Goal: Task Accomplishment & Management: Manage account settings

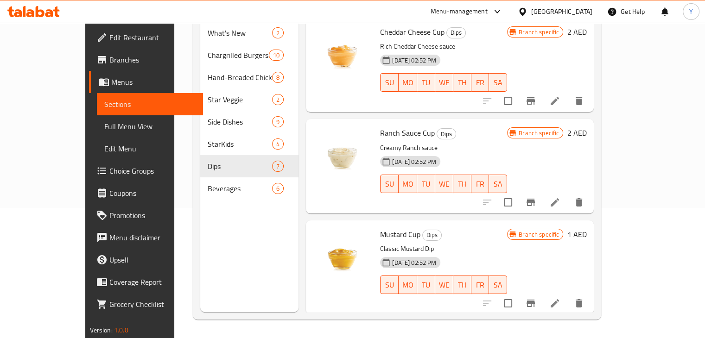
click at [568, 8] on div "United Arab Emirates" at bounding box center [561, 11] width 61 height 10
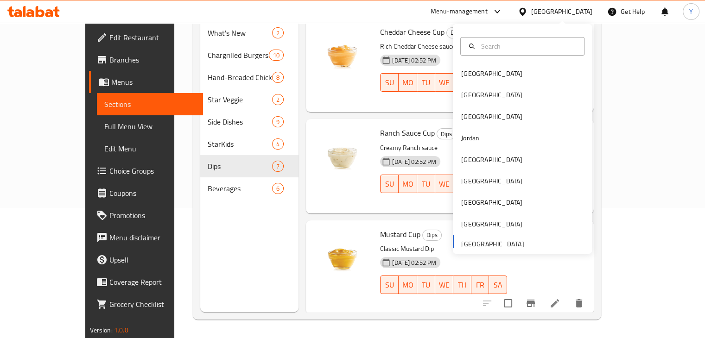
scroll to position [314, 0]
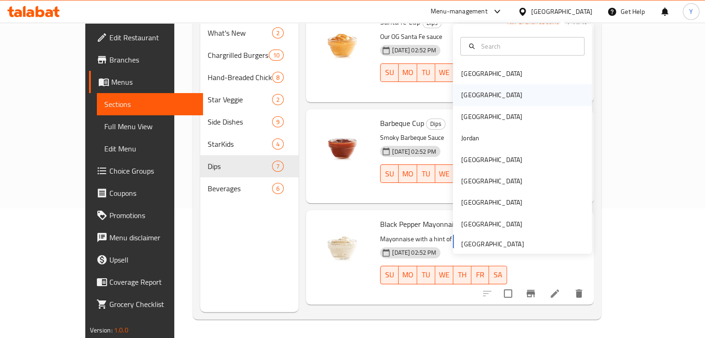
click at [483, 95] on div "[GEOGRAPHIC_DATA]" at bounding box center [522, 94] width 139 height 21
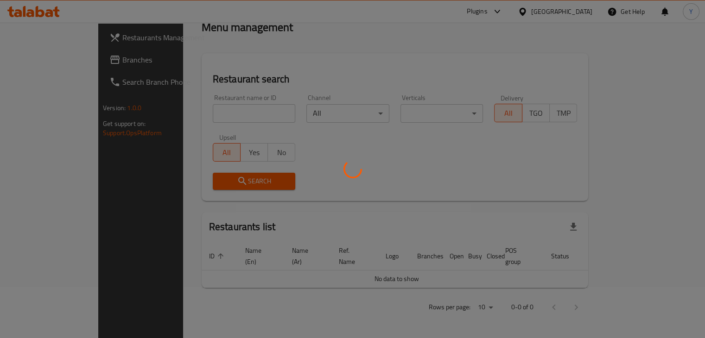
scroll to position [40, 0]
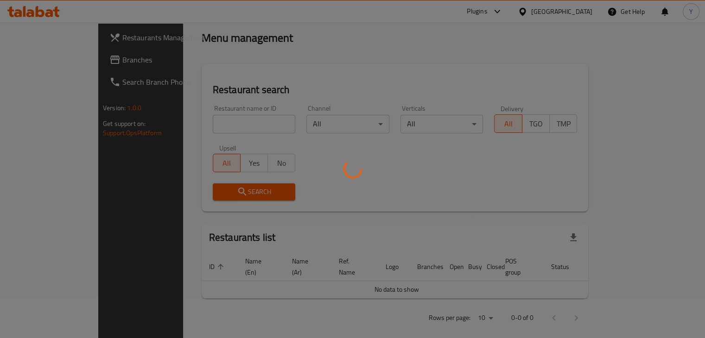
click at [481, 95] on div at bounding box center [352, 169] width 705 height 338
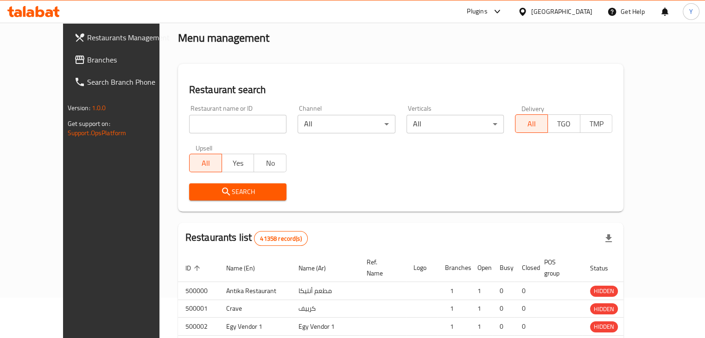
scroll to position [130, 0]
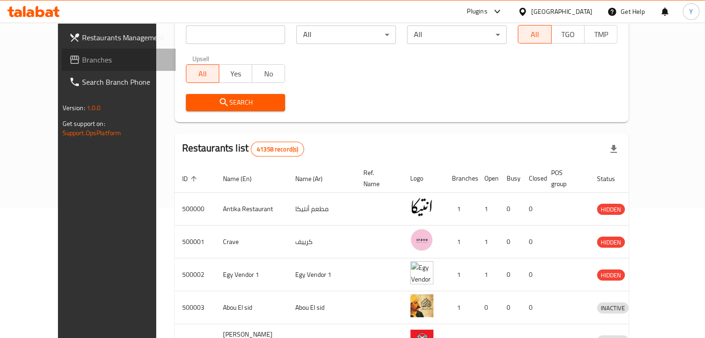
click at [70, 65] on link "Branches" at bounding box center [119, 60] width 114 height 22
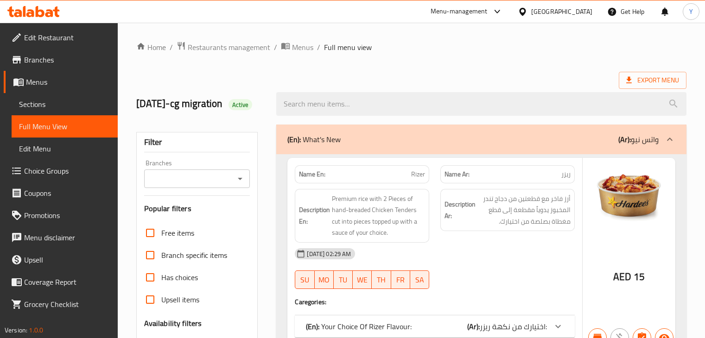
scroll to position [7928, 0]
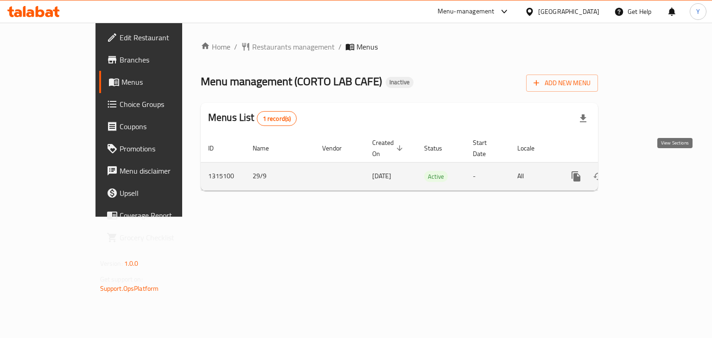
click at [654, 166] on link "enhanced table" at bounding box center [643, 177] width 22 height 22
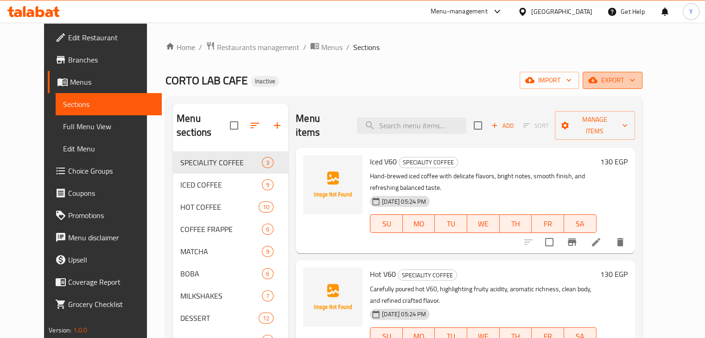
click at [635, 77] on span "export" at bounding box center [612, 81] width 45 height 12
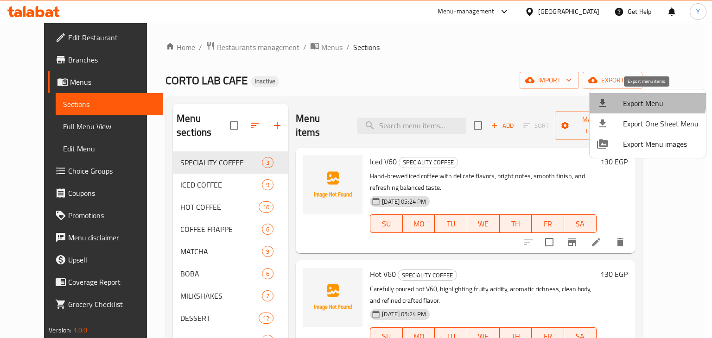
click at [638, 98] on span "Export Menu" at bounding box center [661, 103] width 76 height 11
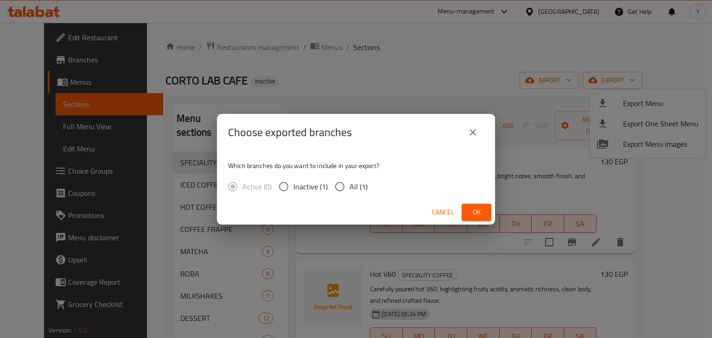
click at [350, 184] on span "All (1)" at bounding box center [359, 186] width 18 height 11
click at [349, 184] on input "All (1)" at bounding box center [339, 186] width 19 height 19
radio input "true"
click at [477, 215] on span "Ok" at bounding box center [476, 213] width 15 height 12
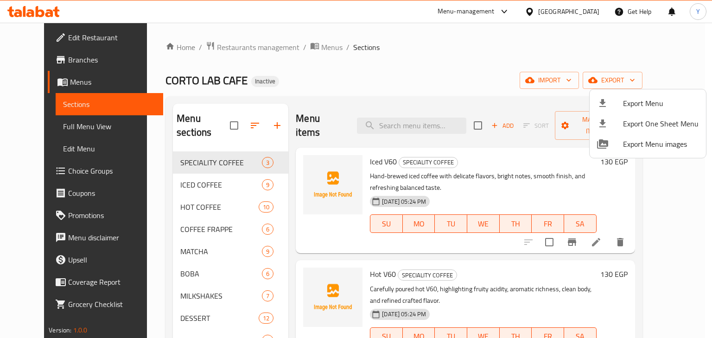
click at [554, 175] on div at bounding box center [356, 169] width 712 height 338
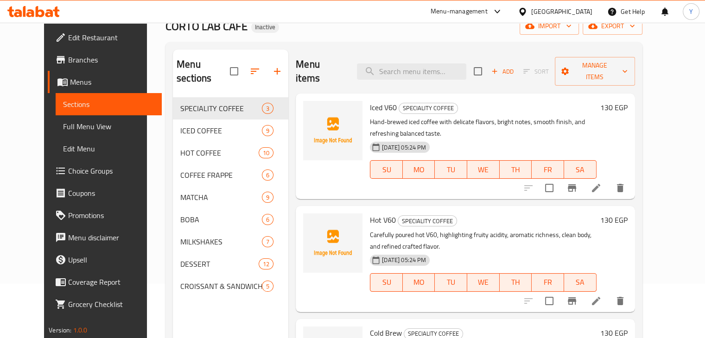
scroll to position [77, 0]
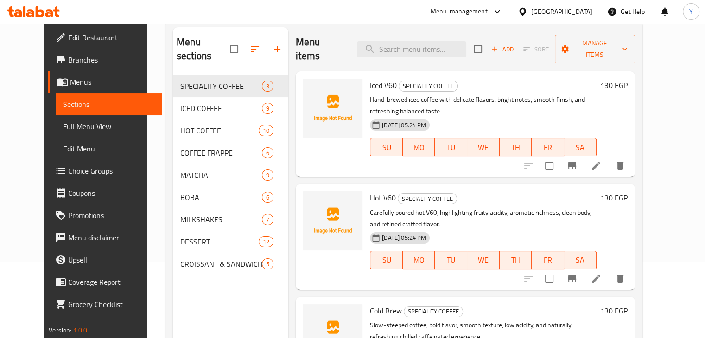
click at [600, 162] on icon at bounding box center [596, 166] width 8 height 8
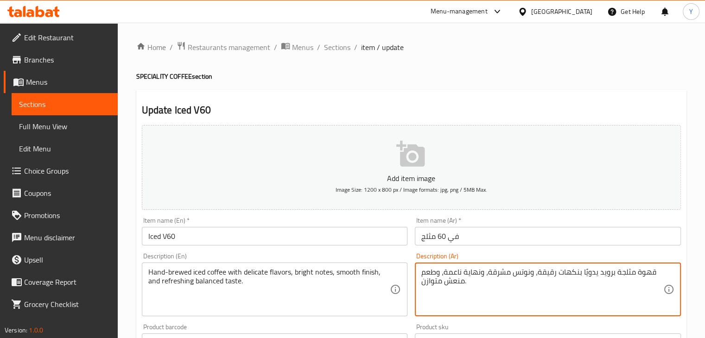
click at [602, 274] on textarea "قهوة مثلجة برويد يدويًا بنكهات رقيقة، ونوتس مشرقة، ونهاية ناعمة، وطعم منعش متوا…" at bounding box center [542, 290] width 242 height 44
click at [571, 277] on textarea "قهوة مثلجة مخمرة يدويًا بنكهات رقيقة، ونوتس مشرقة، ونهاية ناعمة، وطعم منعش متوا…" at bounding box center [542, 290] width 242 height 44
drag, startPoint x: 529, startPoint y: 270, endPoint x: 515, endPoint y: 273, distance: 13.6
click at [515, 273] on textarea "قهوة مثلجة مخمرة يدويًا بنكهات رقيقة، ونوتس مشرقة، ونهاية ناعمة، وطعم منعش متوا…" at bounding box center [542, 290] width 242 height 44
click at [480, 270] on textarea "قهوة مثلجة مخمرة يدويًا بنكهات رقيقة، وملاحظات مشرقة، ونهاية ناعمة، وطعم منعش م…" at bounding box center [542, 290] width 242 height 44
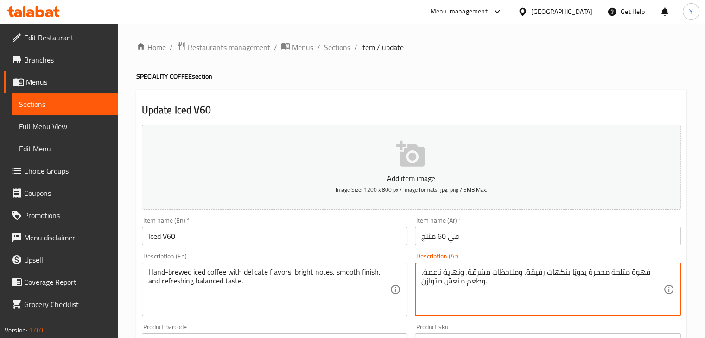
type textarea "قهوة مثلجة مخمرة يدويًا بنكهات رقيقة، وملاحظات مشرقة، ونهاية ناعمة، وطعم منعش م…"
click at [488, 245] on input "في 60 مثلج" at bounding box center [548, 236] width 266 height 19
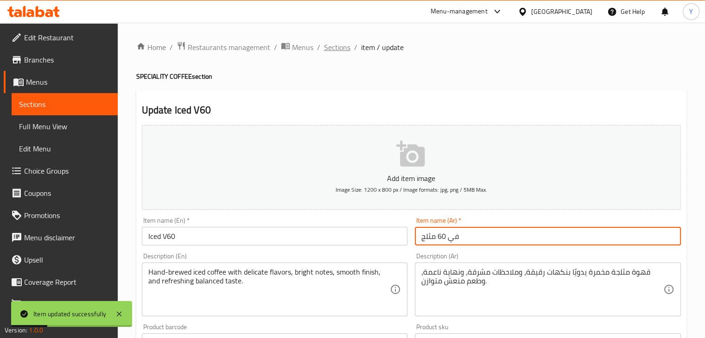
click at [349, 44] on span "Sections" at bounding box center [337, 47] width 26 height 11
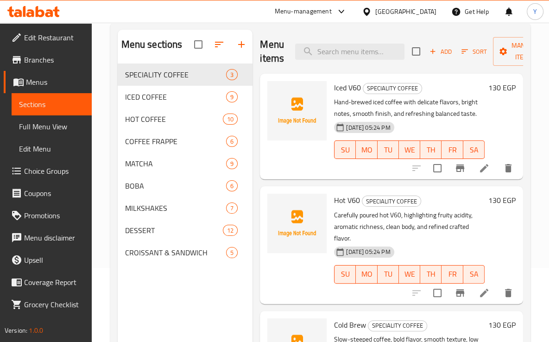
scroll to position [89, 0]
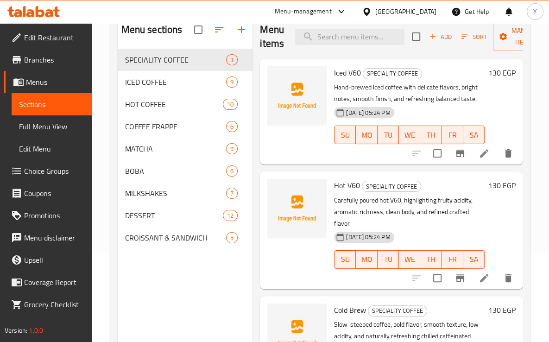
click at [108, 204] on div "Home / Restaurants management / Menus / Sections CORTO LAB CAFE Inactive import…" at bounding box center [321, 158] width 458 height 449
click at [479, 274] on icon at bounding box center [484, 278] width 11 height 11
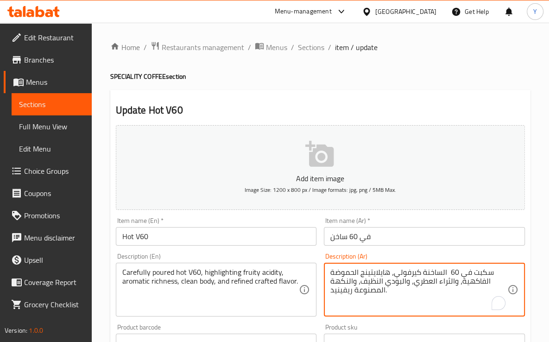
drag, startPoint x: 462, startPoint y: 274, endPoint x: 424, endPoint y: 271, distance: 37.7
click at [425, 271] on textarea "سكبت في 60 الساخنة كيرفولي، هايلايتينج الحموضة الفاكهية، والثراء العطري، والبود…" at bounding box center [419, 290] width 177 height 44
click at [429, 271] on textarea "سكبت في 60 الساخنة كيرفولي، هايلايتينج الحموضة الفاكهية، والثراء العطري، والبود…" at bounding box center [419, 290] width 177 height 44
click at [392, 272] on textarea "سكبت في 60 الساخنة كيرفولي، هايلايتينج الحموضة الفاكهية، والثراء العطري، والبود…" at bounding box center [419, 290] width 177 height 44
click at [395, 271] on textarea "سكبت في 60 الساخنة كيرفولي، هايلايتينج الحموضة الفاكهية، والثراء العطري، والبود…" at bounding box center [419, 290] width 177 height 44
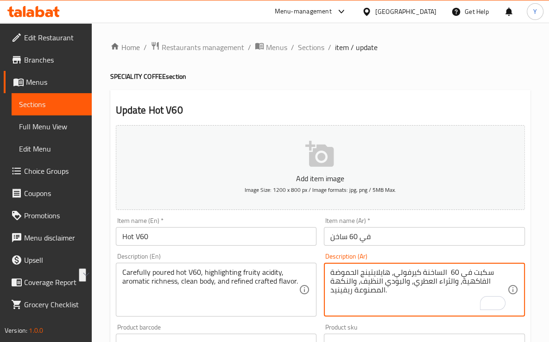
drag, startPoint x: 395, startPoint y: 272, endPoint x: 491, endPoint y: 275, distance: 95.1
click at [491, 275] on textarea "سكبت في 60 الساخنة كيرفولي، هايلايتينج الحموضة الفاكهية، والثراء العطري، والبود…" at bounding box center [419, 290] width 177 height 44
click at [420, 270] on textarea "في 60 ساخن مسكب بعناية، هايلايتينج الحموضة الفاكهية، والثراء العطري، والبودي ال…" at bounding box center [419, 290] width 177 height 44
click at [373, 270] on textarea "في 60 ساخن مسكوب بعناية، هايلايتينج الحموضة الفاكهية، والثراء العطري، والبودي ا…" at bounding box center [419, 290] width 177 height 44
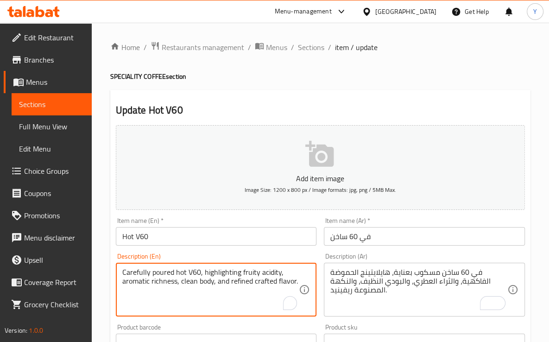
click at [164, 280] on textarea "Carefully poured hot V60, highlighting fruity acidity, aromatic richness, clean…" at bounding box center [210, 290] width 177 height 44
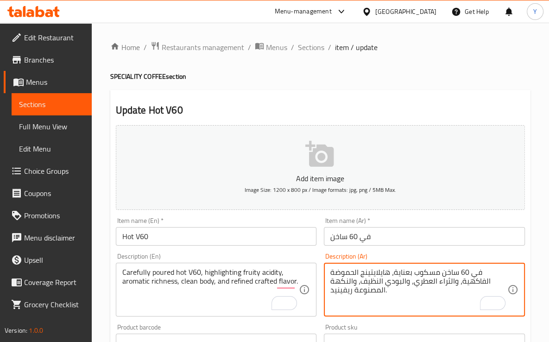
click at [370, 274] on textarea "في 60 ساخن مسكوب بعناية، هايلايتينج الحموضة الفاكهية، والثراء العطري، والبودي ا…" at bounding box center [419, 290] width 177 height 44
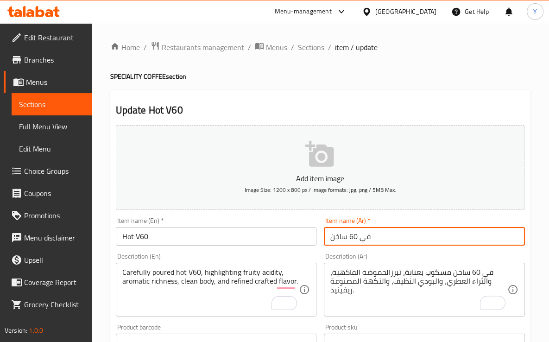
click at [433, 234] on input "في 60 ساخن" at bounding box center [424, 236] width 201 height 19
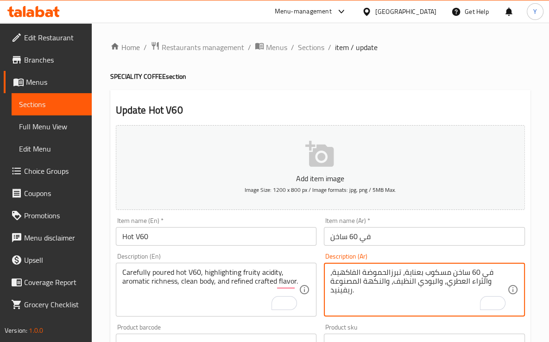
click at [341, 292] on textarea "في 60 ساخن مسكوب بعناية، تبرزالحموضة الفاكهية، والثراء العطري، والبودي النظيف، …" at bounding box center [419, 290] width 177 height 44
type textarea "في 60 ساخن مسكوب بعناية، تبرزالحموضة الفاكهية، والثراء العطري، والبودي النظيف، …"
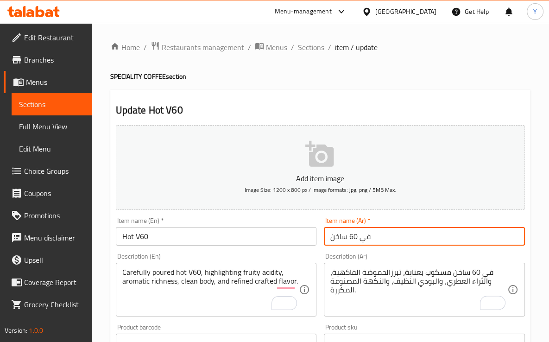
click at [395, 233] on input "في 60 ساخن" at bounding box center [424, 236] width 201 height 19
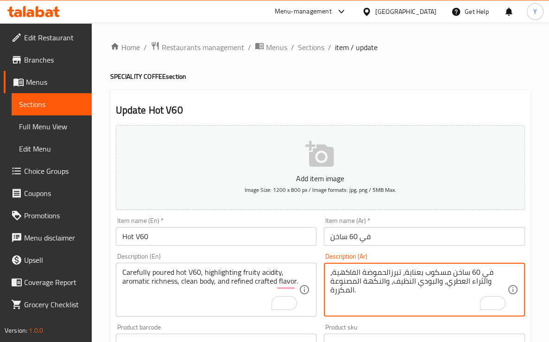
click at [352, 281] on textarea "في 60 ساخن مسكوب بعناية، تبرزالحموضة الفاكهية، والثراء العطري، والبودي النظيف، …" at bounding box center [419, 290] width 177 height 44
click at [378, 235] on input "في 60 ساخن" at bounding box center [424, 236] width 201 height 19
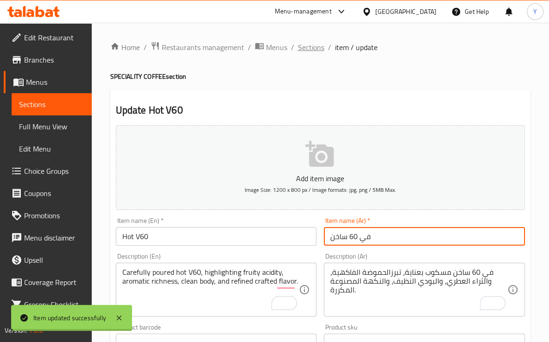
click at [315, 51] on span "Sections" at bounding box center [311, 47] width 26 height 11
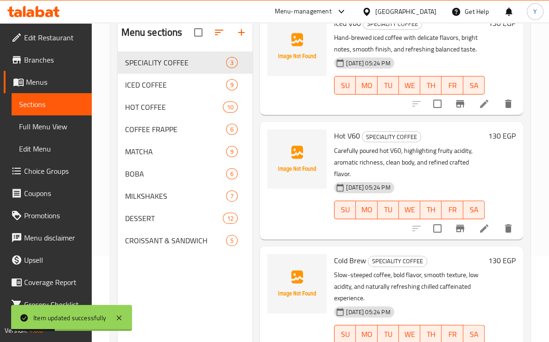
scroll to position [64, 0]
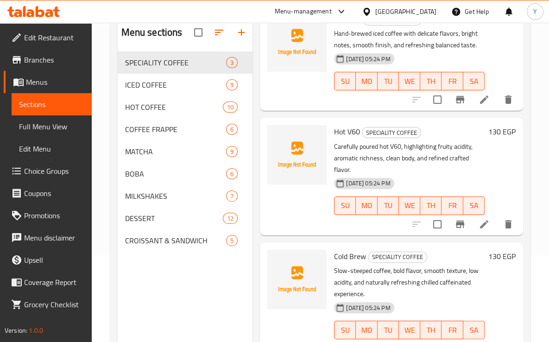
click at [232, 334] on div "Menu sections SPECIALITY COFFEE 3 ICED COFFEE 9 HOT COFFEE 10 COFFEE FRAPPE 6 M…" at bounding box center [185, 189] width 135 height 342
click at [136, 77] on div "ICED COFFEE 9" at bounding box center [185, 85] width 135 height 22
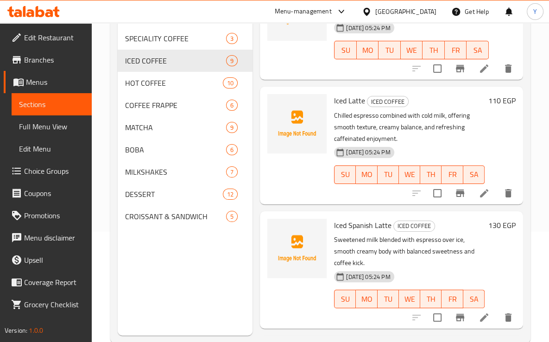
scroll to position [120, 0]
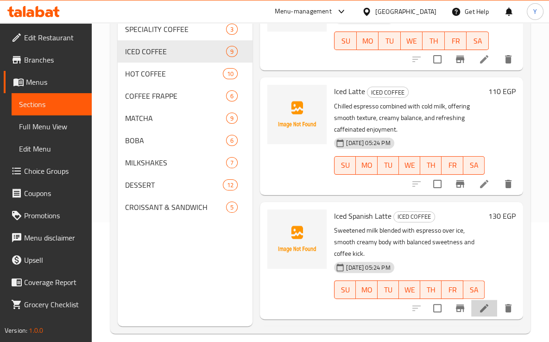
click at [472, 314] on li at bounding box center [485, 308] width 26 height 17
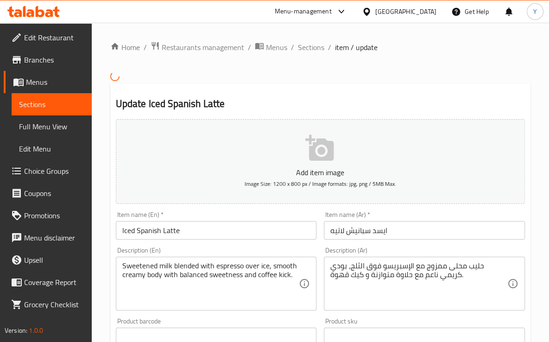
click at [378, 227] on input "ايسد سبانيش لاتيه" at bounding box center [424, 230] width 201 height 19
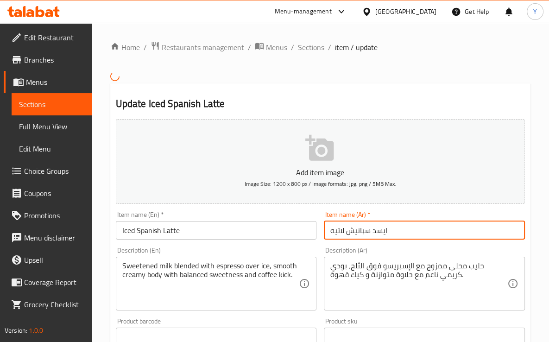
click at [377, 228] on input "ايسد سبانيش لاتيه" at bounding box center [424, 230] width 201 height 19
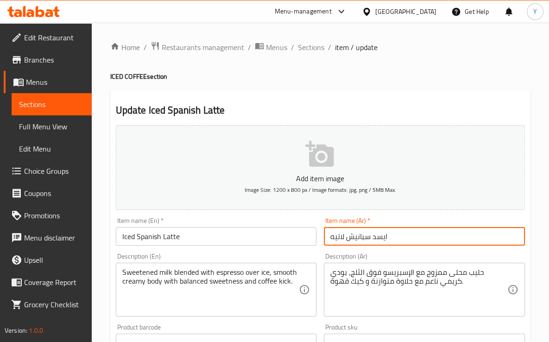
click at [381, 231] on input "ايسد سبانيش لاتيه" at bounding box center [424, 236] width 201 height 19
click at [389, 238] on input "سبانيش لاتيه" at bounding box center [424, 236] width 201 height 19
click at [414, 232] on input "سبانيش لاتيه مثلج" at bounding box center [424, 236] width 201 height 19
type input "سبانيش لاتيه مثلج"
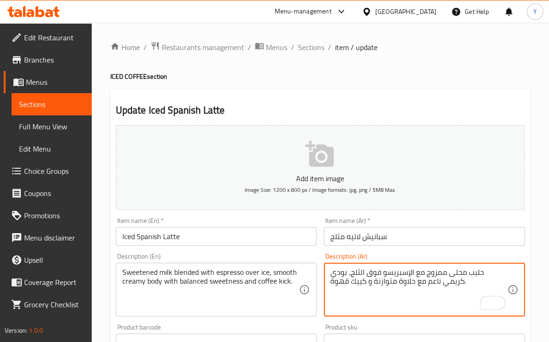
type textarea "حليب محلى ممزوج مع الإسبريسو فوق الثلج، بودي كريمي ناعم مع حلاوة متوازنة و كييك…"
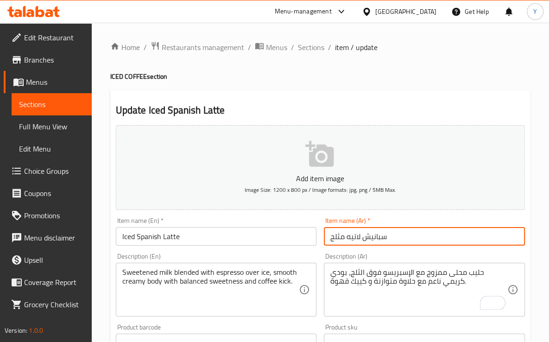
click at [414, 230] on input "سبانيش لاتيه مثلج" at bounding box center [424, 236] width 201 height 19
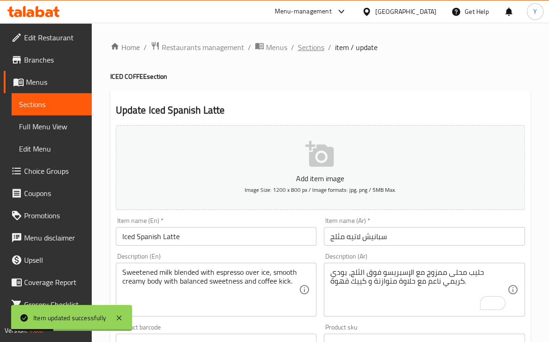
click at [303, 47] on span "Sections" at bounding box center [311, 47] width 26 height 11
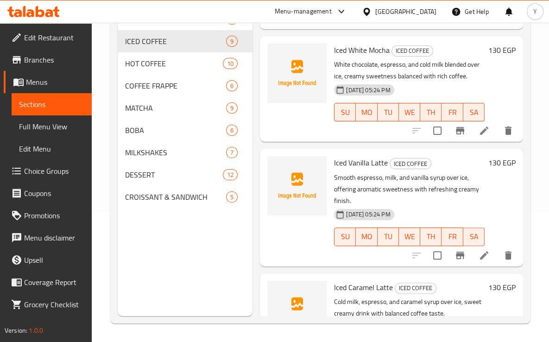
scroll to position [467, 0]
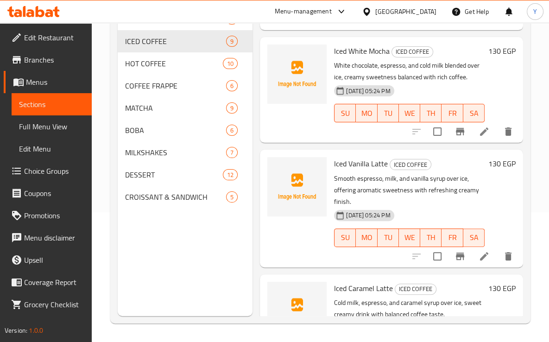
click at [406, 331] on div "Home / Restaurants management / Menus / Sections CORTO LAB CAFE Inactive import…" at bounding box center [321, 117] width 458 height 449
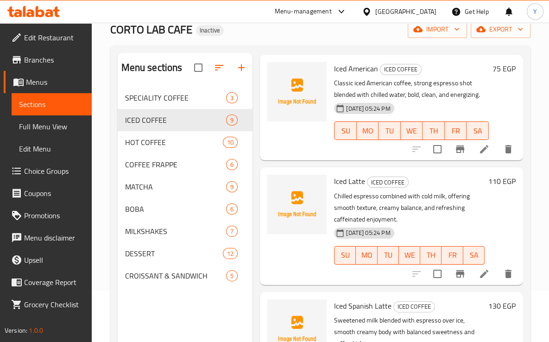
scroll to position [64, 0]
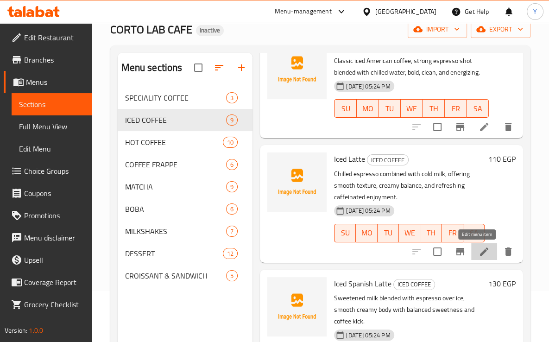
click at [479, 255] on icon at bounding box center [484, 251] width 11 height 11
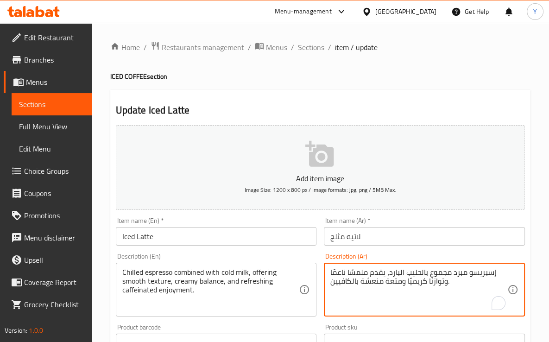
click at [437, 275] on textarea "إسبريسو مبرد مجموع بالحليب البارد، يقدم ملمسًا ناعمًا وتوازنًا كريميًا ومتعة من…" at bounding box center [419, 290] width 177 height 44
type textarea "إسبريسو مبرد ممزوج بالحليب البارد، يقدم ملمسًا ناعمًا وتوازنًا كريميًا ومتعة من…"
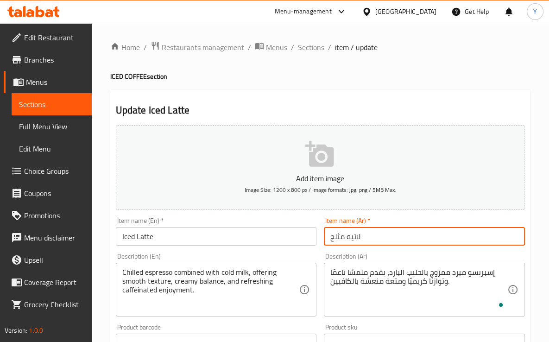
click at [423, 233] on input "لاتيه مثلج" at bounding box center [424, 236] width 201 height 19
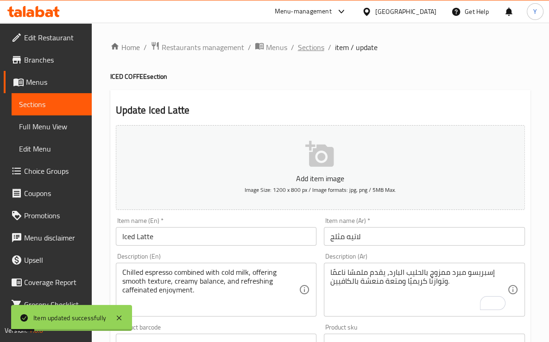
click at [304, 51] on span "Sections" at bounding box center [311, 47] width 26 height 11
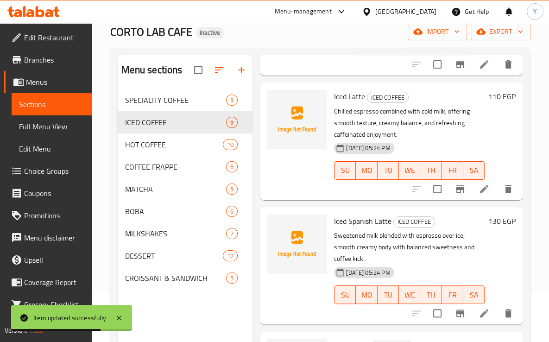
scroll to position [0, 0]
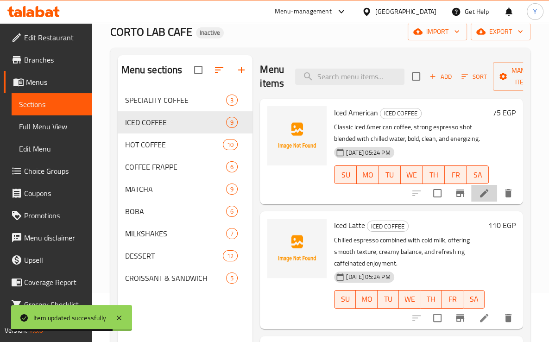
click at [477, 186] on li at bounding box center [485, 193] width 26 height 17
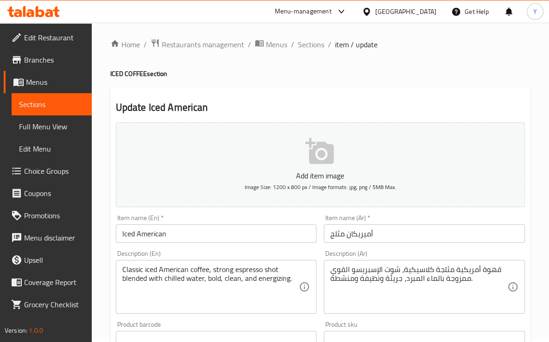
scroll to position [0, 0]
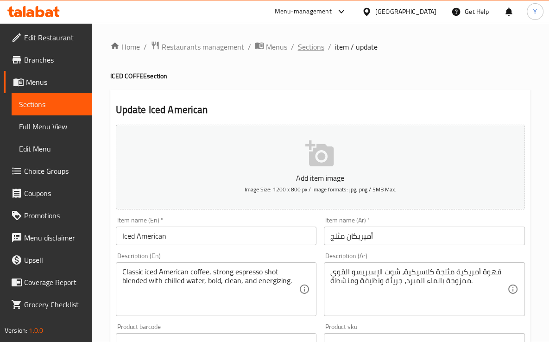
click at [312, 48] on span "Sections" at bounding box center [311, 46] width 26 height 11
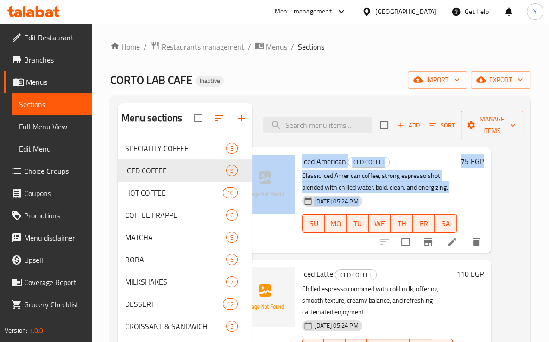
scroll to position [0, 38]
drag, startPoint x: 515, startPoint y: 147, endPoint x: 514, endPoint y: 161, distance: 14.4
click at [514, 161] on div "Menu items Add Sort Manage items Iced American ICED COFFEE Classic iced America…" at bounding box center [388, 274] width 271 height 342
click at [525, 181] on div "Menu sections SPECIALITY COFFEE 3 ICED COFFEE 9 HOT COFFEE 10 COFFEE FRAPPE 6 M…" at bounding box center [320, 274] width 421 height 357
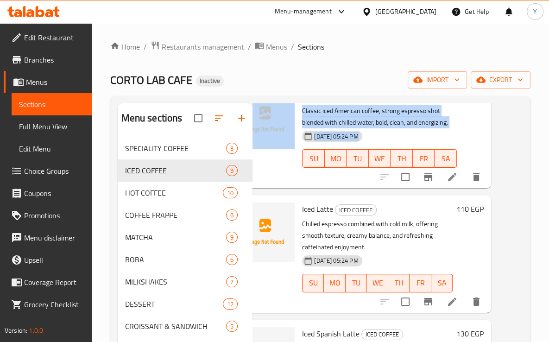
scroll to position [94, 38]
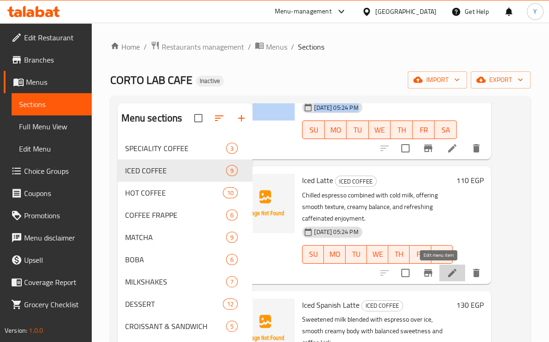
click at [448, 274] on icon at bounding box center [452, 273] width 8 height 8
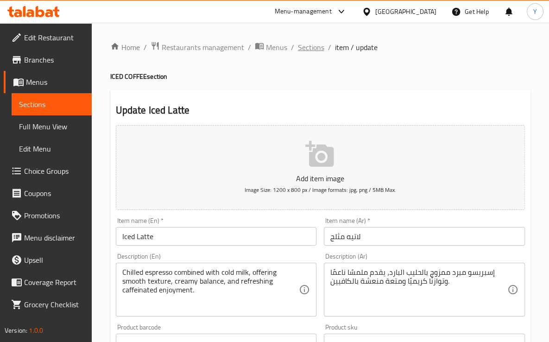
click at [299, 47] on span "Sections" at bounding box center [311, 47] width 26 height 11
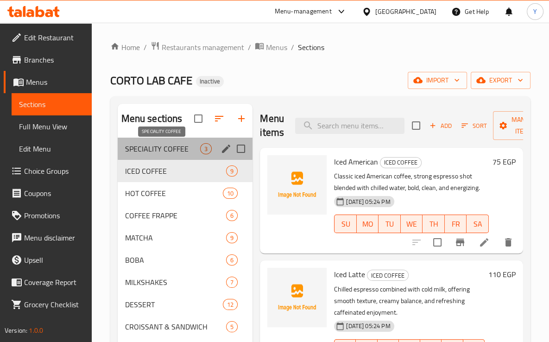
click at [164, 151] on span "SPECIALITY COFFEE" at bounding box center [163, 148] width 76 height 11
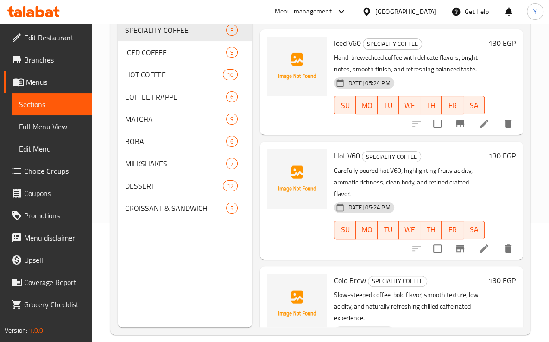
scroll to position [125, 0]
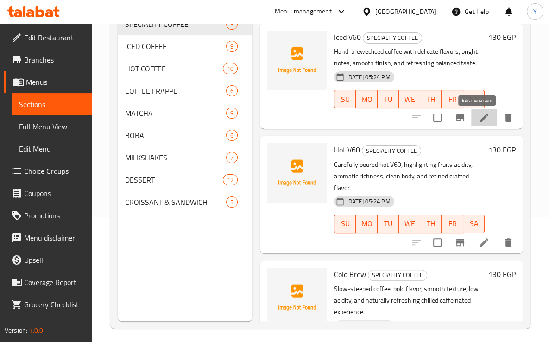
click at [479, 120] on icon at bounding box center [484, 117] width 11 height 11
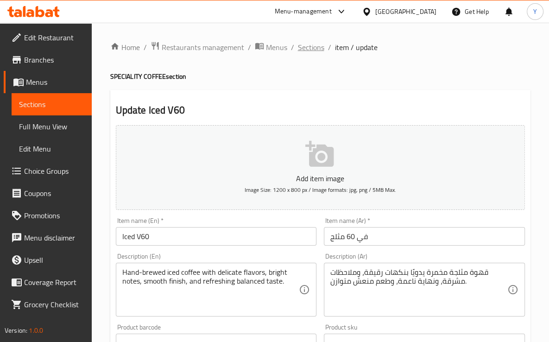
click at [315, 46] on span "Sections" at bounding box center [311, 47] width 26 height 11
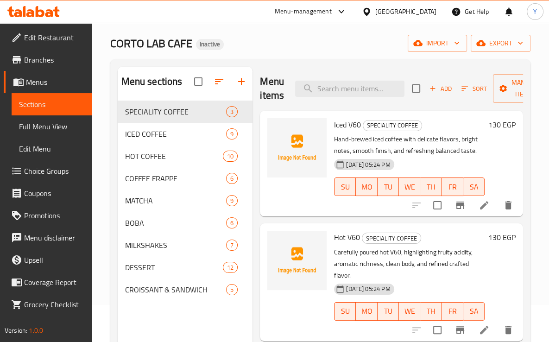
scroll to position [41, 0]
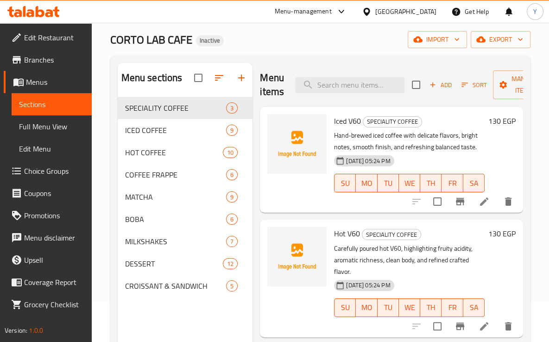
click at [483, 202] on li at bounding box center [485, 201] width 26 height 17
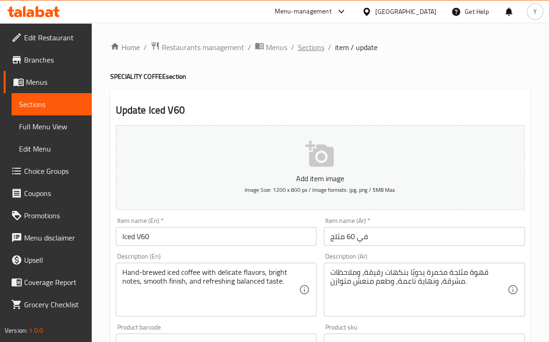
click at [303, 49] on span "Sections" at bounding box center [311, 47] width 26 height 11
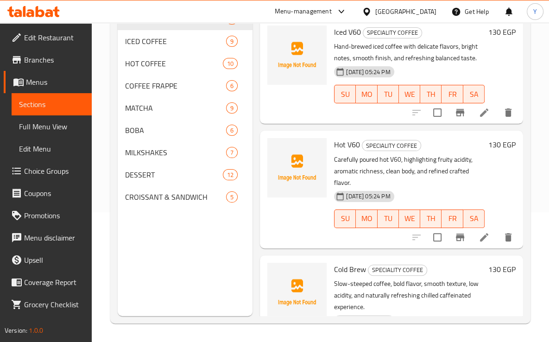
scroll to position [64, 0]
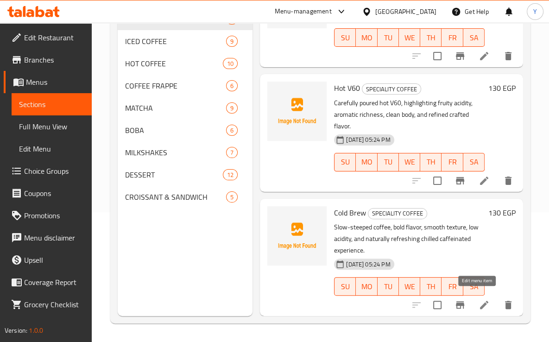
click at [479, 300] on icon at bounding box center [484, 305] width 11 height 11
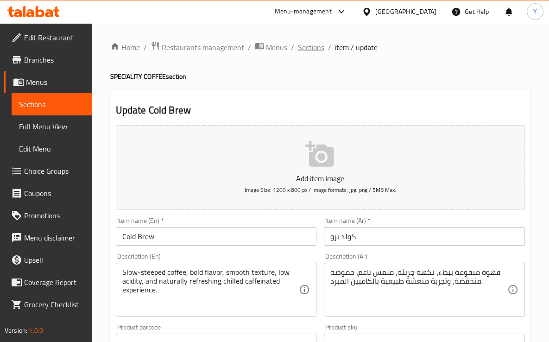
click at [308, 45] on span "Sections" at bounding box center [311, 47] width 26 height 11
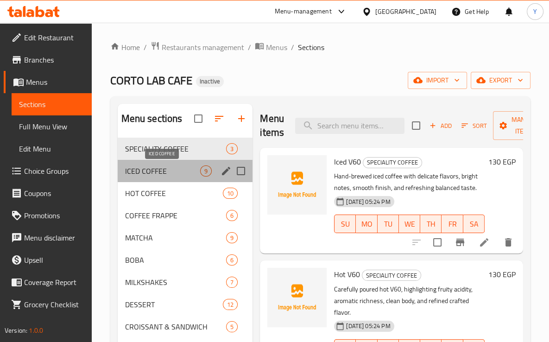
click at [142, 176] on span "ICED COFFEE" at bounding box center [163, 171] width 76 height 11
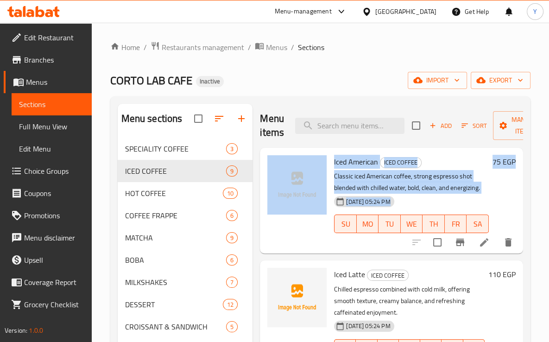
drag, startPoint x: 549, startPoint y: 147, endPoint x: 549, endPoint y: 181, distance: 34.3
click at [549, 181] on div "Home / Restaurants management / Menus / Sections CORTO LAB CAFE Inactive import…" at bounding box center [321, 247] width 458 height 449
click at [503, 190] on div "75 EGP" at bounding box center [502, 200] width 27 height 91
click at [502, 177] on div "75 EGP" at bounding box center [502, 200] width 27 height 91
drag, startPoint x: 187, startPoint y: 151, endPoint x: 226, endPoint y: 153, distance: 38.5
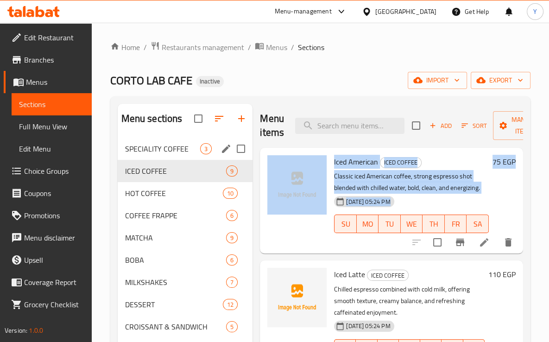
click at [187, 151] on span "SPECIALITY COFFEE" at bounding box center [163, 148] width 76 height 11
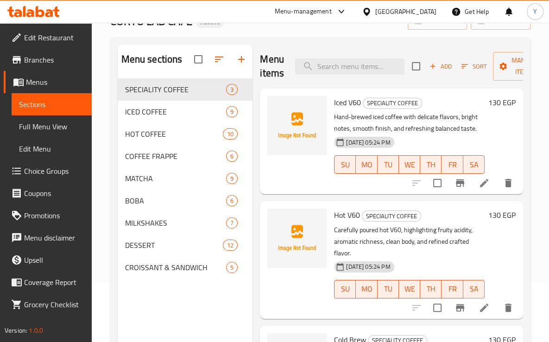
scroll to position [122, 0]
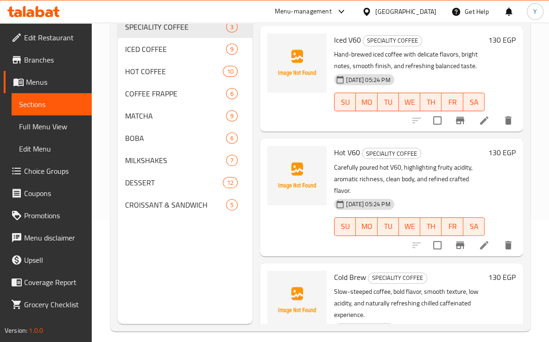
click at [488, 247] on li at bounding box center [485, 245] width 26 height 17
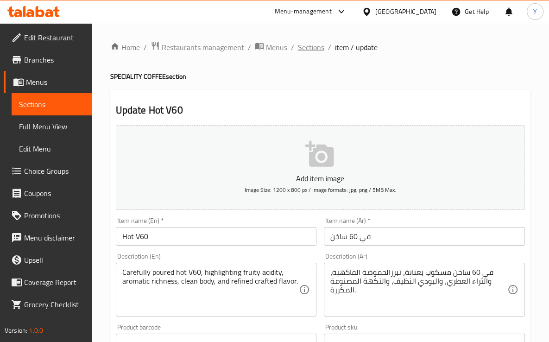
click at [321, 42] on span "Sections" at bounding box center [311, 47] width 26 height 11
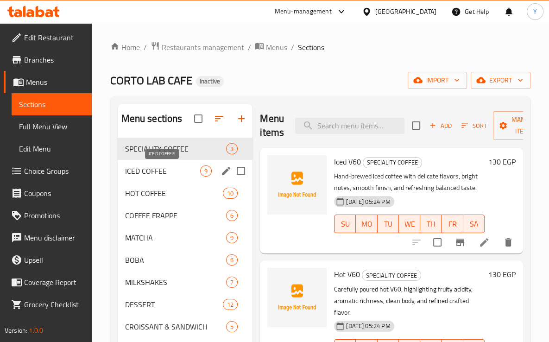
click at [148, 167] on span "ICED COFFEE" at bounding box center [163, 171] width 76 height 11
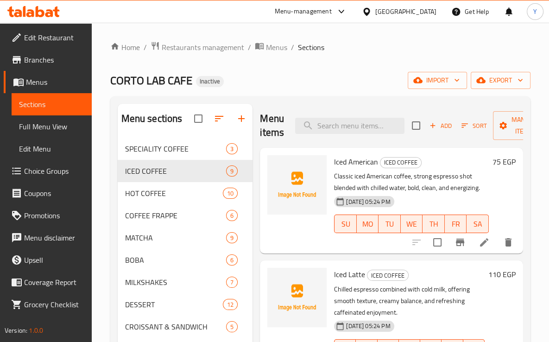
drag, startPoint x: 104, startPoint y: 229, endPoint x: 333, endPoint y: 0, distance: 323.3
click at [104, 229] on div "Home / Restaurants management / Menus / Sections CORTO LAB CAFE Inactive import…" at bounding box center [321, 247] width 458 height 449
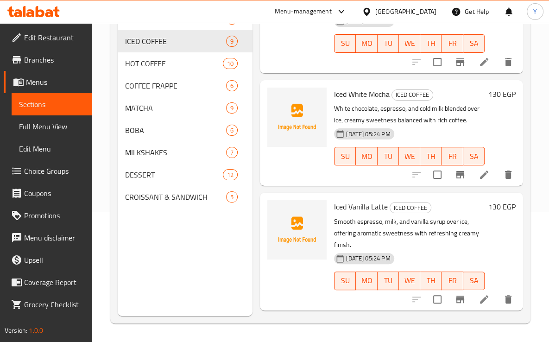
scroll to position [518, 0]
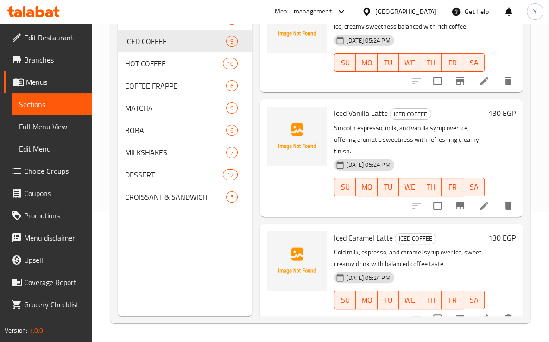
drag, startPoint x: 488, startPoint y: 146, endPoint x: 464, endPoint y: 151, distance: 24.6
click at [266, 212] on html "​ Menu-management Egypt Get Help Y Edit Restaurant Branches Menus Sections Full…" at bounding box center [274, 41] width 549 height 342
drag, startPoint x: 134, startPoint y: 234, endPoint x: 556, endPoint y: 168, distance: 427.0
click at [134, 234] on div "Menu sections SPECIALITY COFFEE 3 ICED COFFEE 9 HOT COFFEE 10 COFFEE FRAPPE 6 M…" at bounding box center [185, 145] width 135 height 342
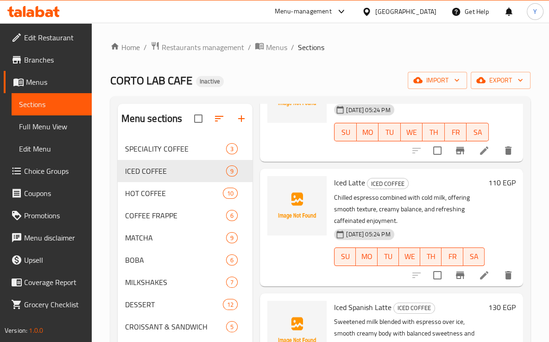
scroll to position [0, 0]
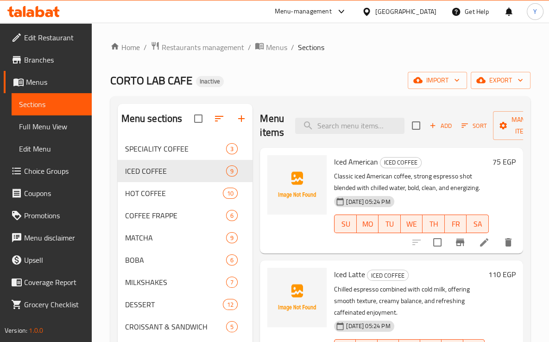
click at [356, 134] on div "Menu items Add Sort Manage items" at bounding box center [391, 126] width 263 height 44
click at [348, 118] on div "Menu items Add Sort Manage items" at bounding box center [391, 126] width 263 height 44
click at [352, 120] on input "search" at bounding box center [349, 126] width 109 height 16
type input "cort"
click at [484, 244] on icon at bounding box center [484, 242] width 11 height 11
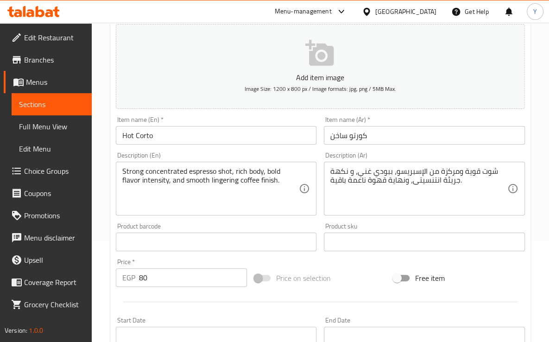
scroll to position [111, 0]
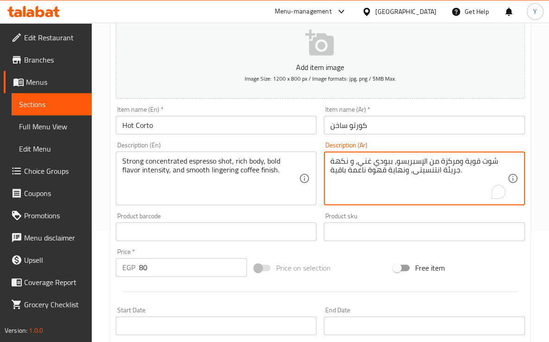
click at [427, 170] on textarea "شوت قوية ومركزة من الإسبريسو، ببودي غني، و نكهة جريئة انتنسيتى، ونهاية قهوة ناع…" at bounding box center [419, 179] width 177 height 44
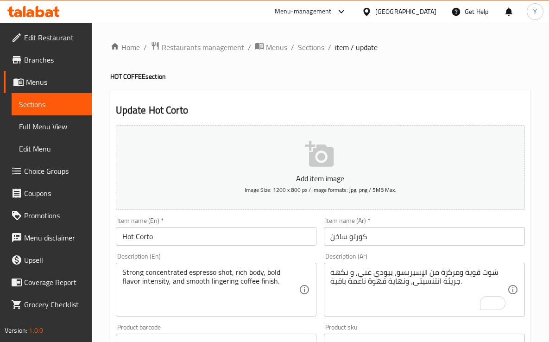
scroll to position [111, 0]
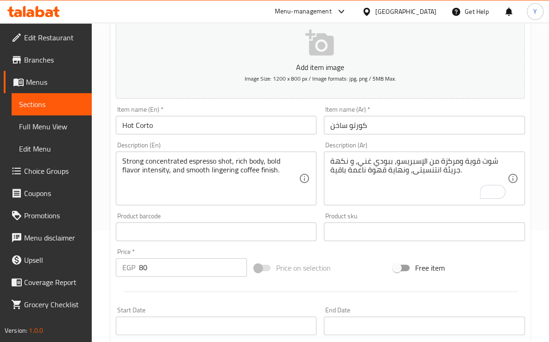
click at [426, 169] on textarea "شوت قوية ومركزة من الإسبريسو، ببودي غني، و نكهة جريئة انتنسيتى، ونهاية قهوة ناع…" at bounding box center [419, 179] width 177 height 44
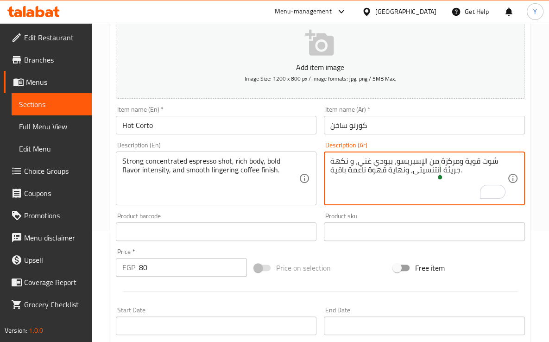
click at [425, 170] on textarea "شوت قوية ومركزة من الإسبريسو، ببودي غني، و نكهة جريئة انتنسيتى، ونهاية قهوة ناع…" at bounding box center [419, 179] width 177 height 44
click at [305, 132] on input "Hot Corto" at bounding box center [216, 125] width 201 height 19
click at [336, 168] on textarea "شوت قوية ومركزة من الإسبريسو، ببودي غني، و نكهة جريئة شديدة، ونهاية قهوة ناعمة …" at bounding box center [419, 179] width 177 height 44
click at [338, 167] on textarea "شوت قوية ومركزة من الإسبريسو، ببودي غني، و نكهة جريئة شديدة، ونهاية قهوة ناعمة …" at bounding box center [419, 179] width 177 height 44
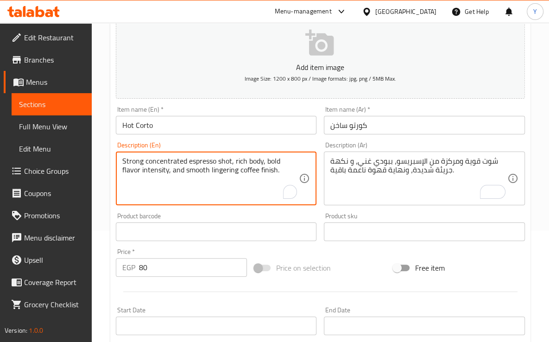
click at [214, 177] on textarea "Strong concentrated espresso shot, rich body, bold flavor intensity, and smooth…" at bounding box center [210, 179] width 177 height 44
drag, startPoint x: 209, startPoint y: 181, endPoint x: 189, endPoint y: 174, distance: 21.7
click at [189, 173] on textarea "Strong concentrated espresso shot, rich body, bold flavor intensity, and smooth…" at bounding box center [210, 179] width 177 height 44
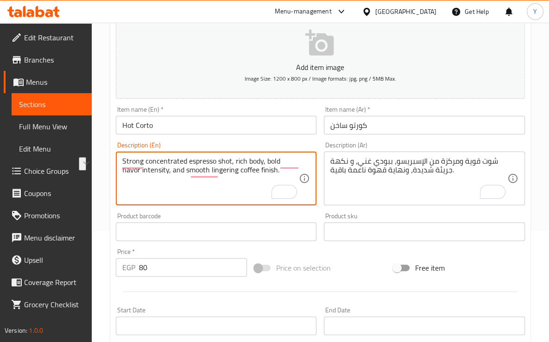
drag, startPoint x: 151, startPoint y: 169, endPoint x: 258, endPoint y: 172, distance: 107.6
click at [258, 172] on textarea "Strong concentrated espresso shot, rich body, bold flavor intensity, and smooth…" at bounding box center [210, 179] width 177 height 44
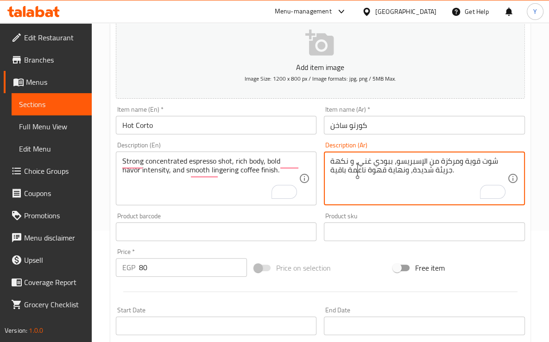
click at [344, 171] on textarea "شوت قوية ومركزة من الإسبريسو، ببودي غني، و نكهة جريئة شديدة، ونهاية قهوة ناعمة …" at bounding box center [419, 179] width 177 height 44
click at [339, 164] on textarea "شوت قوية ومركزة من الإسبريسو، ببودي غني، و نكهة جريئة شديدة، ونهاية قهوة ناعمة …" at bounding box center [419, 179] width 177 height 44
click at [344, 168] on lpop-circle at bounding box center [341, 171] width 9 height 9
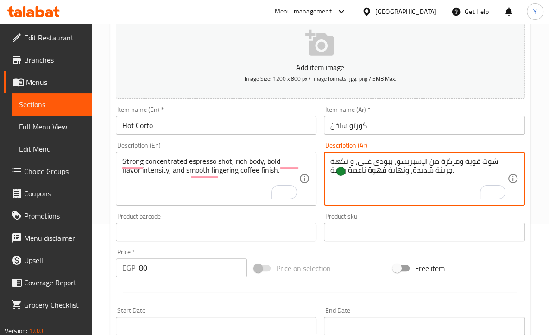
click at [0, 0] on icon at bounding box center [0, 0] width 0 height 0
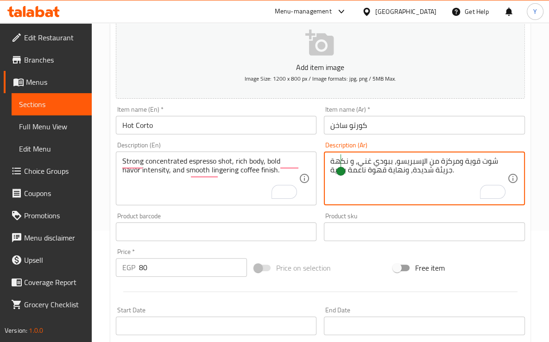
click at [333, 169] on textarea "شوت قوية ومركزة من الإسبريسو، ببودي غني، و نكهة جريئة شديدة، ونهاية قهوة ناعمة …" at bounding box center [419, 179] width 177 height 44
type textarea "شوت قوية ومركزة من الإسبريسو، ببودي غني، و نكهة جريئة شديدة، ونهاية قهوة ناعمة …"
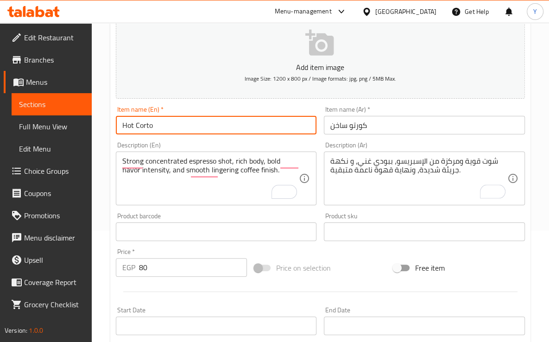
click at [270, 124] on input "Hot Corto" at bounding box center [216, 125] width 201 height 19
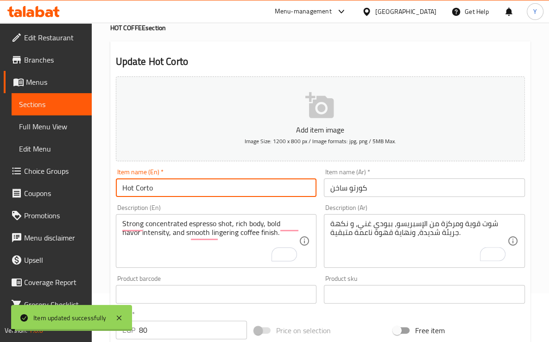
scroll to position [0, 0]
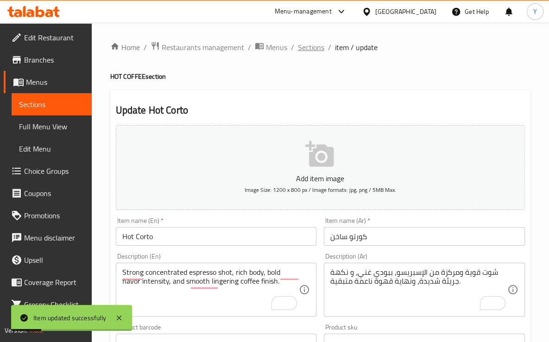
click at [307, 45] on span "Sections" at bounding box center [311, 47] width 26 height 11
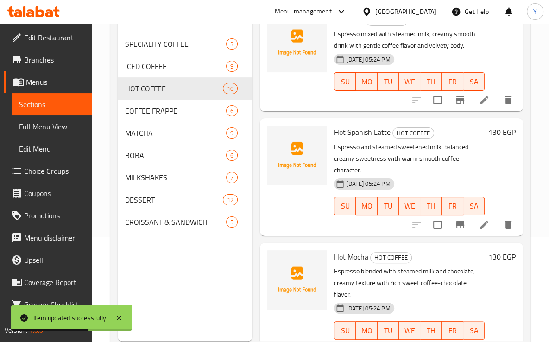
scroll to position [499, 0]
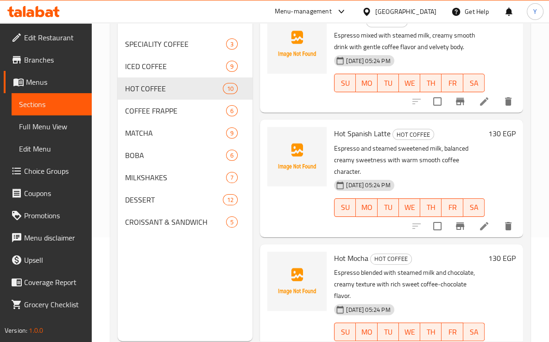
click at [144, 262] on div "Menu sections SPECIALITY COFFEE 3 ICED COFFEE 9 HOT COFFEE 10 COFFEE FRAPPE 6 M…" at bounding box center [185, 170] width 135 height 342
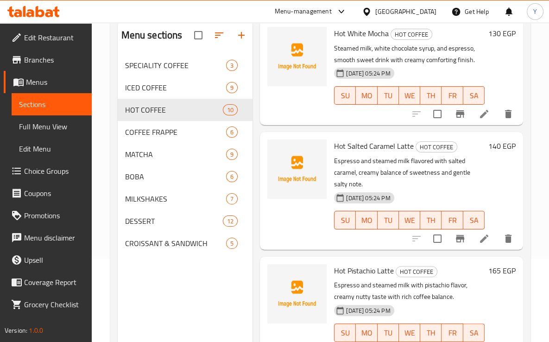
scroll to position [130, 0]
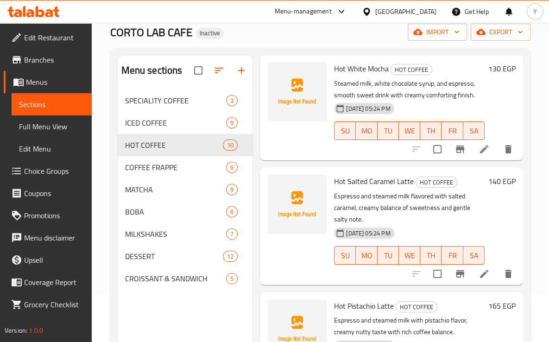
click at [526, 134] on div "Menu sections SPECIALITY COFFEE 3 ICED COFFEE 9 HOT COFFEE 10 COFFEE FRAPPE 6 M…" at bounding box center [320, 226] width 421 height 357
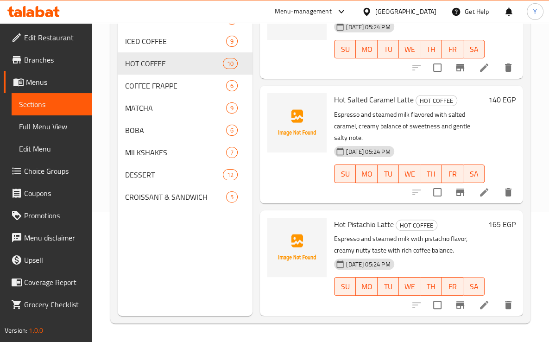
click at [514, 242] on div "Hot Pistachio Latte HOT COFFEE Espresso and steamed milk with pistachio flavor,…" at bounding box center [391, 264] width 263 height 106
click at [134, 251] on div "Menu sections SPECIALITY COFFEE 3 ICED COFFEE 9 HOT COFFEE 10 COFFEE FRAPPE 6 M…" at bounding box center [185, 145] width 135 height 342
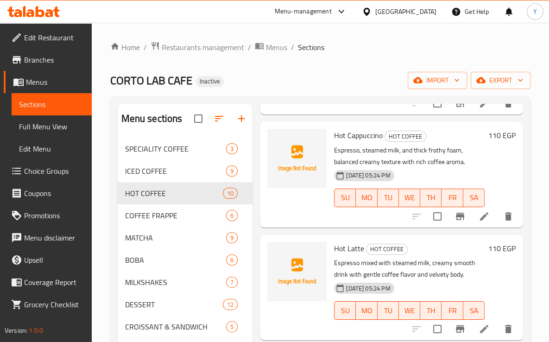
scroll to position [342, 0]
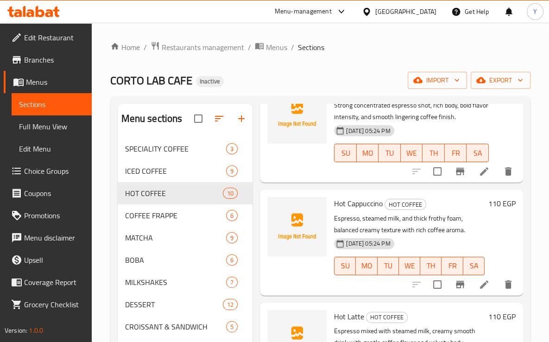
click at [513, 245] on div "Hot Cappuccino HOT COFFEE Espresso, steamed milk, and thick frothy foam, balanc…" at bounding box center [391, 243] width 263 height 106
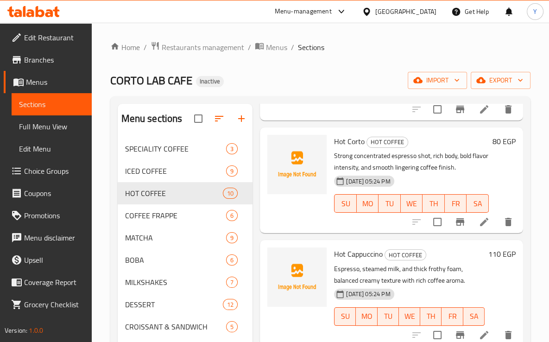
scroll to position [249, 0]
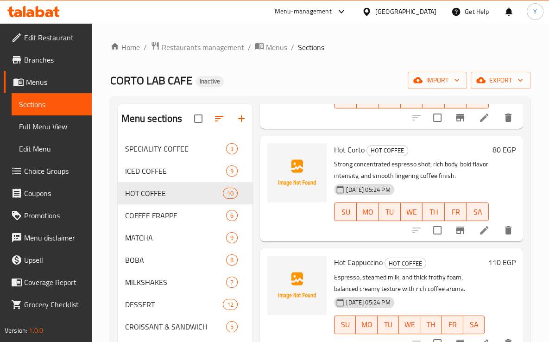
drag, startPoint x: 534, startPoint y: 211, endPoint x: 539, endPoint y: 218, distance: 8.6
click at [534, 230] on div "Home / Restaurants management / Menus / Sections CORTO LAB CAFE Inactive import…" at bounding box center [321, 247] width 458 height 449
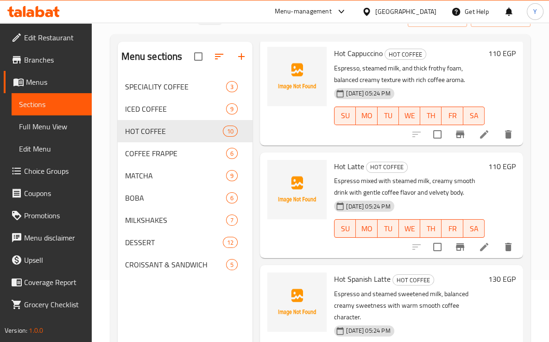
scroll to position [64, 0]
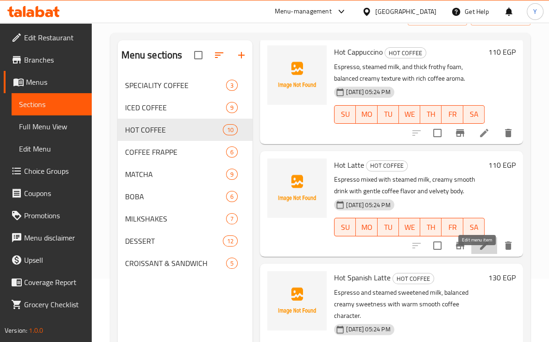
click at [480, 251] on icon at bounding box center [484, 245] width 11 height 11
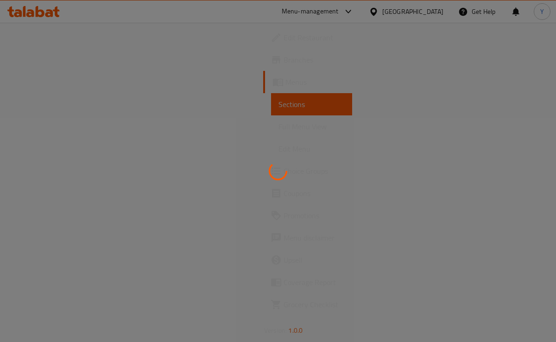
click at [477, 256] on div at bounding box center [278, 171] width 556 height 342
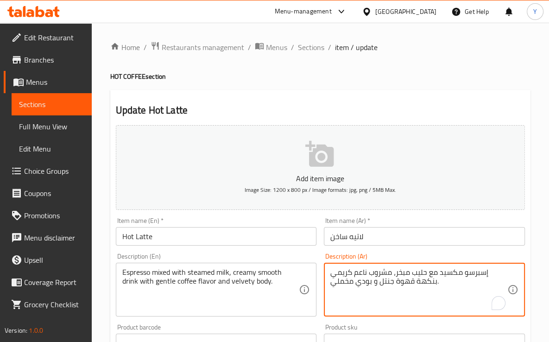
click at [448, 271] on textarea "إسبرسو مكسيد مع حليب مبخر، مشروب ناعم كريمي بنكهة قهوة جنتل و بودي مخملي." at bounding box center [419, 290] width 177 height 44
click at [449, 271] on textarea "إسبرسو مخلوط مع حليب مبخر، مشروب ناعم كريمي بنكهة قهوة جنتل و بودي مخملي." at bounding box center [419, 290] width 177 height 44
click at [457, 272] on textarea "إسبرسو ممزوج مع حليب مبخر، مشروب ناعم كريمي بنكهة قهوة جنتل و بودي مخملي." at bounding box center [419, 290] width 177 height 44
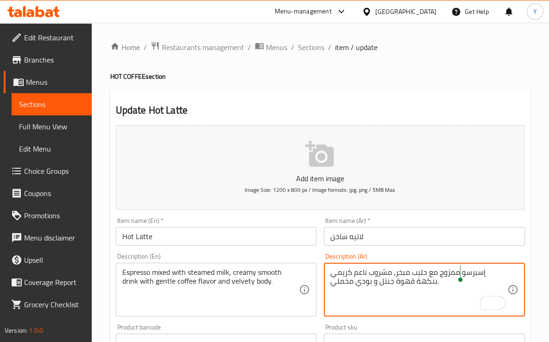
click at [457, 272] on textarea "إسبرسو ممزوج مع حليب مبخر، مشروب ناعم كريمي بنكهة قهوة جنتل و بودي مخملي." at bounding box center [419, 290] width 177 height 44
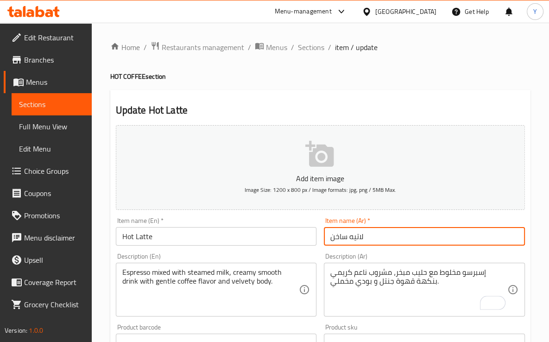
click at [445, 246] on input "لاتيه ساخن" at bounding box center [424, 236] width 201 height 19
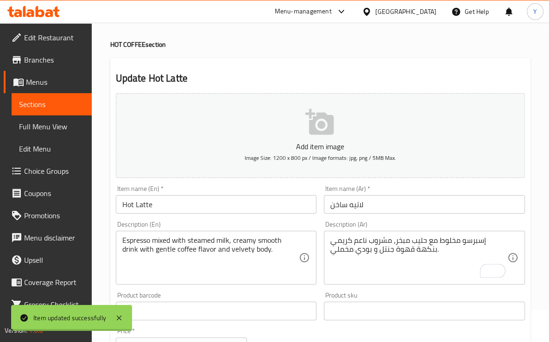
scroll to position [46, 0]
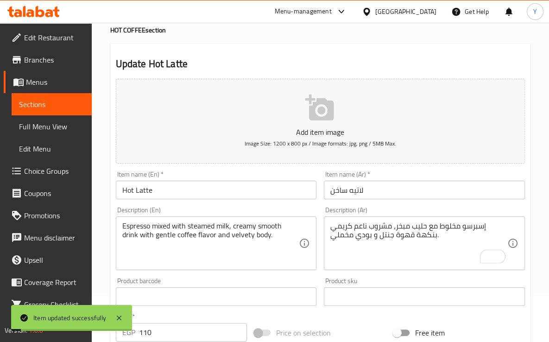
drag, startPoint x: 368, startPoint y: 289, endPoint x: 376, endPoint y: 246, distance: 44.0
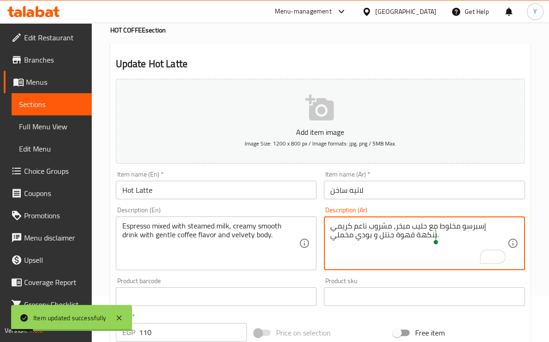
drag, startPoint x: 389, startPoint y: 232, endPoint x: 385, endPoint y: 240, distance: 8.7
click at [399, 241] on textarea "إسبرسو مخلوط مع حليب مبخر، مشروب ناعم كريمي بنكهة قهوة جنتل و بودي مخملي." at bounding box center [419, 244] width 177 height 44
click at [386, 239] on textarea "إسبرسو مخلوط مع حليب مبخر، مشروب ناعم كريمي بنكهة قهوة جنتل و بودي مخملي." at bounding box center [419, 244] width 177 height 44
type textarea "إسبرسو مخلوط مع حليب مبخر، مشروب ناعم كريمي بنكهة قهوة لطيفة و بودي مخملي."
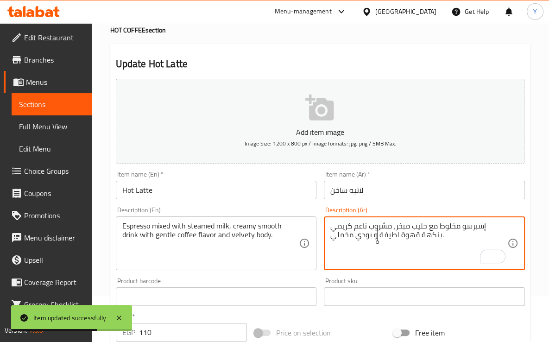
click at [306, 193] on input "Hot Latte" at bounding box center [216, 190] width 201 height 19
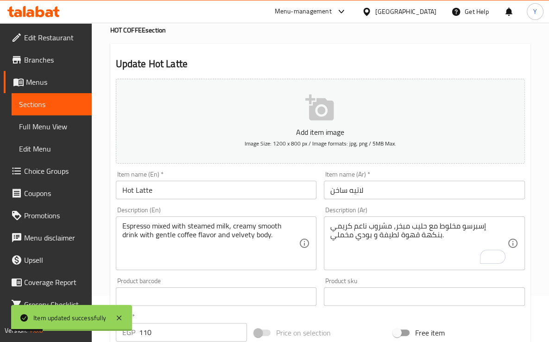
click at [317, 53] on div "Home / Restaurants management / Menus / Sections / item / update HOT COFFEE sec…" at bounding box center [320, 292] width 421 height 595
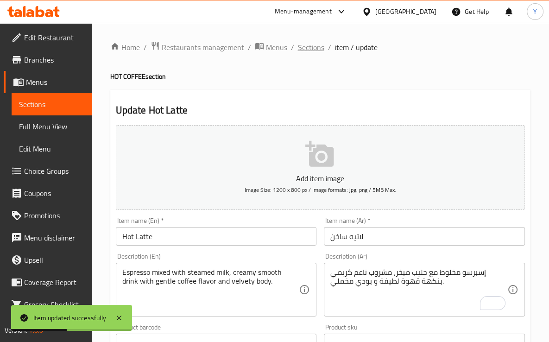
click at [315, 47] on span "Sections" at bounding box center [311, 47] width 26 height 11
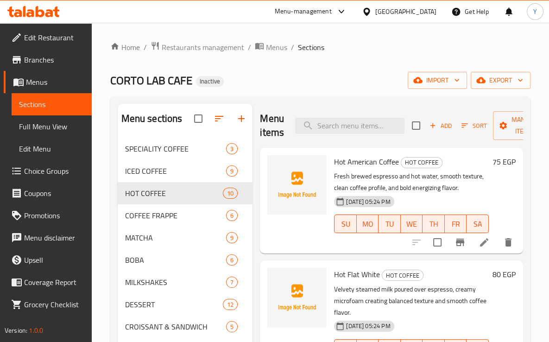
drag, startPoint x: 410, startPoint y: 199, endPoint x: 452, endPoint y: 199, distance: 41.7
click at [452, 194] on p "Fresh brewed espresso and hot water, smooth texture, clean coffee profile, and …" at bounding box center [411, 182] width 155 height 23
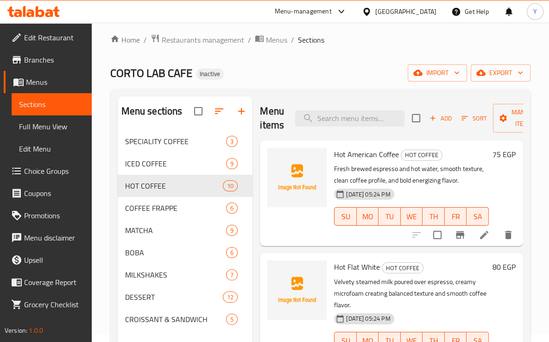
scroll to position [130, 0]
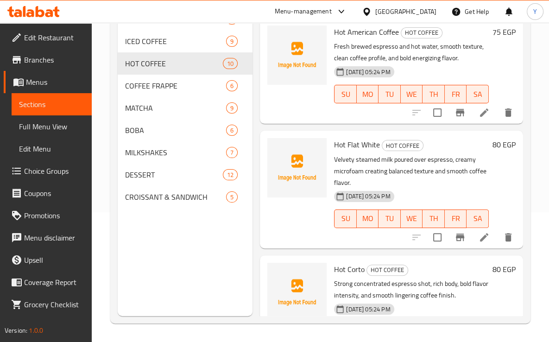
click at [118, 240] on div "Menu sections SPECIALITY COFFEE 3 ICED COFFEE 9 HOT COFFEE 10 COFFEE FRAPPE 6 M…" at bounding box center [185, 145] width 135 height 342
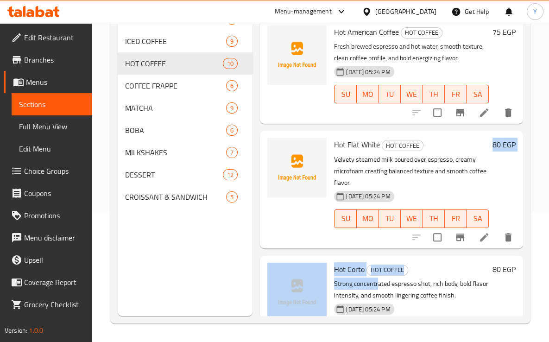
drag, startPoint x: 378, startPoint y: 287, endPoint x: 374, endPoint y: 221, distance: 66.4
click at [374, 64] on div "Hot American Coffee HOT COFFEE Fresh brewed espresso and hot water, smooth text…" at bounding box center [391, 41] width 263 height 46
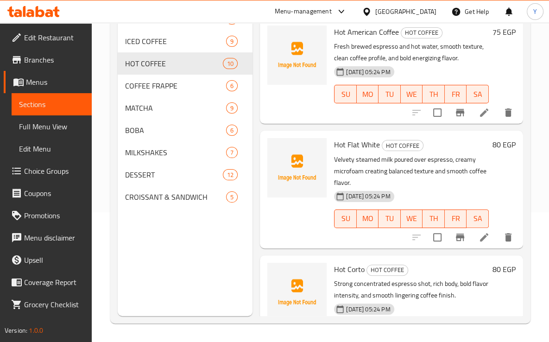
click at [394, 201] on span "[DATE] 05:24 PM" at bounding box center [368, 196] width 51 height 9
drag, startPoint x: 286, startPoint y: 292, endPoint x: 276, endPoint y: 293, distance: 9.3
drag, startPoint x: 276, startPoint y: 293, endPoint x: 175, endPoint y: 87, distance: 229.3
click at [175, 86] on span "COFFEE FRAPPE" at bounding box center [176, 85] width 102 height 11
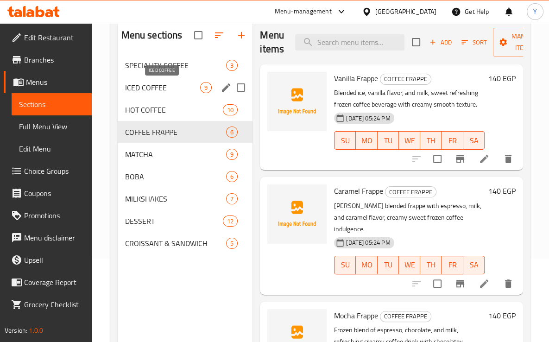
scroll to position [83, 0]
drag, startPoint x: 175, startPoint y: 87, endPoint x: 444, endPoint y: 115, distance: 269.9
click at [445, 115] on div "29-09-2025 05:24 PM SU MO TU WE TH FR SA" at bounding box center [410, 134] width 158 height 50
click at [481, 161] on icon at bounding box center [484, 158] width 11 height 11
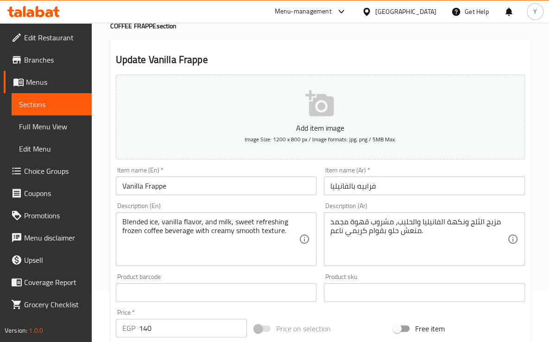
scroll to position [6, 0]
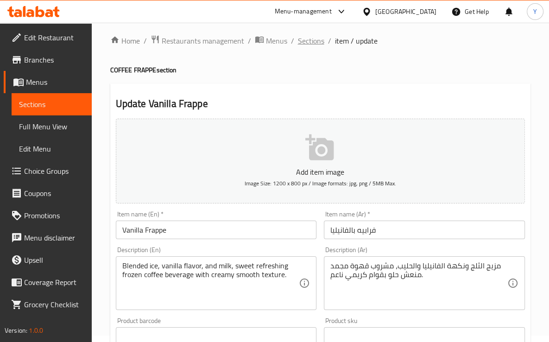
click at [313, 40] on span "Sections" at bounding box center [311, 40] width 26 height 11
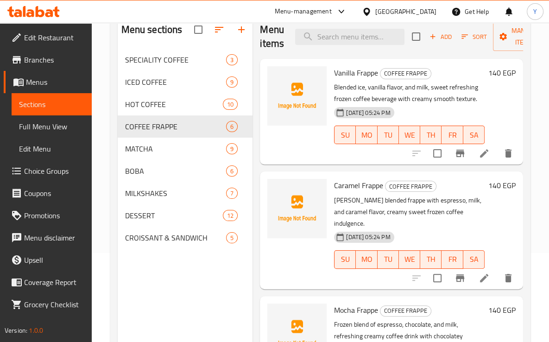
scroll to position [130, 0]
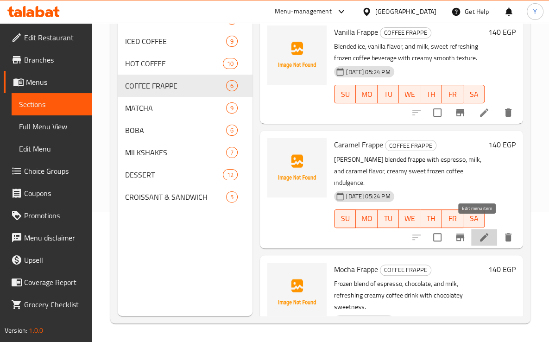
click at [480, 233] on icon at bounding box center [484, 237] width 8 height 8
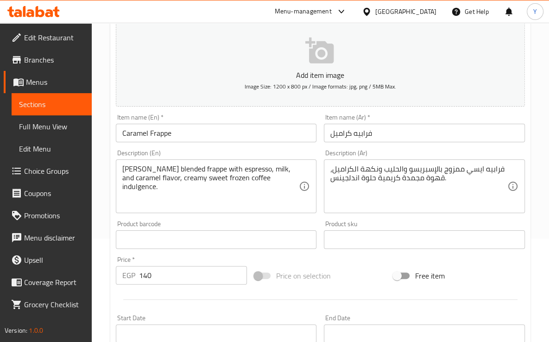
scroll to position [105, 0]
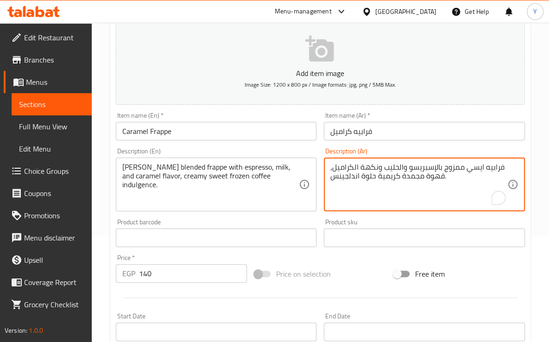
click at [472, 170] on textarea "فرابيه ايسي ممزوج بالإسبريسو والحليب ونكهة الكراميل، قهوة مجمدة كريمية حلوة اند…" at bounding box center [419, 185] width 177 height 44
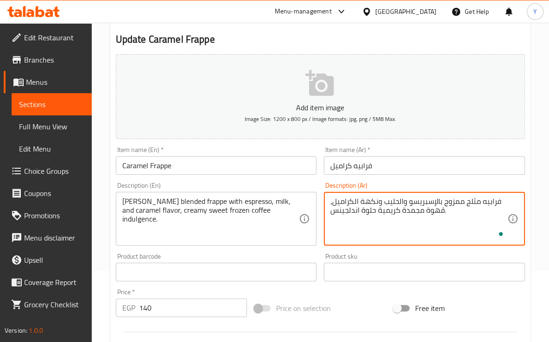
scroll to position [59, 0]
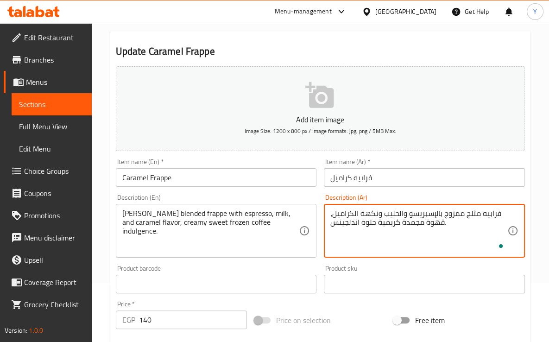
click at [427, 176] on input "فرابيه كراميل" at bounding box center [424, 177] width 201 height 19
click at [340, 226] on textarea "فرابيه مثلج ممزوج بالإسبريسو والحليب ونكهة الكراميل، قهوة مجمدة كريمية حلوة اند…" at bounding box center [419, 231] width 177 height 44
type textarea "فرابيه مثلج ممزوج بالإسبريسو والحليب ونكهة الكراميل، اندلجينس."
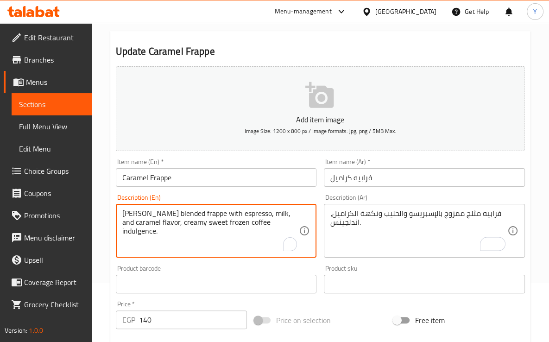
click at [237, 224] on textarea "Icy blended frappe with espresso, milk, and caramel flavor, creamy sweet frozen…" at bounding box center [210, 231] width 177 height 44
type textarea "Icy blended frappe with espresso, milk, and caramel flavor, creamy sweet frozen…"
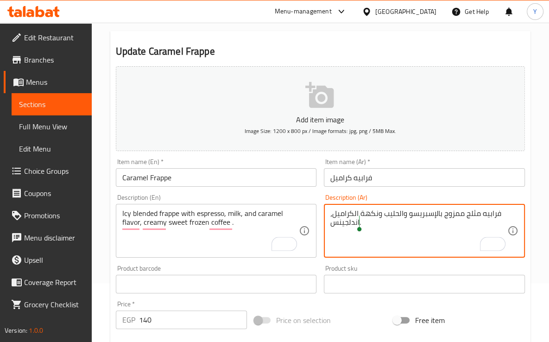
click at [350, 221] on textarea "فرابيه مثلج ممزوج بالإسبريسو والحليب ونكهة الكراميل، اندلجينس." at bounding box center [419, 231] width 177 height 44
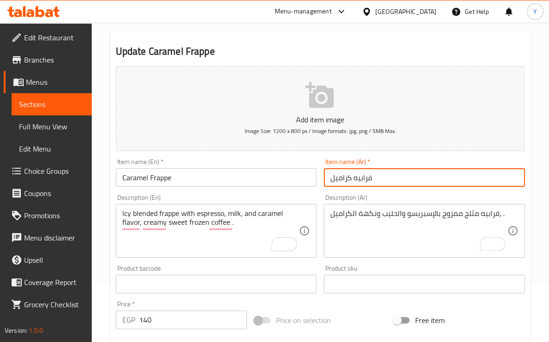
click at [378, 181] on input "فرابيه كراميل" at bounding box center [424, 177] width 201 height 19
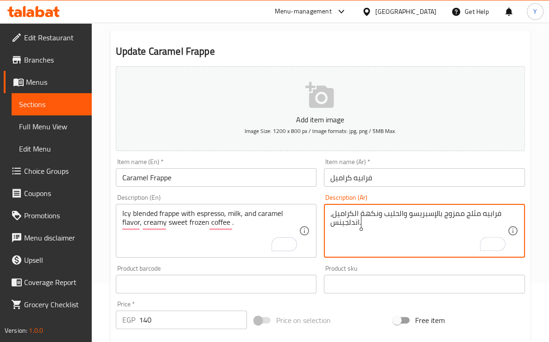
click at [396, 227] on textarea "فرابيه مثلج ممزوج بالإسبريسو والحليب ونكهة الكراميل، اندلجينس." at bounding box center [419, 231] width 177 height 44
type textarea "فرابيه مثلج ممزوج بالإسبريسو والحليب ونكهة الكراميل، اندلجينس."
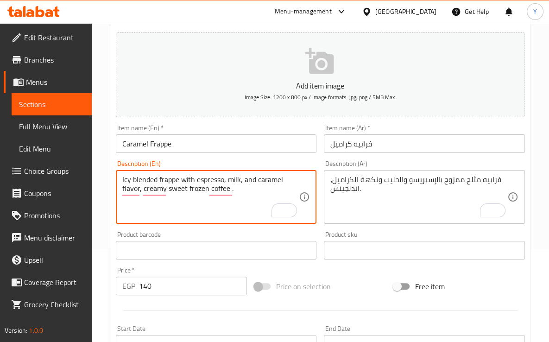
scroll to position [105, 0]
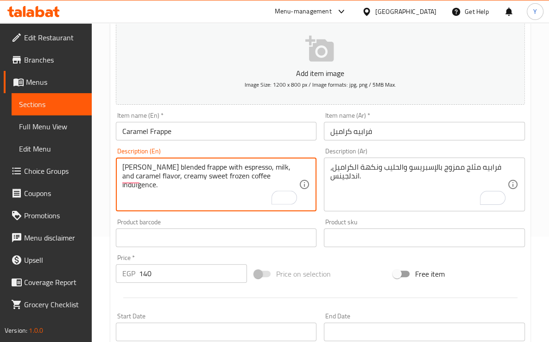
type textarea "Icy blended frappe with espresso, milk, and caramel flavor, creamy sweet frozen…"
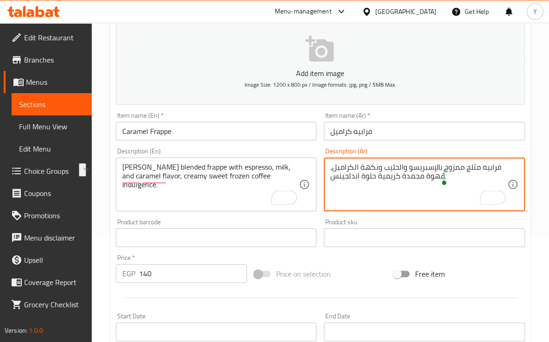
click at [368, 192] on textarea "فرابيه مثلج ممزوج بالإسبريسو والحليب ونكهة الكراميل، قهوة مجمدة كريمية حلوة اند…" at bounding box center [419, 185] width 177 height 44
click at [352, 175] on textarea "فرابيه مثلج ممزوج بالإسبريسو والحليب ونكهة الكراميل، قهوة مجمدة كريمية حلوة اند…" at bounding box center [419, 185] width 177 height 44
type textarea "فرابيه مثلج ممزوج بالإسبريسو والحليب ونكهة الكراميل، قهوة مجمدة كريمية حلوة ."
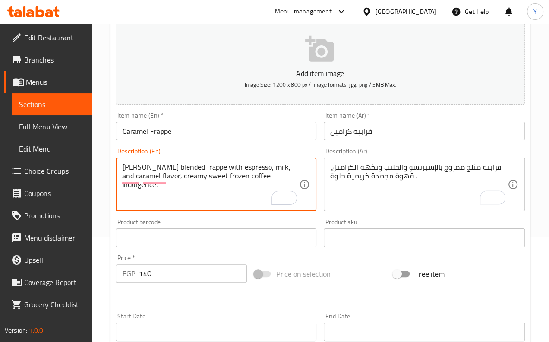
click at [255, 177] on textarea "Icy blended frappe with espresso, milk, and caramel flavor, creamy sweet frozen…" at bounding box center [210, 185] width 177 height 44
type textarea "Icy blended frappe with espresso, milk, and caramel flavor, creamy sweet frozen…"
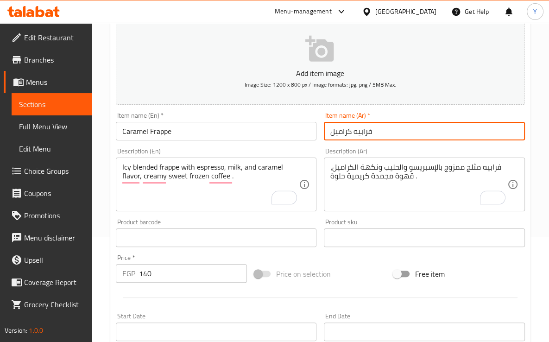
click at [380, 135] on input "فرابيه كراميل" at bounding box center [424, 131] width 201 height 19
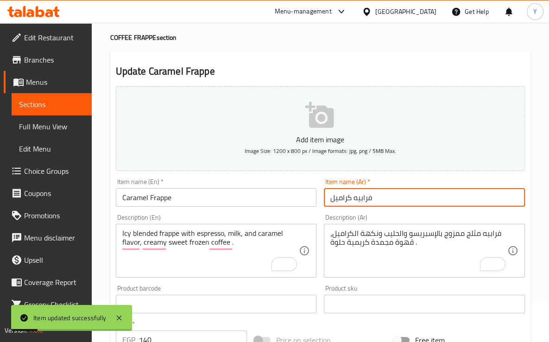
scroll to position [0, 0]
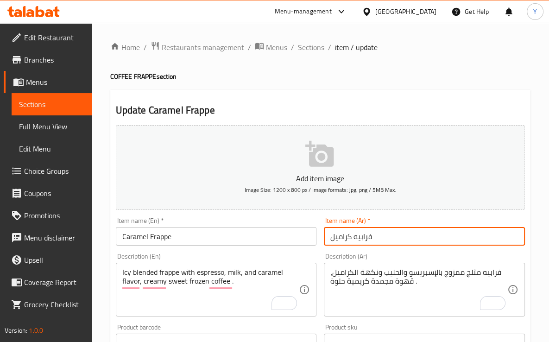
drag, startPoint x: 323, startPoint y: 51, endPoint x: 388, endPoint y: 70, distance: 68.1
click at [323, 51] on span "Sections" at bounding box center [311, 47] width 26 height 11
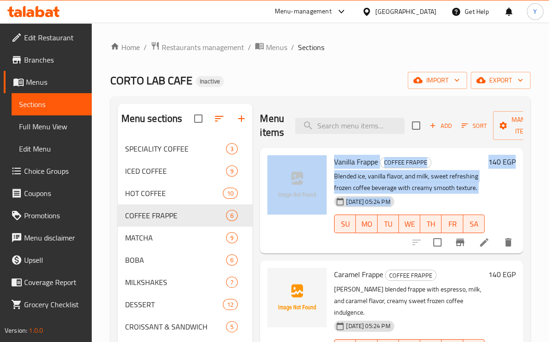
drag, startPoint x: 556, startPoint y: 162, endPoint x: 556, endPoint y: 179, distance: 16.2
click at [549, 179] on html "​ Menu-management Egypt Get Help Y Edit Restaurant Branches Menus Sections Full…" at bounding box center [274, 171] width 549 height 342
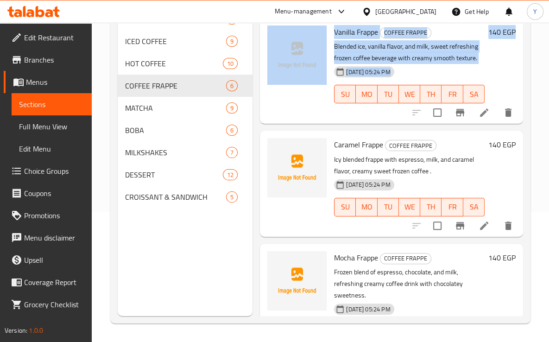
scroll to position [239, 0]
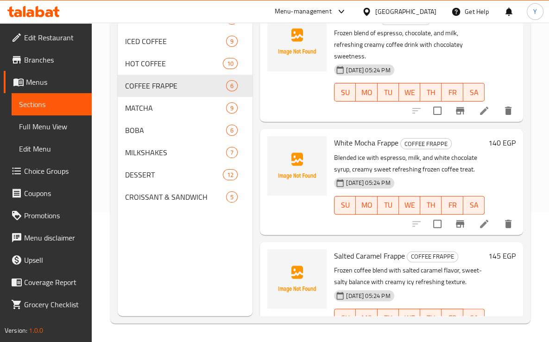
click at [475, 117] on li at bounding box center [485, 110] width 26 height 17
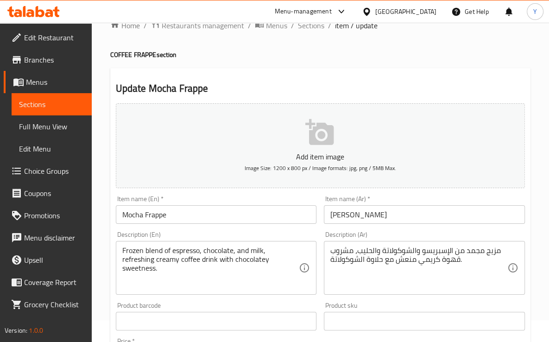
scroll to position [25, 0]
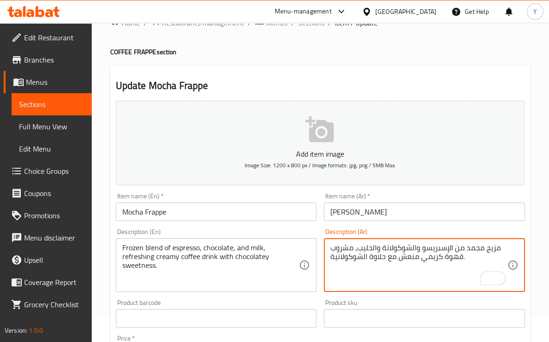
click at [383, 256] on textarea "مزيج مجمد من الإسبريسو والشوكولاتة والحليب، مشروب قهوة كريمي منعش مع حلاوة الشو…" at bounding box center [419, 265] width 177 height 44
click at [384, 257] on textarea "مزيج مجمد من الإسبريسو والشوكولاتة والحليب، مشروب قهوة كريمي منعش مع حلاوة الشو…" at bounding box center [419, 265] width 177 height 44
type textarea "مزيج مجمد من الإسبريسو والشوكولاتة والحليب، مشروب قهوة كريمي منعش مع الحلاوة ال…"
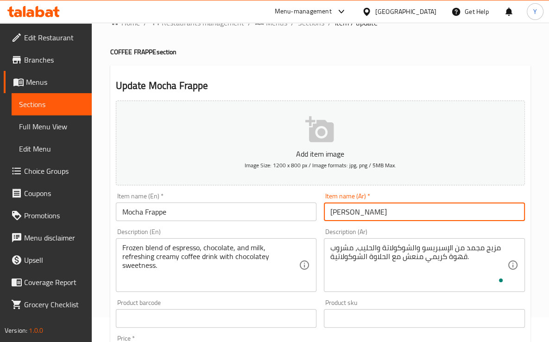
click at [376, 212] on input "فرابيه موكا" at bounding box center [424, 212] width 201 height 19
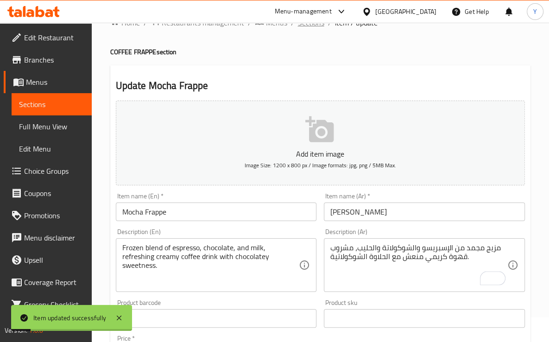
click at [315, 25] on span "Sections" at bounding box center [311, 22] width 26 height 11
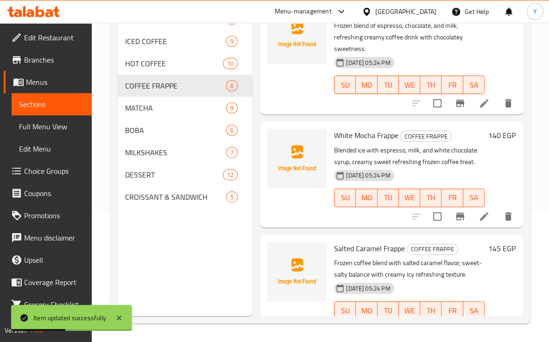
scroll to position [339, 0]
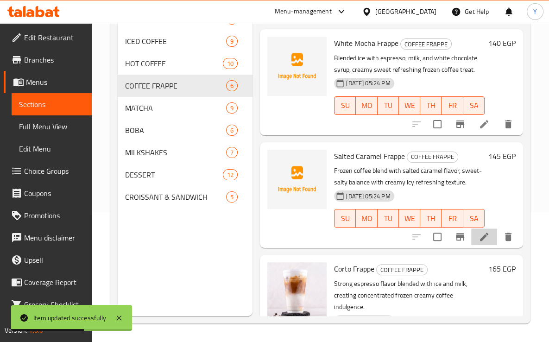
click at [472, 245] on li at bounding box center [485, 237] width 26 height 17
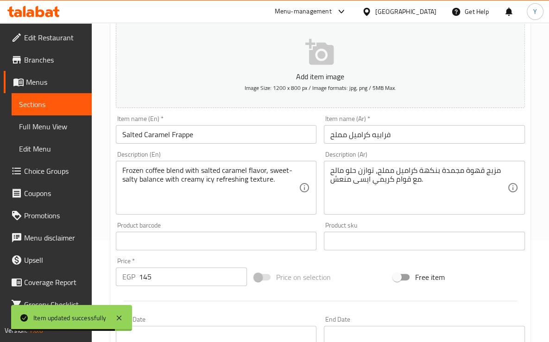
scroll to position [119, 0]
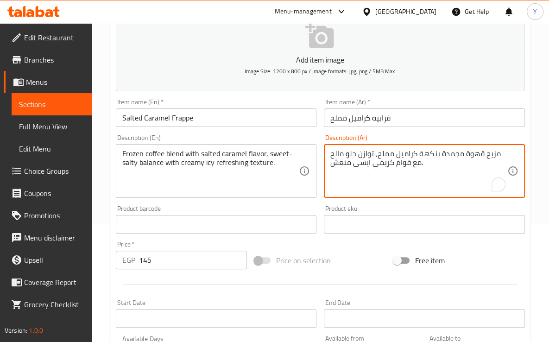
click at [363, 161] on textarea "مزيج قهوة مجمدة بنكهة كراميل مملح، توازن حلو مالح مع قوام كريمي ايسى منعش." at bounding box center [419, 171] width 177 height 44
type textarea "مزيج قهوة مجمدة بنكهة كراميل مملح، توازن حلو مالح مع قوام كريمي مثلج منعش."
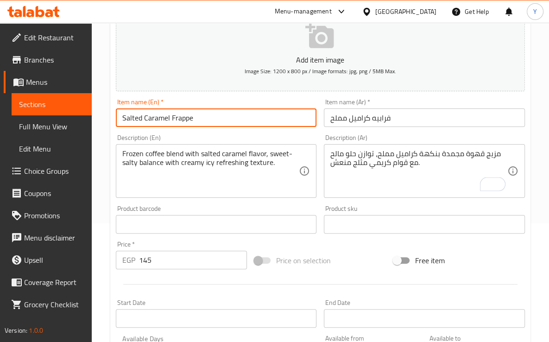
click at [195, 115] on input "Salted Caramel Frappe" at bounding box center [216, 117] width 201 height 19
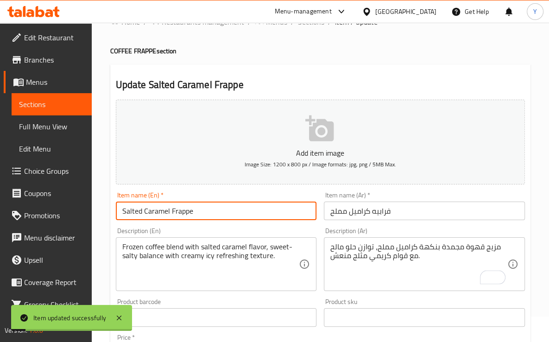
scroll to position [0, 0]
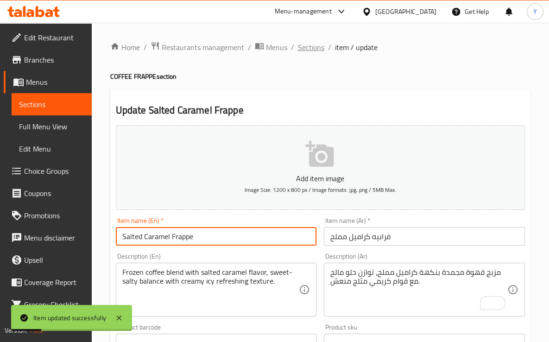
click at [309, 45] on span "Sections" at bounding box center [311, 47] width 26 height 11
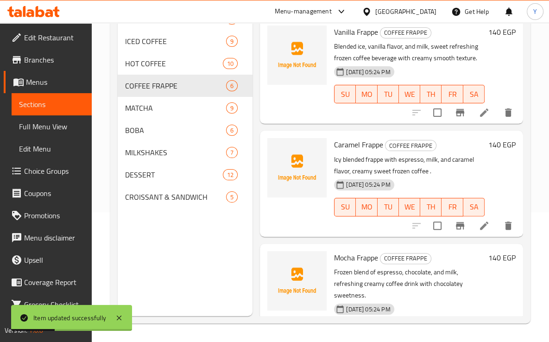
scroll to position [83, 0]
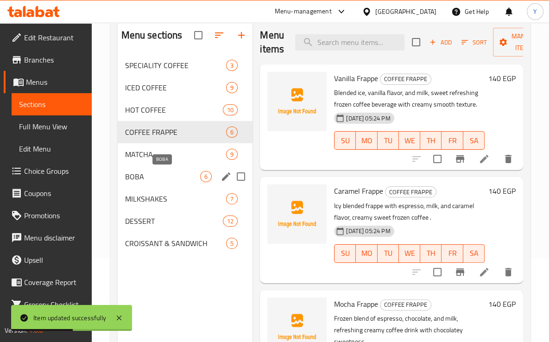
drag, startPoint x: 141, startPoint y: 156, endPoint x: 159, endPoint y: 190, distance: 38.6
click at [159, 190] on div "SPECIALITY COFFEE 3 ICED COFFEE 9 HOT COFFEE 10 COFFEE FRAPPE 6 MATCHA 9 BOBA 6…" at bounding box center [185, 154] width 135 height 200
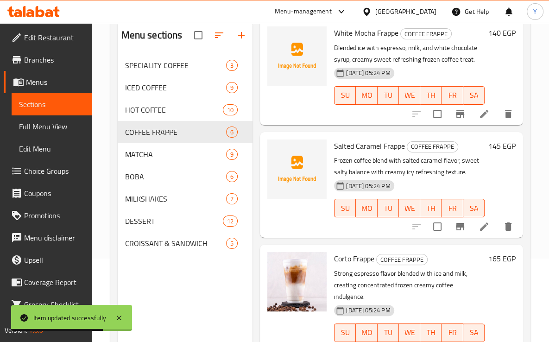
scroll to position [130, 0]
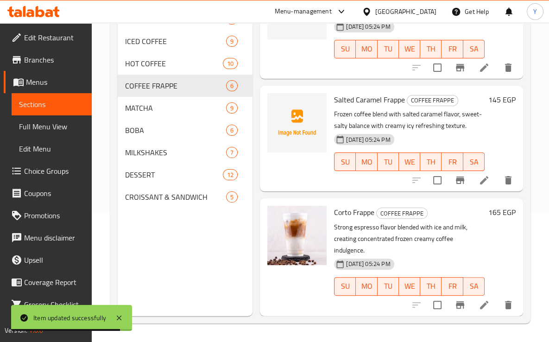
click at [477, 294] on div at bounding box center [463, 305] width 114 height 22
click at [480, 301] on icon at bounding box center [484, 305] width 8 height 8
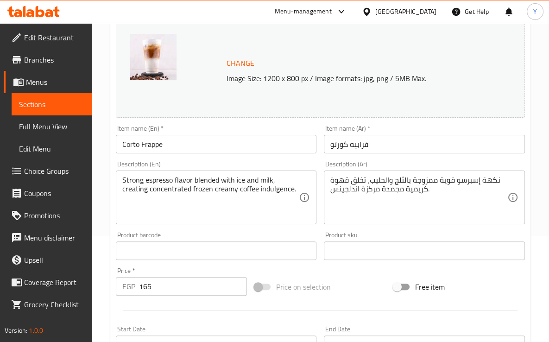
scroll to position [108, 0]
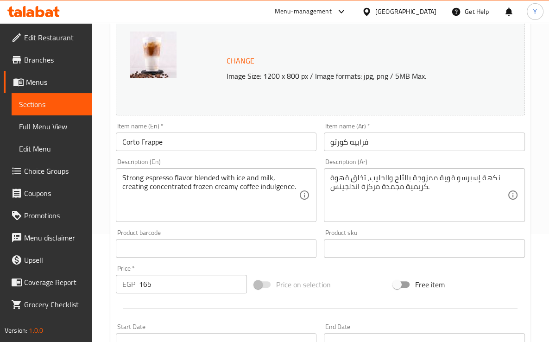
click at [450, 143] on input "فرابيه كورتو" at bounding box center [424, 142] width 201 height 19
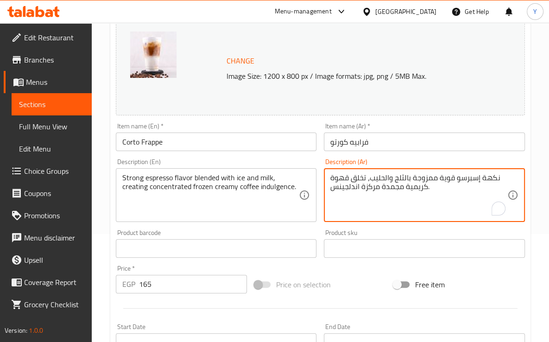
click at [338, 187] on textarea "نكهة إسبرسو قوية ممزوجة بالثلج والحليب، تخلق قهوة كريمية مجمدة مركزة اندلجينس." at bounding box center [419, 195] width 177 height 44
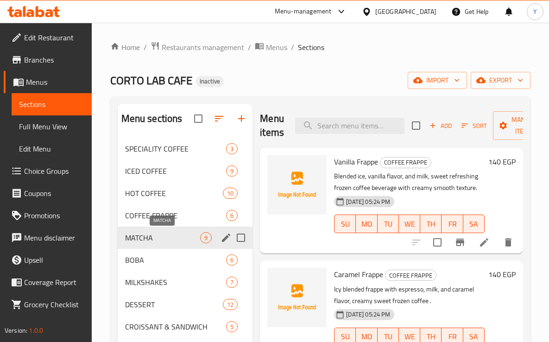
scroll to position [50, 0]
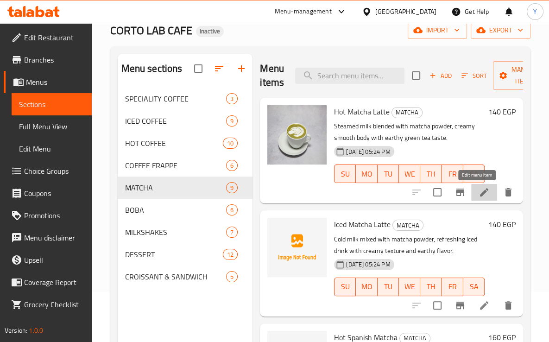
click at [479, 189] on icon at bounding box center [484, 192] width 11 height 11
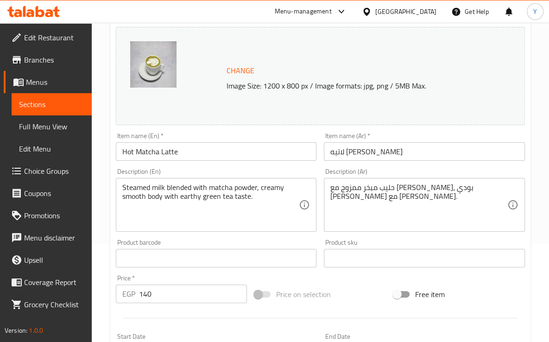
scroll to position [107, 0]
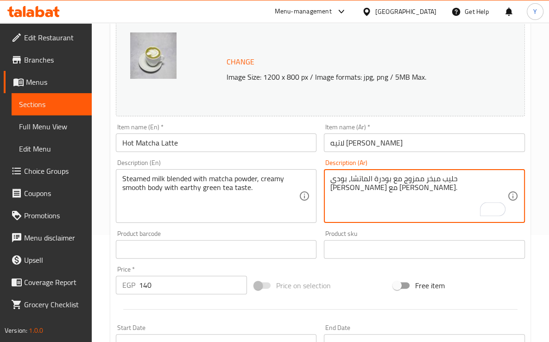
type textarea "حليب مبخر ممزوج مع بودرة الماتشا، بودي ناعم كريمي مع طعم الشاي الأخضر الايرثي."
click at [283, 141] on input "Hot Matcha Latte" at bounding box center [216, 143] width 201 height 19
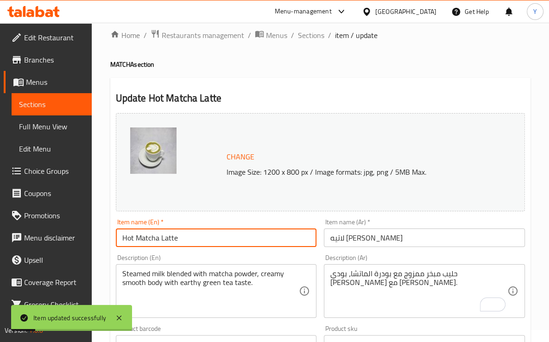
scroll to position [0, 0]
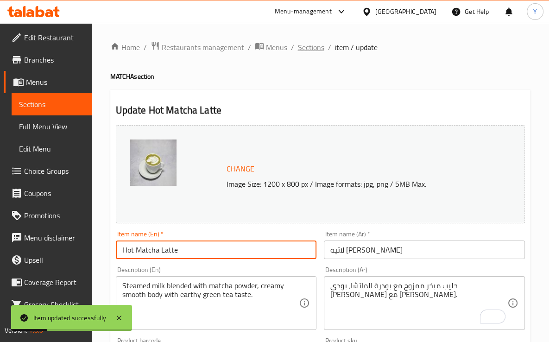
click at [316, 54] on div "Home / Restaurants management / Menus / Sections / item / update MATCHA section…" at bounding box center [320, 345] width 421 height 609
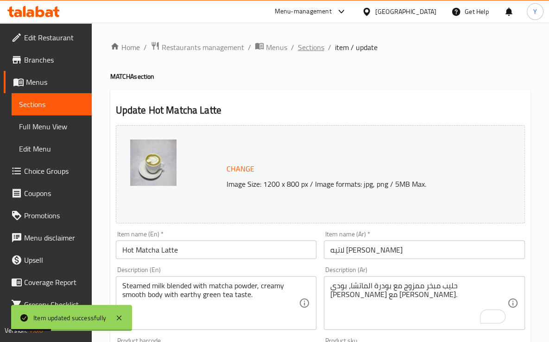
click at [315, 51] on span "Sections" at bounding box center [311, 47] width 26 height 11
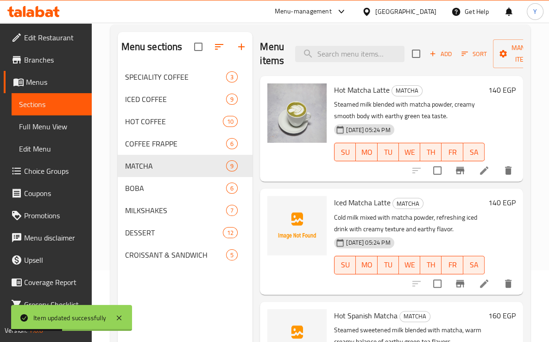
scroll to position [102, 0]
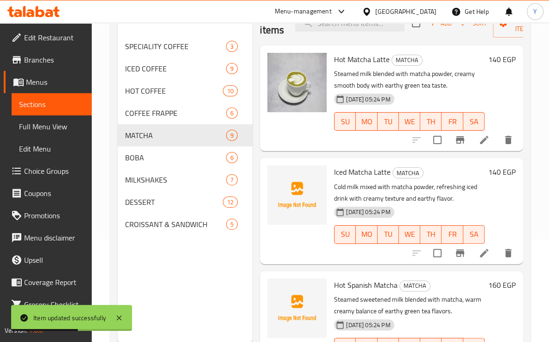
click at [484, 254] on li at bounding box center [485, 253] width 26 height 17
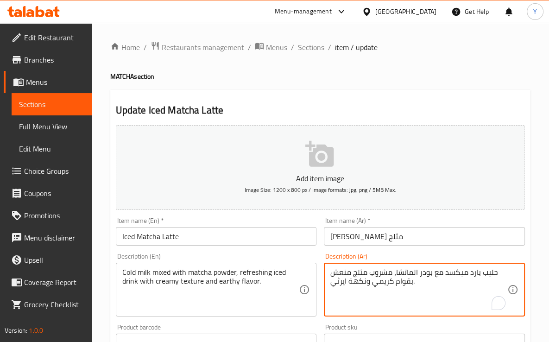
click at [454, 269] on textarea "حليب بارد ميكسد مع بودر الماتشا، مشروب مثلج منعش بقوام كريمي ونكهة ايرثي." at bounding box center [419, 290] width 177 height 44
click at [419, 271] on textarea "حليب بارد ممزوج مع بودر الماتشا، مشروب مثلج منعش بقوام كريمي ونكهة ايرثي." at bounding box center [419, 290] width 177 height 44
type textarea "حليب بارد ممزوج مع بودرة الماتشا، مشروب مثلج منعش بقوام كريمي ونكهة ايرثي."
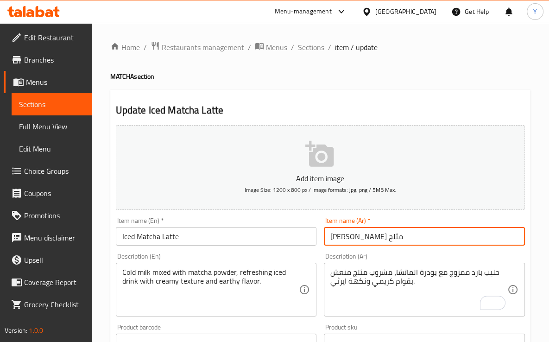
click at [408, 239] on input "ماتشا لاتيه مثلج" at bounding box center [424, 236] width 201 height 19
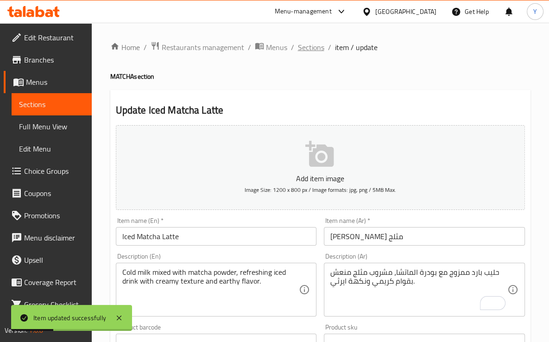
click at [320, 50] on span "Sections" at bounding box center [311, 47] width 26 height 11
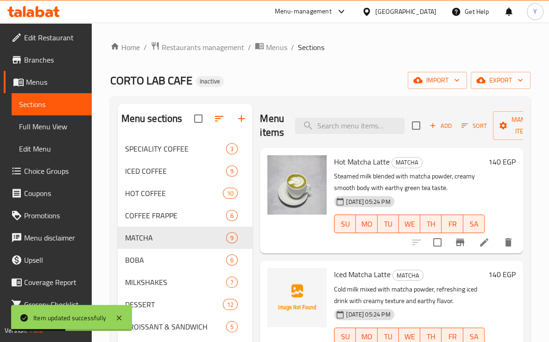
scroll to position [130, 0]
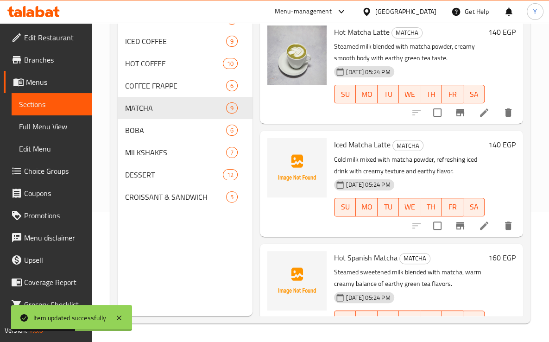
drag, startPoint x: 320, startPoint y: 50, endPoint x: 490, endPoint y: 325, distance: 323.5
drag, startPoint x: 142, startPoint y: 221, endPoint x: 156, endPoint y: 226, distance: 15.0
drag, startPoint x: 156, startPoint y: 226, endPoint x: 399, endPoint y: 277, distance: 248.2
drag, startPoint x: 399, startPoint y: 277, endPoint x: 447, endPoint y: 303, distance: 54.8
drag, startPoint x: 447, startPoint y: 303, endPoint x: 510, endPoint y: 185, distance: 134.0
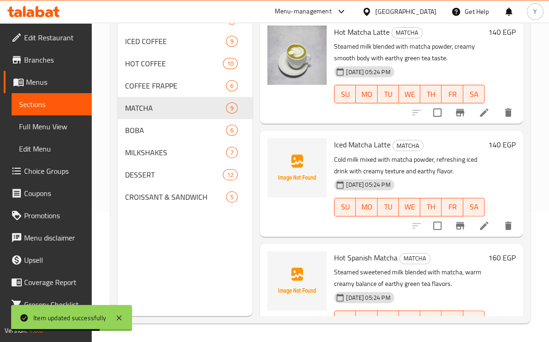
drag, startPoint x: 510, startPoint y: 185, endPoint x: 514, endPoint y: 149, distance: 35.8
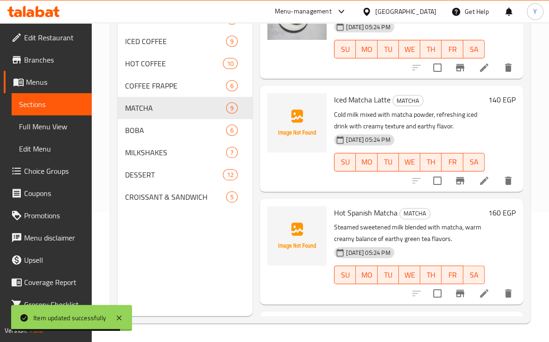
scroll to position [79, 0]
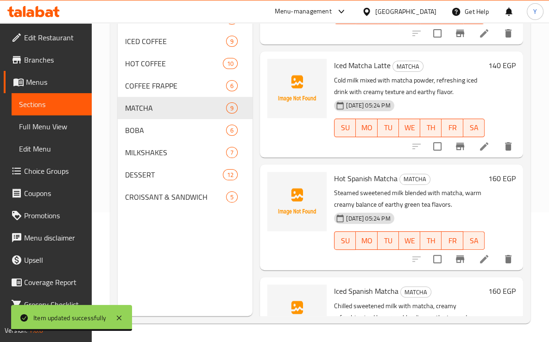
drag, startPoint x: 521, startPoint y: 55, endPoint x: 339, endPoint y: 117, distance: 192.2
click at [339, 117] on div "Menu items Add Sort Manage items Hot Matcha Latte MATCHA Steamed milk blended w…" at bounding box center [388, 145] width 271 height 342
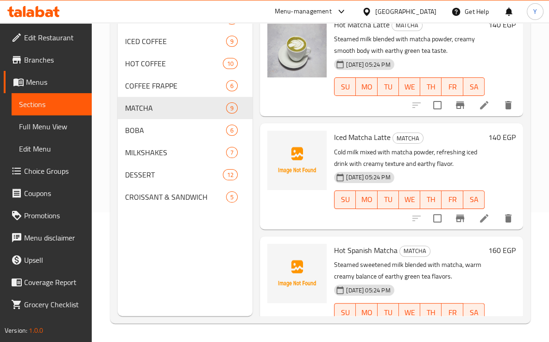
click at [472, 217] on li at bounding box center [485, 218] width 26 height 17
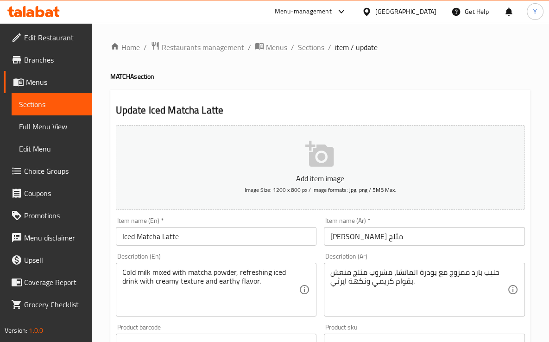
drag, startPoint x: 241, startPoint y: 27, endPoint x: 249, endPoint y: 26, distance: 7.5
drag, startPoint x: 249, startPoint y: 26, endPoint x: 237, endPoint y: 32, distance: 12.4
click at [237, 32] on div "Home / Restaurants management / Menus / Sections / item / update MATCHA section…" at bounding box center [321, 339] width 458 height 632
drag, startPoint x: 304, startPoint y: 45, endPoint x: 316, endPoint y: 63, distance: 21.3
click at [304, 45] on span "Sections" at bounding box center [311, 47] width 26 height 11
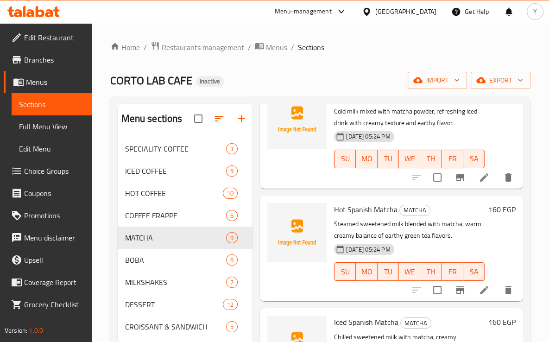
scroll to position [211, 0]
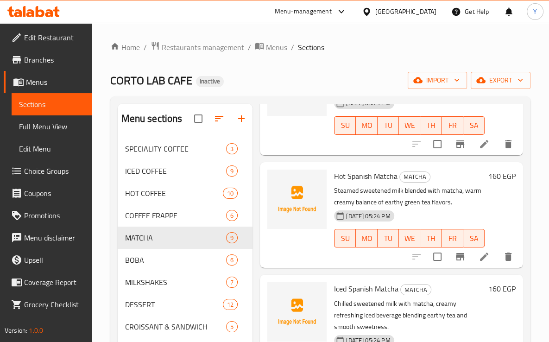
click at [472, 259] on li at bounding box center [485, 257] width 26 height 17
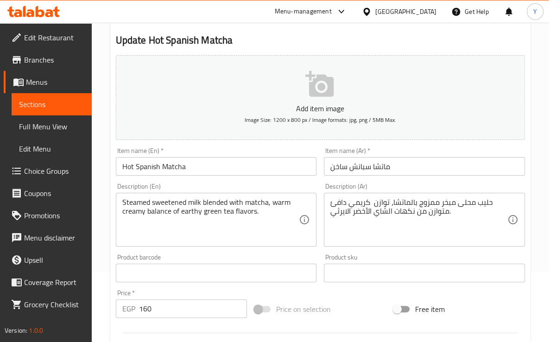
scroll to position [70, 0]
click at [432, 173] on input "ماتشا سبانش ساخن" at bounding box center [424, 166] width 201 height 19
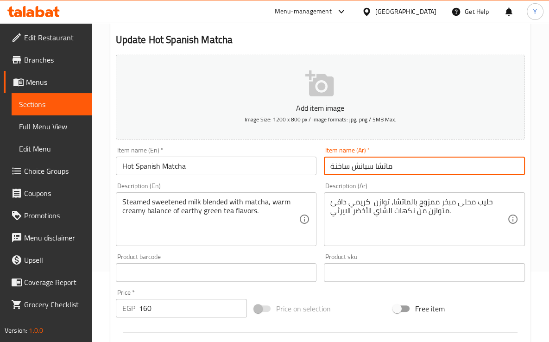
click at [331, 169] on input "ماتشا سبانش ساخنة" at bounding box center [424, 166] width 201 height 19
click at [425, 168] on input "ماتشا سبانش ساخنة" at bounding box center [424, 166] width 201 height 19
click at [402, 162] on input "ماتشا سبانش ساخنة" at bounding box center [424, 166] width 201 height 19
type input "ماتشا سبانش ساخنة"
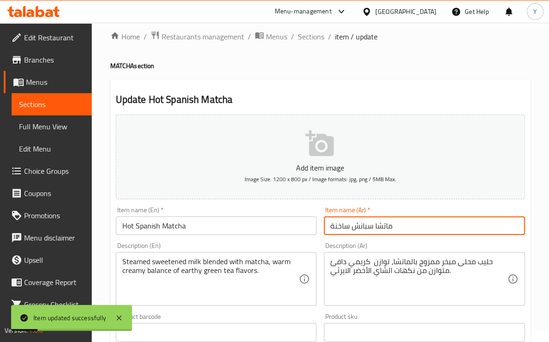
scroll to position [0, 0]
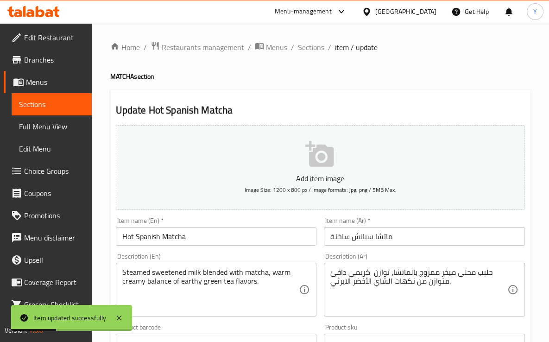
click at [296, 52] on ol "Home / Restaurants management / Menus / Sections / item / update" at bounding box center [320, 47] width 421 height 12
click at [313, 51] on span "Sections" at bounding box center [311, 47] width 26 height 11
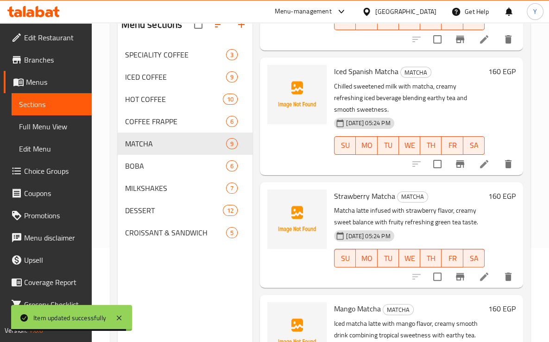
scroll to position [332, 0]
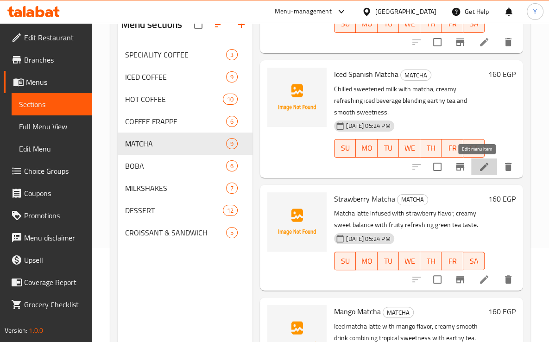
click at [479, 169] on icon at bounding box center [484, 166] width 11 height 11
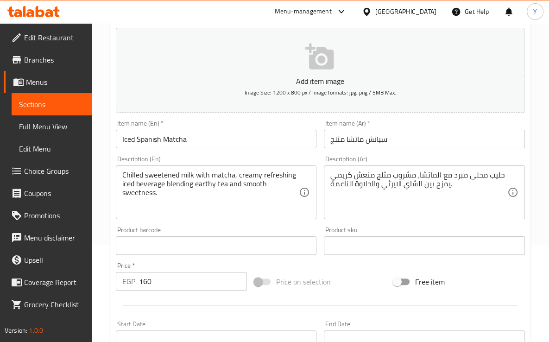
scroll to position [96, 0]
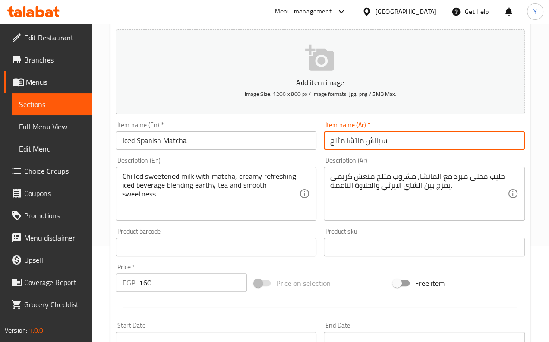
click at [422, 150] on div "Item name (Ar)   * سبانش ماتشا مثلج Item name (Ar) *" at bounding box center [424, 136] width 209 height 36
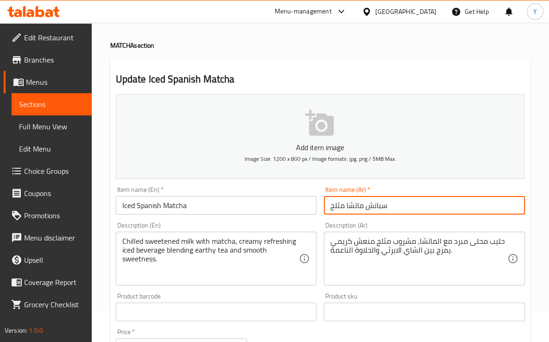
scroll to position [0, 0]
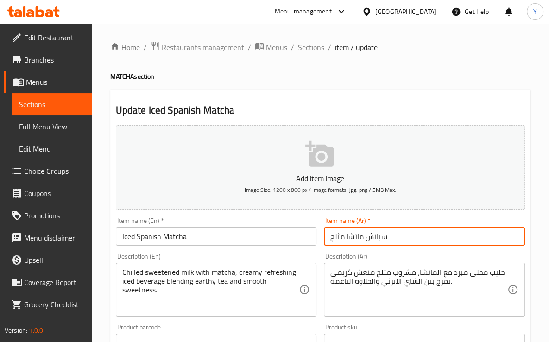
click at [318, 47] on span "Sections" at bounding box center [311, 47] width 26 height 11
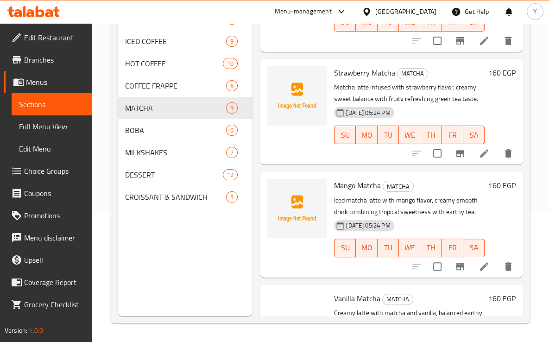
scroll to position [428, 0]
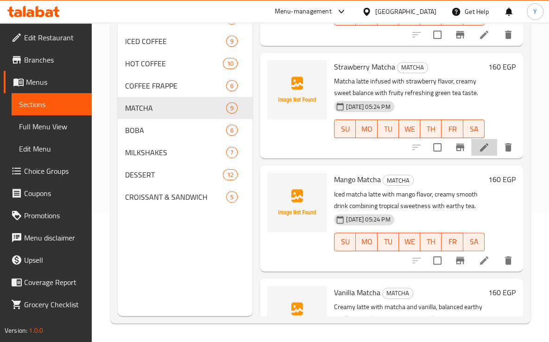
click at [480, 154] on li at bounding box center [485, 147] width 26 height 17
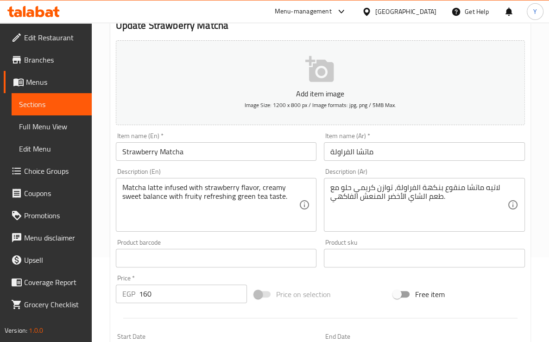
scroll to position [87, 0]
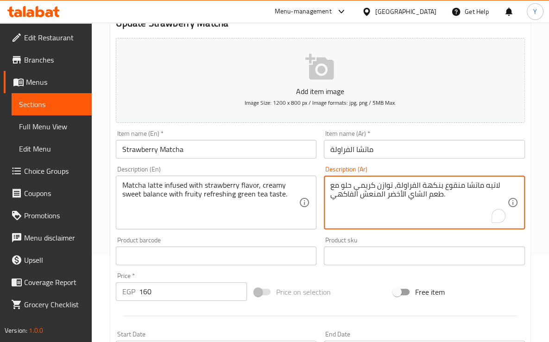
click at [450, 185] on textarea "لاتيه ماتشا منقوع بنكهة الفراولة، توازن كريمي حلو مع طعم الشاي الأخضر المنعش ال…" at bounding box center [419, 203] width 177 height 44
type textarea "لاتيه ماتشا مليئ بنكهة الفراولة، توازن كريمي حلو مع طعم الشاي الأخضر المنعش الف…"
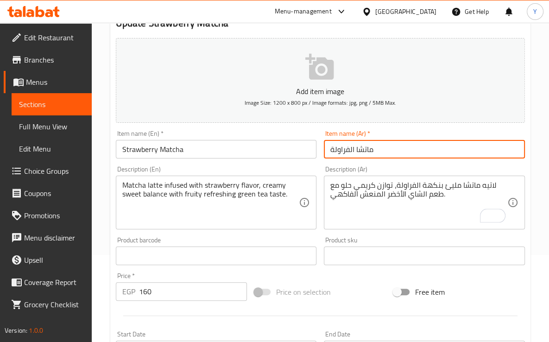
click at [415, 156] on input "ماتشا الفراولة" at bounding box center [424, 149] width 201 height 19
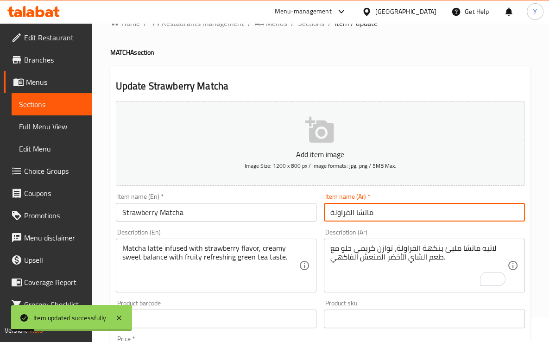
scroll to position [0, 0]
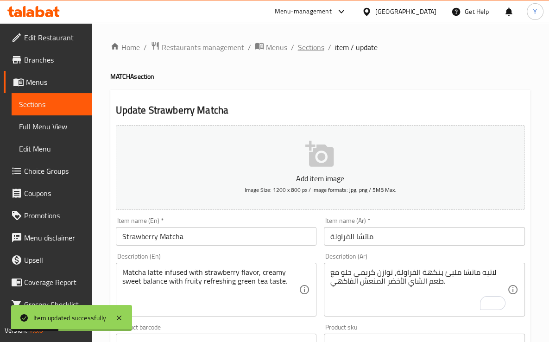
click at [315, 45] on span "Sections" at bounding box center [311, 47] width 26 height 11
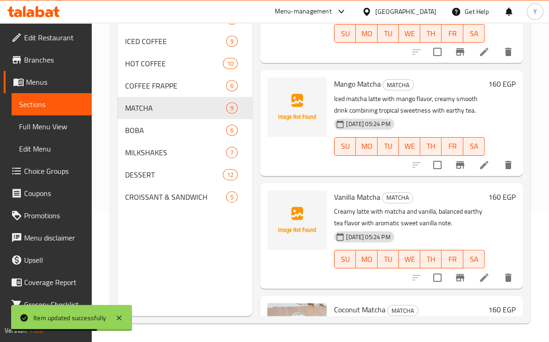
scroll to position [525, 0]
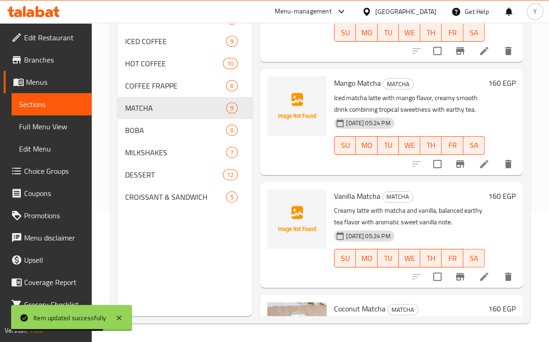
drag, startPoint x: 479, startPoint y: 171, endPoint x: 476, endPoint y: 166, distance: 5.9
click at [476, 166] on li at bounding box center [485, 164] width 26 height 17
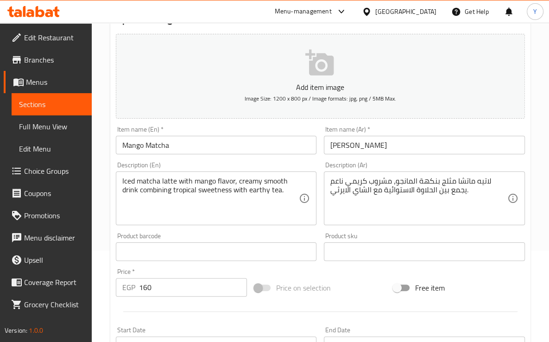
scroll to position [77, 0]
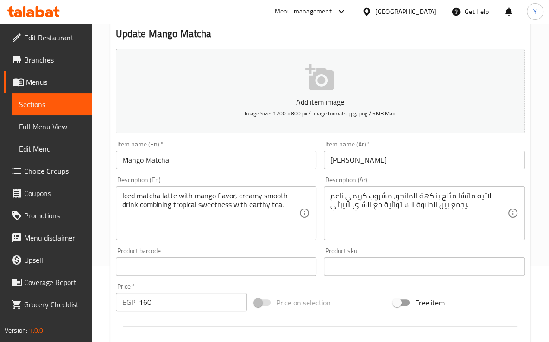
click at [260, 159] on input "Mango Matcha" at bounding box center [216, 160] width 201 height 19
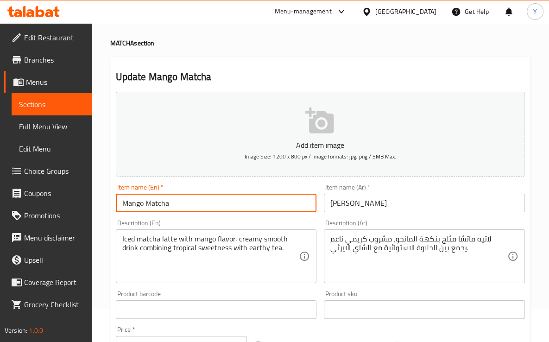
scroll to position [0, 0]
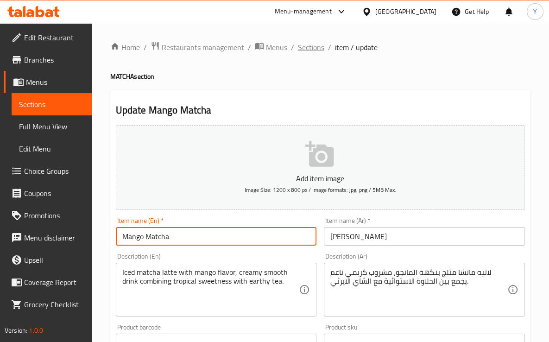
click at [308, 49] on span "Sections" at bounding box center [311, 47] width 26 height 11
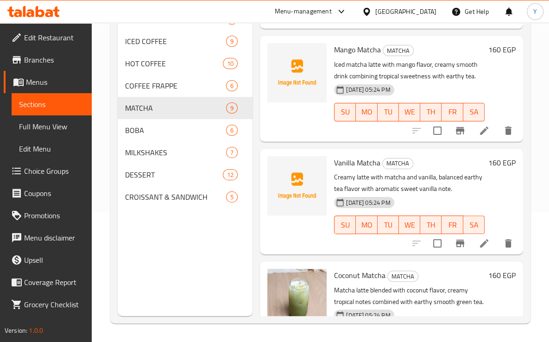
scroll to position [593, 0]
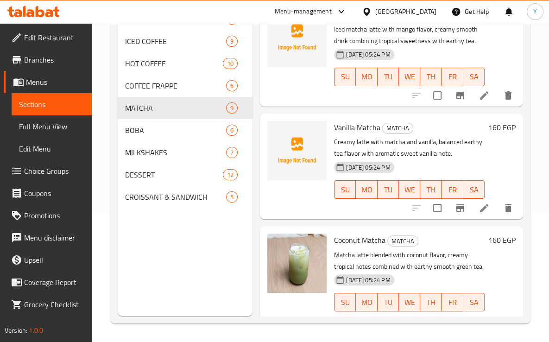
click at [480, 209] on icon at bounding box center [484, 208] width 8 height 8
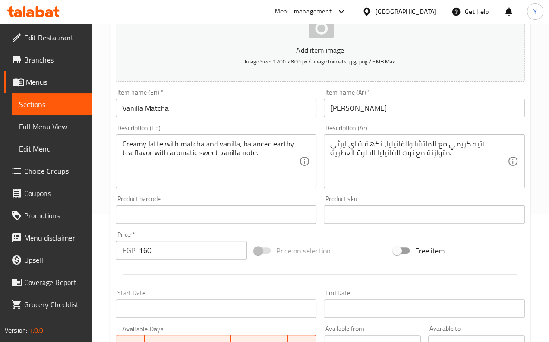
scroll to position [128, 0]
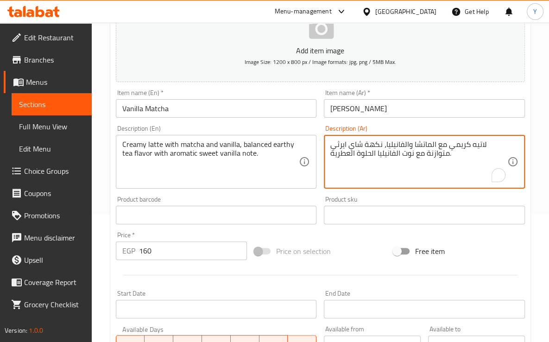
click at [408, 151] on textarea "لاتيه كريمي مع الماتشا والفانيليا، نكهة شاي ايرثي متوازنة مع نوت الفانيليا الحل…" at bounding box center [419, 162] width 177 height 44
click at [408, 156] on textarea "لاتيه كريمي مع الماتشا والفانيليا، نكهة شاي ايرثي متوازنة مع نوت الفانيليا الحل…" at bounding box center [419, 162] width 177 height 44
type textarea "لاتيه كريمي مع الماتشا والفانيليا، نكهة شاي ايرثي متوازنة مع ملاحظة الفانيليا ا…"
click at [408, 112] on input "ماتشا الفانيليا" at bounding box center [424, 108] width 201 height 19
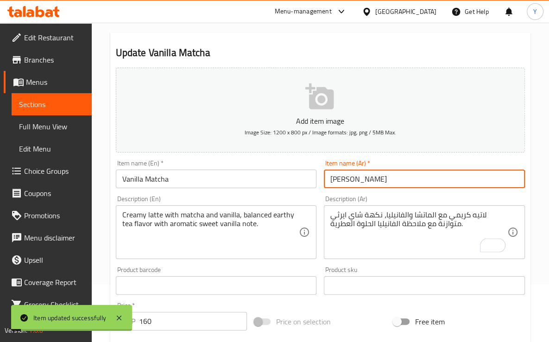
scroll to position [16, 0]
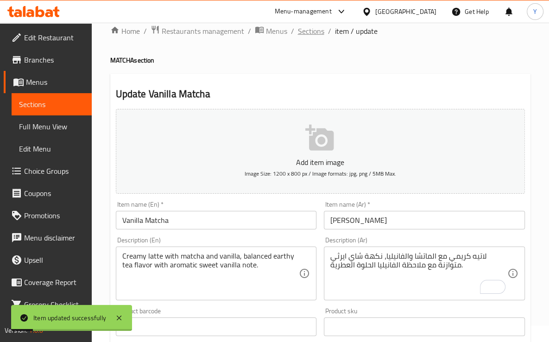
click at [303, 32] on span "Sections" at bounding box center [311, 31] width 26 height 11
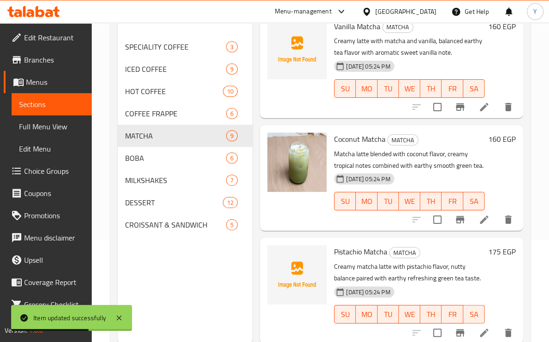
scroll to position [753, 0]
click at [479, 330] on icon at bounding box center [484, 332] width 11 height 11
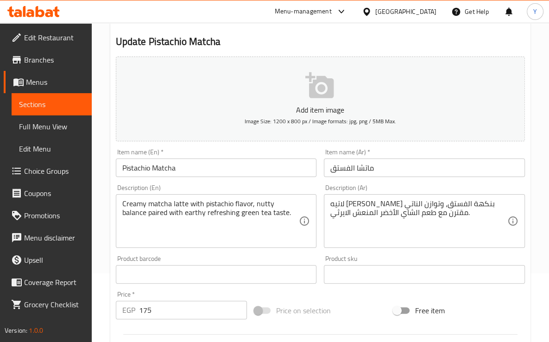
scroll to position [73, 0]
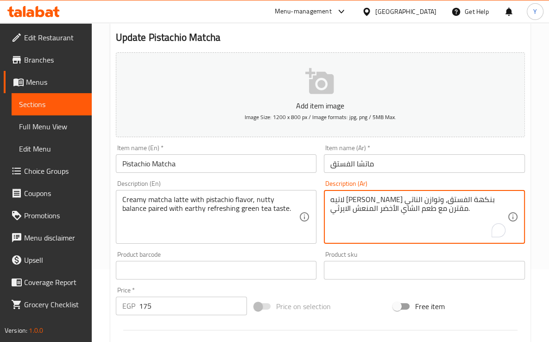
click at [365, 201] on textarea "لاتيه ماتشا كريمي بنكهة الفستق، وتوازن الناتي مقترن مع طعم الشاي الأخضر المنعش …" at bounding box center [419, 217] width 177 height 44
type textarea "لاتيه ماتشا كريمي بنكهة الفستق، وتوازن جوزي مقترن مع طعم الشاي الأخضر المنعش ال…"
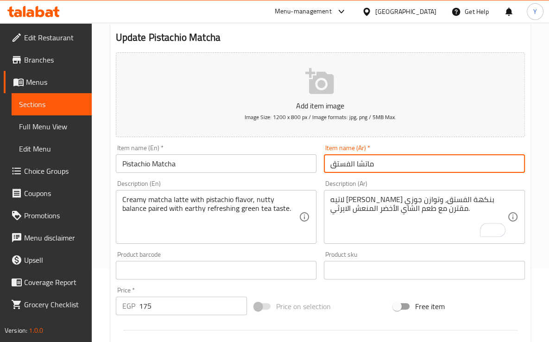
click at [390, 169] on input "ماتشا الفستق" at bounding box center [424, 163] width 201 height 19
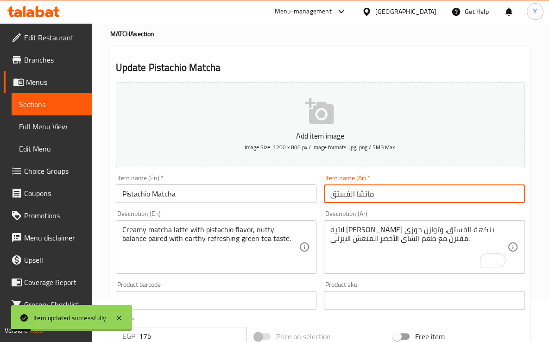
scroll to position [0, 0]
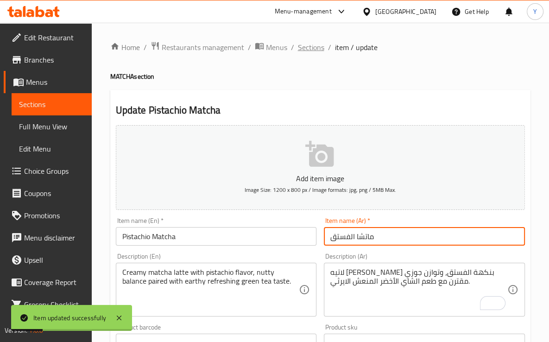
click at [304, 49] on span "Sections" at bounding box center [311, 47] width 26 height 11
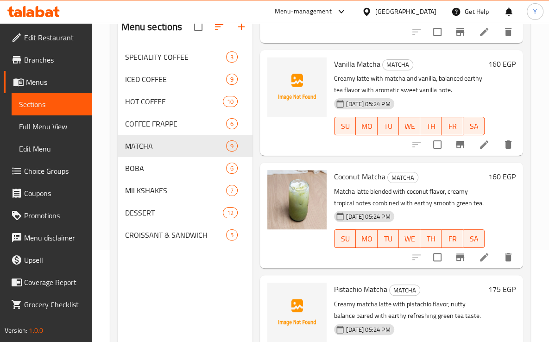
scroll to position [753, 0]
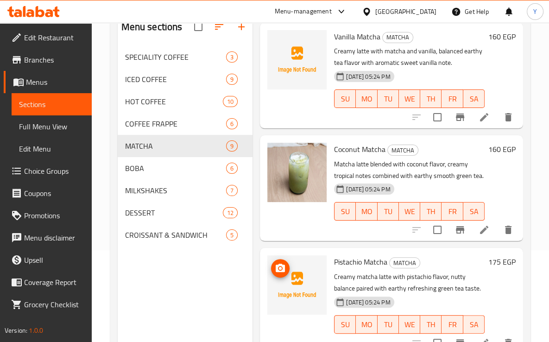
click at [137, 165] on span "BOBA" at bounding box center [176, 168] width 102 height 11
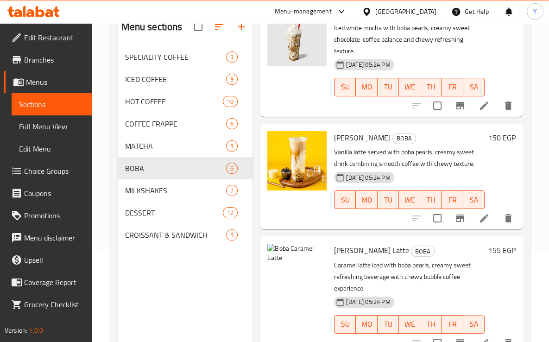
scroll to position [39, 0]
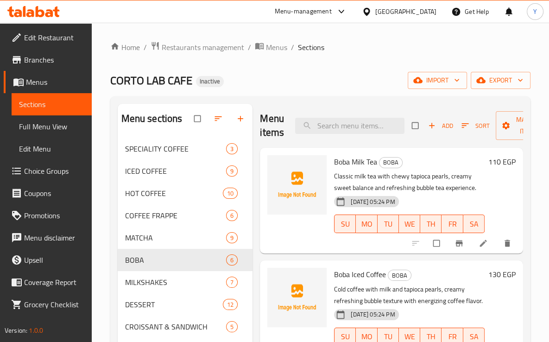
drag, startPoint x: 367, startPoint y: 79, endPoint x: 372, endPoint y: 77, distance: 5.2
click at [367, 79] on div "CORTO LAB CAFE Inactive import export" at bounding box center [320, 80] width 421 height 17
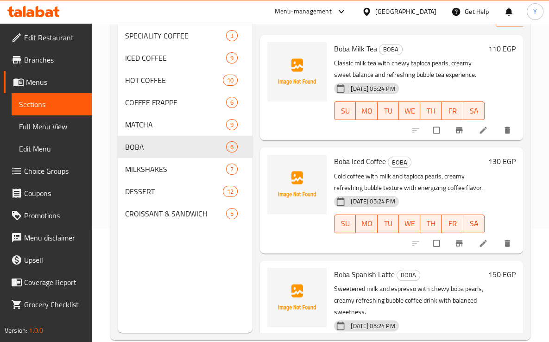
scroll to position [113, 0]
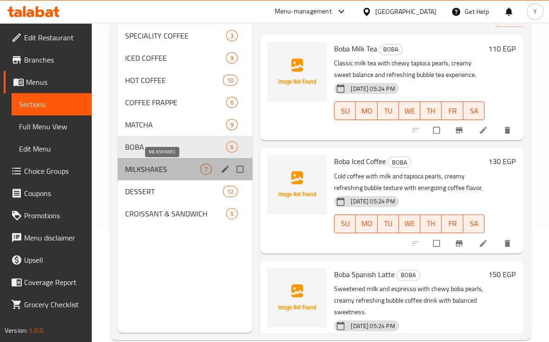
click at [153, 171] on span "MILKSHAKES" at bounding box center [163, 169] width 76 height 11
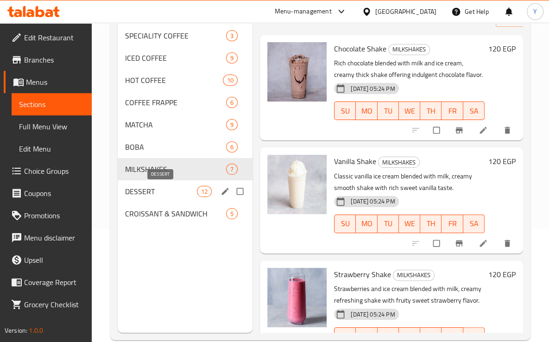
click at [159, 188] on span "DESSERT" at bounding box center [161, 191] width 72 height 11
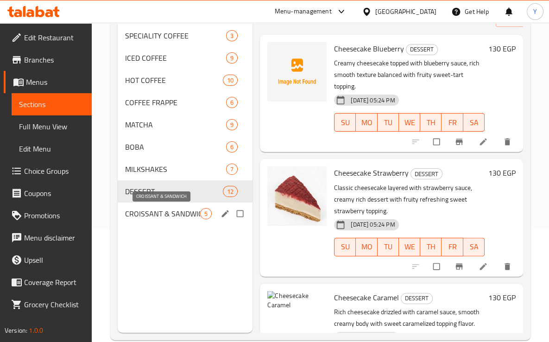
click at [162, 211] on span "CROISSANT & SANDWICH" at bounding box center [163, 213] width 76 height 11
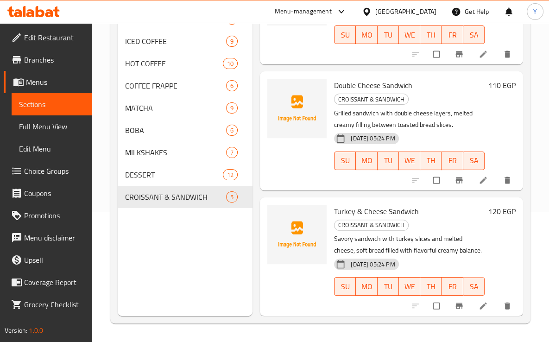
scroll to position [317, 0]
click at [472, 305] on li at bounding box center [485, 306] width 26 height 15
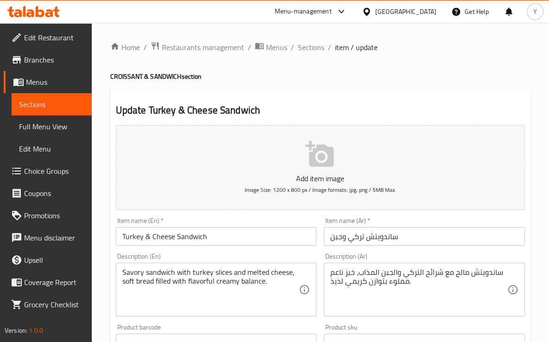
click at [334, 286] on textarea "ساندويتش مالح مع شرائح التركي والجبن المذاب، خبز ناعم مملوء بتوازن كريمي لذيذ." at bounding box center [419, 290] width 177 height 44
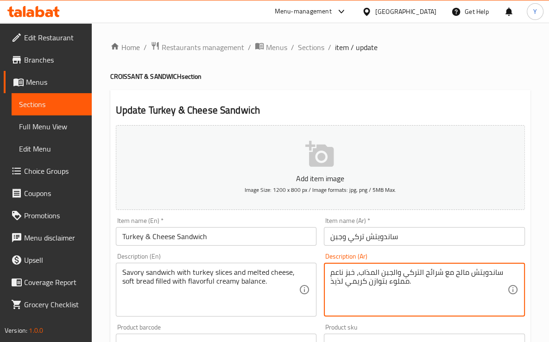
click at [336, 281] on textarea "ساندويتش مالح مع شرائح التركي والجبن المذاب، خبز ناعم مملوء بتوازن كريمي لذيذ." at bounding box center [419, 290] width 177 height 44
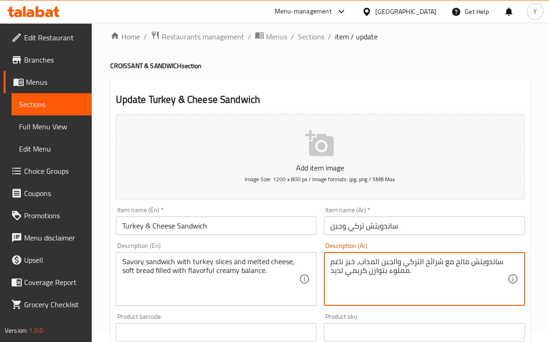
click at [336, 281] on textarea "ساندويتش مالح مع شرائح التركي والجبن المذاب، خبز ناعم مملوء بتوازن كريمي لذيذ." at bounding box center [419, 279] width 177 height 44
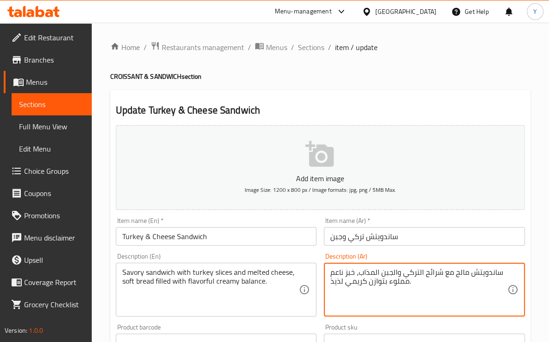
click at [335, 284] on textarea "ساندويتش مالح مع شرائح التركي والجبن المذاب، خبز ناعم مملوء بتوازن كريمي لذيذ." at bounding box center [419, 290] width 177 height 44
click at [334, 286] on textarea "ساندويتش مالح مع شرائح التركي والجبن المذاب، خبز ناعم مملوء بتوازن كريمي لذيذ." at bounding box center [419, 290] width 177 height 44
drag, startPoint x: 343, startPoint y: 284, endPoint x: 327, endPoint y: 282, distance: 15.5
click at [327, 282] on div "ساندويتش مالح مع شرائح التركي والجبن المذاب، خبز ناعم مملوء بتوازن كريمي لذيذ. …" at bounding box center [424, 290] width 201 height 54
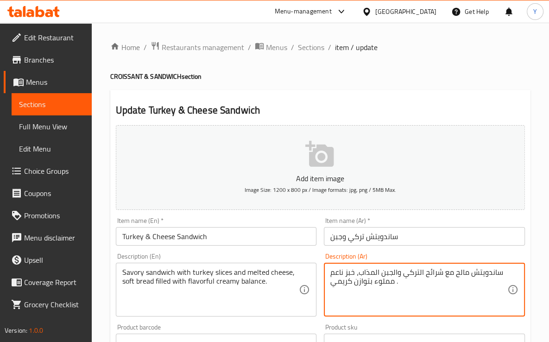
type textarea "ساندويتش مالح مع شرائح التركي والجبن المذاب، خبز ناعم مملوء بتوازن كريمي ."
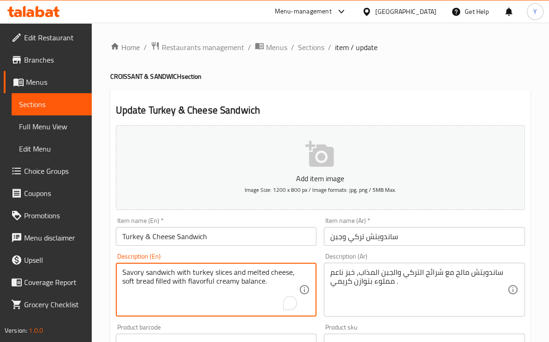
click at [198, 282] on textarea "Savory sandwich with turkey slices and melted cheese, soft bread filled with fl…" at bounding box center [210, 290] width 177 height 44
click at [198, 280] on textarea "Savory sandwich with turkey slices and melted cheese, soft bread filled with fl…" at bounding box center [210, 290] width 177 height 44
type textarea "Savory sandwich with turkey slices and melted cheese, soft bread filled with cr…"
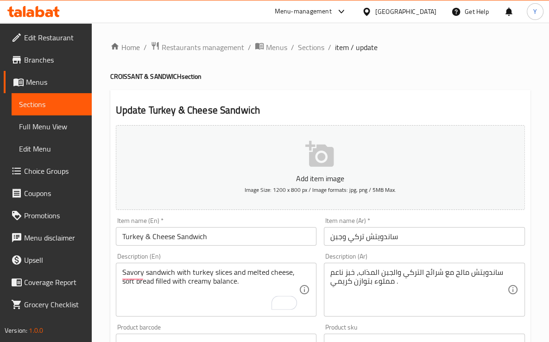
click at [246, 246] on div "Item name (En)   * Turkey & Cheese Sandwich Item name (En) *" at bounding box center [216, 232] width 209 height 36
click at [247, 237] on input "Turkey & Cheese Sandwich" at bounding box center [216, 236] width 201 height 19
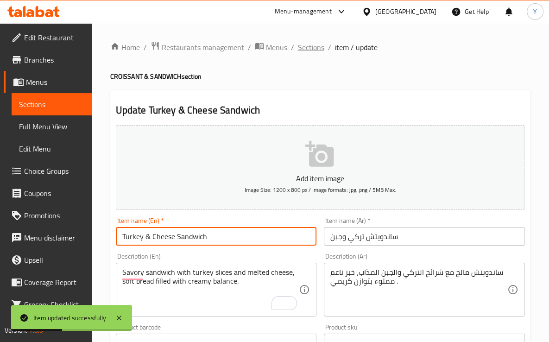
click at [308, 47] on span "Sections" at bounding box center [311, 47] width 26 height 11
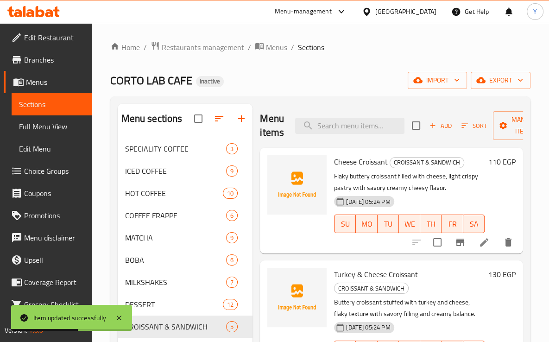
click at [479, 240] on icon at bounding box center [484, 242] width 11 height 11
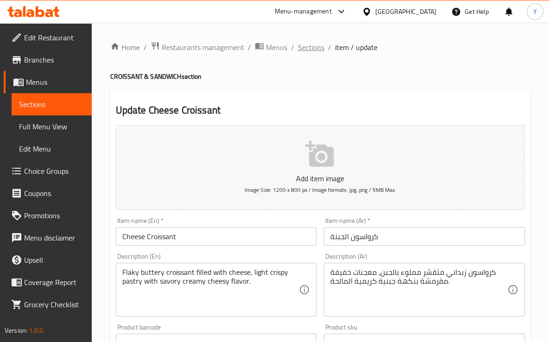
click at [312, 42] on span "Sections" at bounding box center [311, 47] width 26 height 11
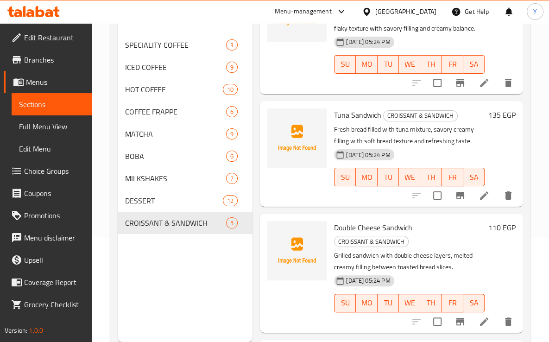
scroll to position [208, 0]
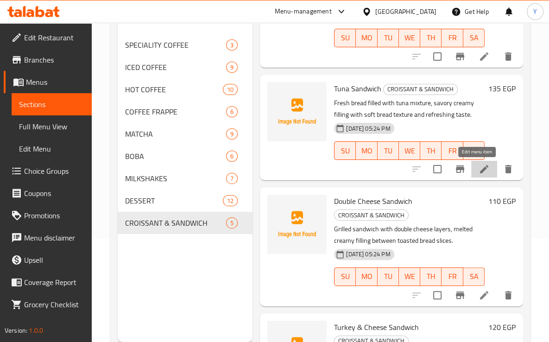
click at [480, 169] on icon at bounding box center [484, 169] width 8 height 8
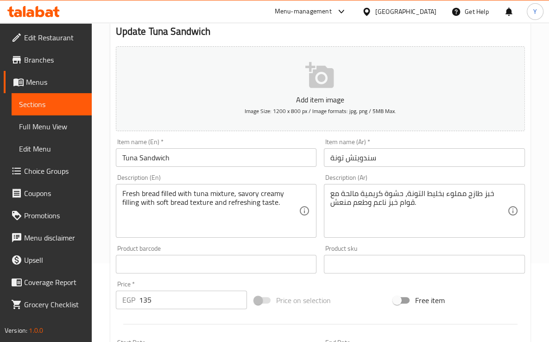
scroll to position [77, 0]
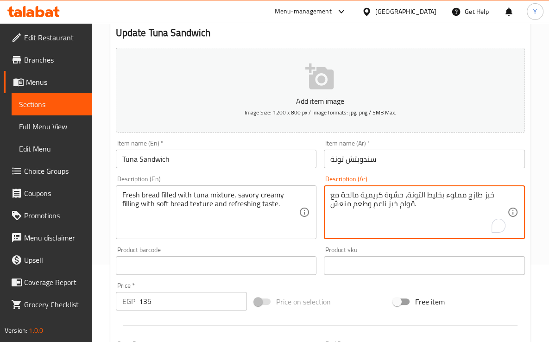
click at [459, 199] on textarea "خبز طازج مملوء بخليط التونة، حشوة كريمية مالحة مع قوام خبز ناعم وطعم منعش." at bounding box center [419, 213] width 177 height 44
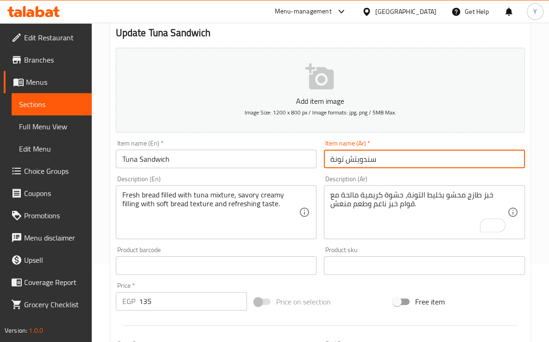
click at [425, 164] on input "سندويتش تونة" at bounding box center [424, 159] width 201 height 19
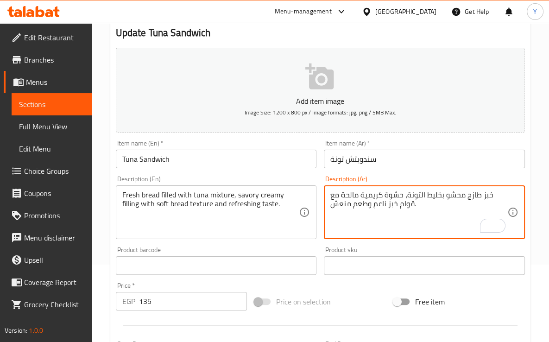
drag, startPoint x: 425, startPoint y: 165, endPoint x: 376, endPoint y: 206, distance: 63.9
click at [376, 206] on textarea "خبز طازج محشو بخليط التونة، حشوة كريمية مالحة مع قوام خبز ناعم وطعم منعش." at bounding box center [419, 213] width 177 height 44
click at [393, 164] on input "سندويتش تونة" at bounding box center [424, 159] width 201 height 19
click at [216, 156] on input "Tuna Sandwich" at bounding box center [216, 159] width 201 height 19
click at [262, 155] on input "Tuna Sandwich" at bounding box center [216, 159] width 201 height 19
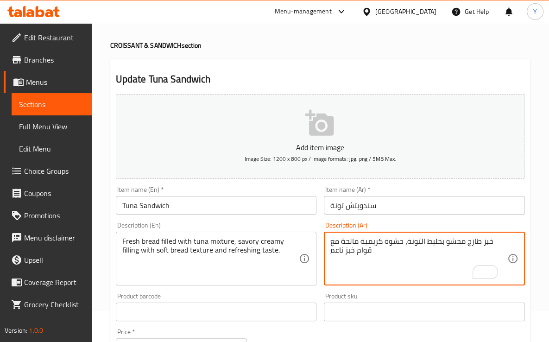
scroll to position [0, 0]
click at [398, 265] on textarea "خبز طازج محشو بخليط التونة، حشوة كريمية مالحة مع قوام خبز ناعم وطعم منعش." at bounding box center [419, 259] width 177 height 44
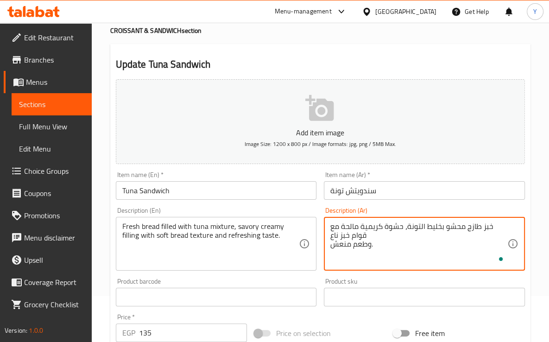
scroll to position [31, 0]
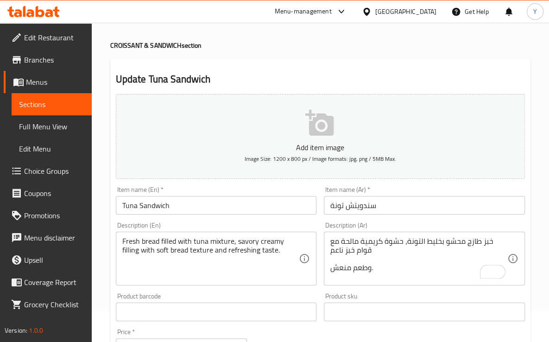
click at [329, 267] on div "خبز طازج محشو بخليط التونة، حشوة كريمية مالحة مع قوام خبز ناعم وطعم منعش. Descr…" at bounding box center [424, 259] width 201 height 54
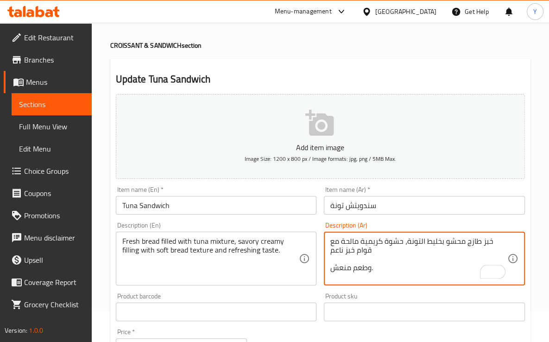
click at [331, 269] on textarea "خبز طازج محشو بخليط التونة، حشوة كريمية مالحة مع قوام خبز ناعم وطعم منعش." at bounding box center [419, 259] width 177 height 44
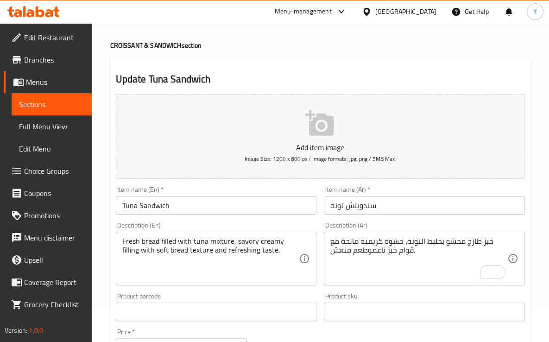
drag, startPoint x: 331, startPoint y: 266, endPoint x: 357, endPoint y: 261, distance: 27.4
click at [358, 262] on textarea "خبز طازج محشو بخليط التونة، حشوة كريمية مالحة مع قوام خبز ناعموطعم منعش." at bounding box center [419, 259] width 177 height 44
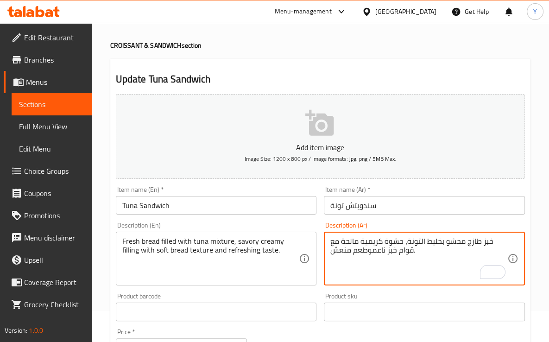
click at [367, 253] on textarea "خبز طازج محشو بخليط التونة، حشوة كريمية مالحة مع قوام خبز ناعموطعم منعش." at bounding box center [419, 259] width 177 height 44
click at [372, 255] on textarea "خبز طازج محشو بخليط التونة، حشوة كريمية مالحة مع قوام خبز ناعموطعم منعش." at bounding box center [419, 259] width 177 height 44
type textarea "خبز طازج محشو بخليط التونة، حشوة كريمية مالحة مع قوام خبز ناعم وطعم منعش."
click at [391, 207] on input "سندويتش تونة" at bounding box center [424, 205] width 201 height 19
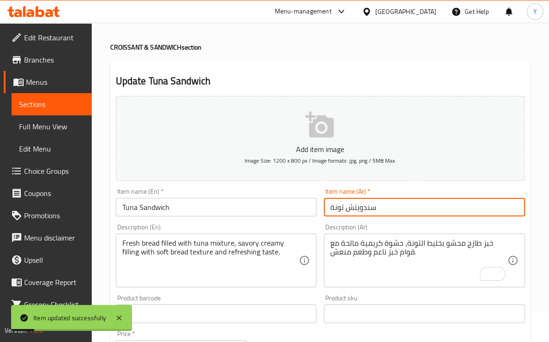
scroll to position [0, 0]
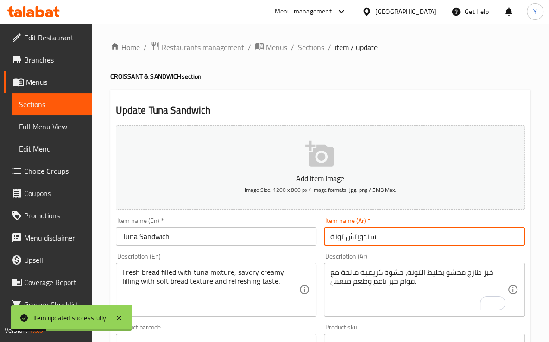
click at [299, 45] on span "Sections" at bounding box center [311, 47] width 26 height 11
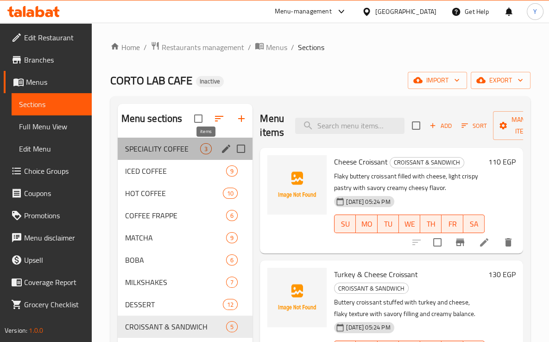
click at [206, 145] on span "3" at bounding box center [206, 149] width 11 height 9
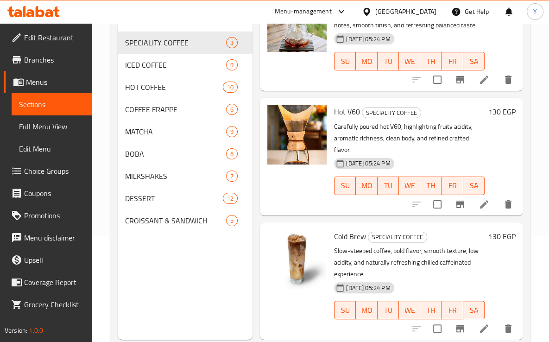
scroll to position [64, 0]
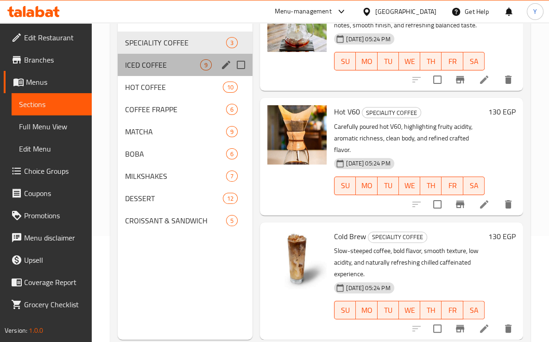
click at [192, 73] on div "ICED COFFEE 9" at bounding box center [185, 65] width 135 height 22
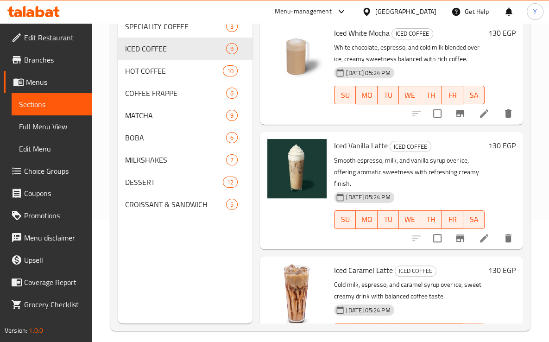
scroll to position [463, 0]
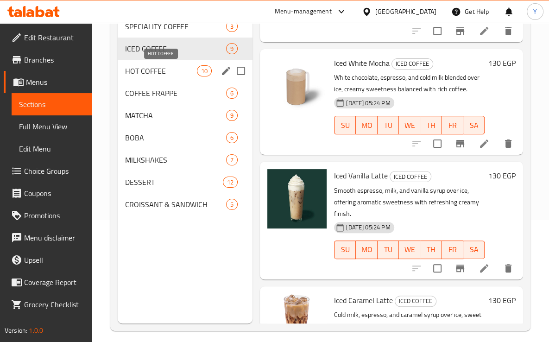
drag, startPoint x: 199, startPoint y: 83, endPoint x: 161, endPoint y: 69, distance: 40.0
click at [137, 68] on div "SPECIALITY COFFEE 3 ICED COFFEE 9 HOT COFFEE 10 COFFEE FRAPPE 6 MATCHA 9 BOBA 6…" at bounding box center [185, 115] width 135 height 200
click at [165, 71] on span "HOT COFFEE" at bounding box center [161, 70] width 72 height 11
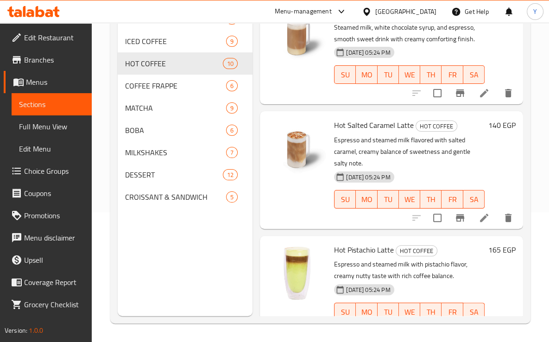
scroll to position [842, 0]
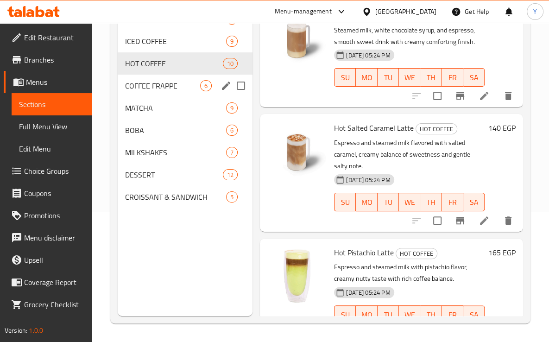
click at [187, 95] on div "COFFEE FRAPPE 6" at bounding box center [185, 86] width 135 height 22
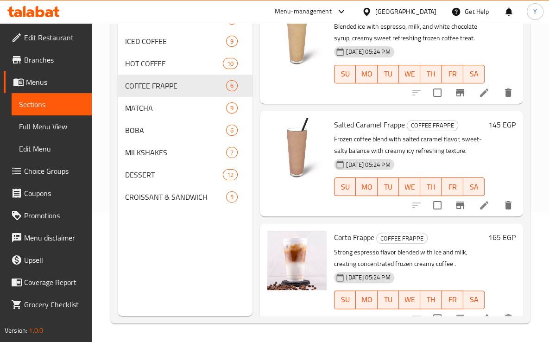
scroll to position [356, 0]
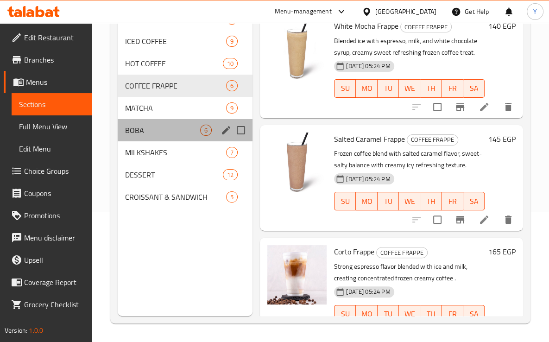
click at [182, 137] on div "BOBA 6" at bounding box center [185, 130] width 135 height 22
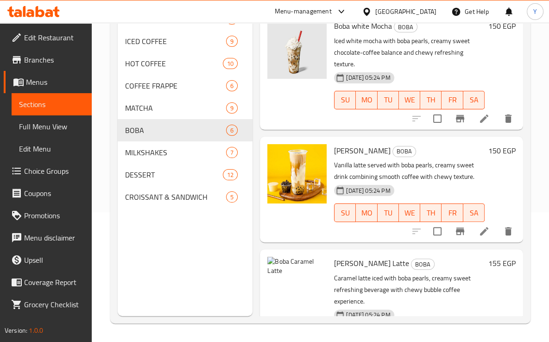
click at [474, 127] on li at bounding box center [485, 118] width 26 height 17
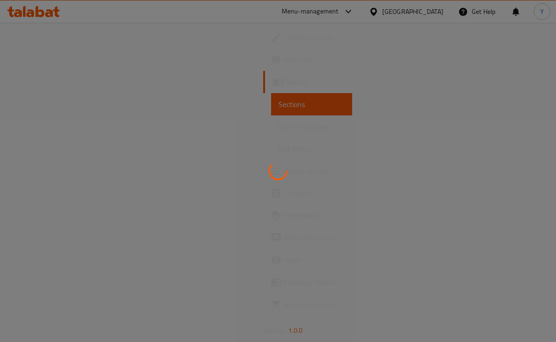
click at [474, 136] on div at bounding box center [278, 171] width 556 height 342
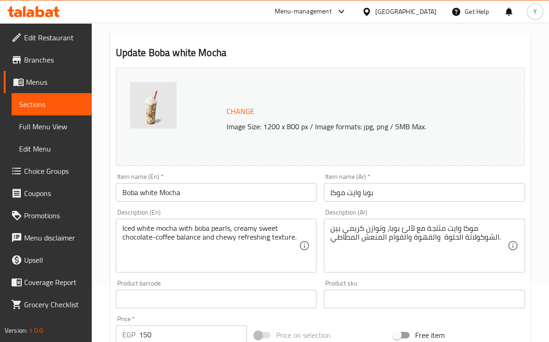
scroll to position [46, 0]
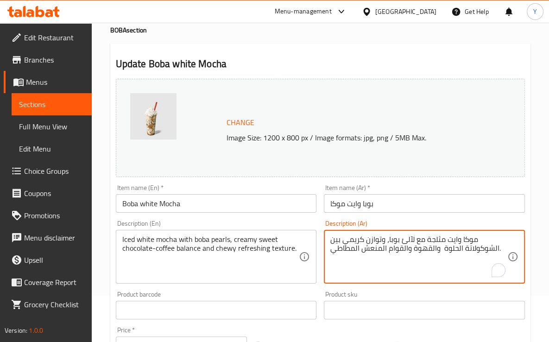
click at [347, 251] on textarea "موكا وايت مثلجة مع لآلئ بوبا، وتوازن كريمي بين الشوكولاتة الحلوة والقهوة والقوا…" at bounding box center [419, 257] width 177 height 44
click at [344, 246] on textarea "موكا وايت مثلجة مع لآلئ بوبا، وتوازن كريمي بين الشوكولاتة الحلوة والقهوة والقوا…" at bounding box center [419, 257] width 177 height 44
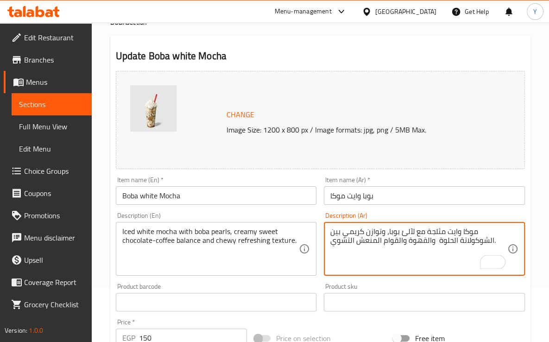
scroll to position [93, 0]
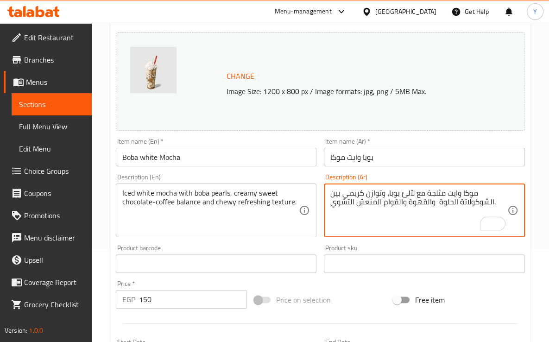
click at [343, 207] on textarea "موكا وايت مثلجة مع لآلئ بوبا، وتوازن كريمي بين الشوكولاتة الحلوة والقهوة والقوا…" at bounding box center [419, 211] width 177 height 44
type textarea "موكا وايت مثلجة مع لآلئ بوبا، وتوازن كريمي بين الشوكولاتة الحلوة والقهوة والقوا…"
click at [384, 167] on div "Item name (Ar)   * بوبا وايت موكا Item name (Ar) *" at bounding box center [424, 152] width 209 height 36
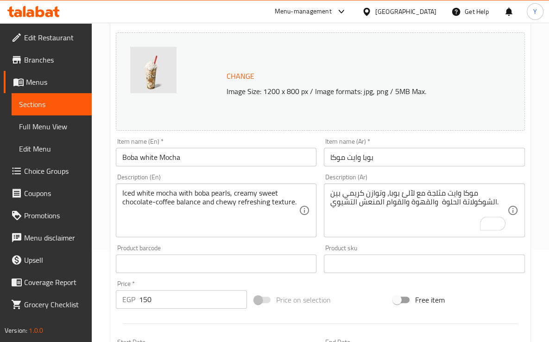
click at [384, 163] on input "بوبا وايت موكا" at bounding box center [424, 157] width 201 height 19
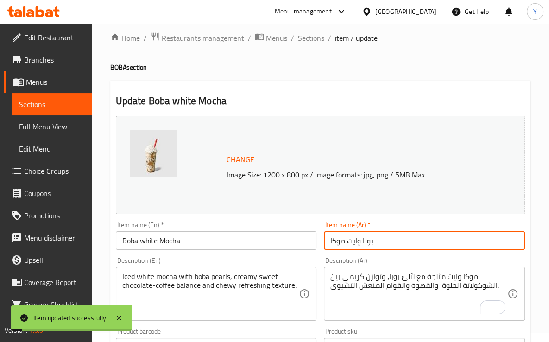
scroll to position [0, 0]
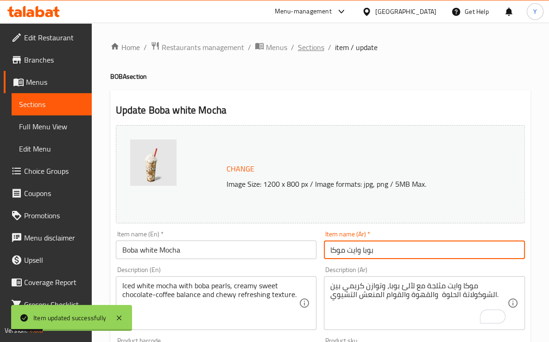
click at [315, 51] on span "Sections" at bounding box center [311, 47] width 26 height 11
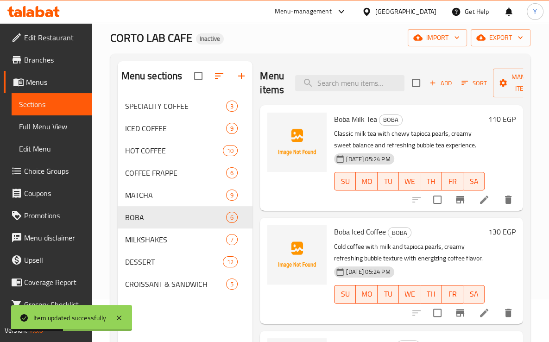
scroll to position [45, 0]
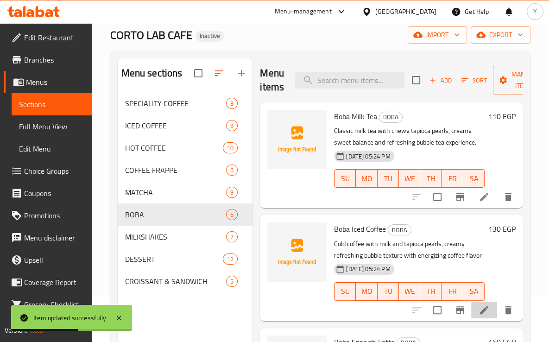
click at [472, 319] on li at bounding box center [485, 310] width 26 height 17
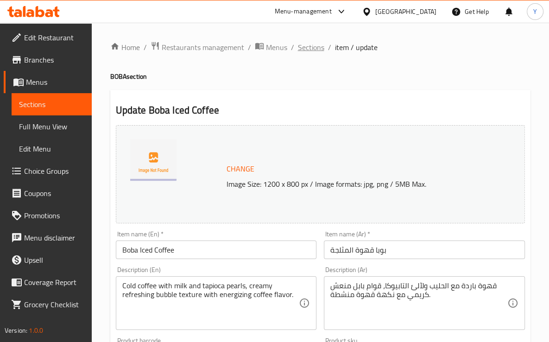
click at [321, 51] on span "Sections" at bounding box center [311, 47] width 26 height 11
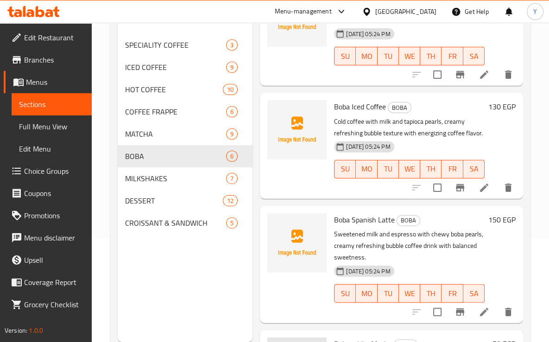
scroll to position [59, 0]
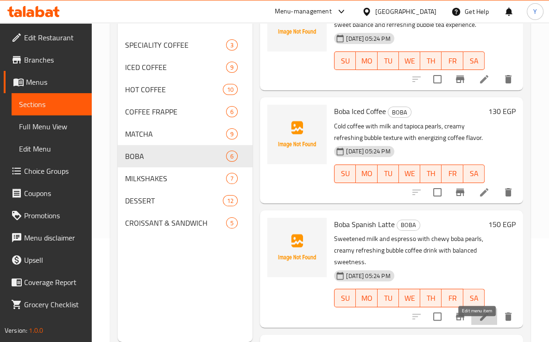
click at [479, 322] on icon at bounding box center [484, 316] width 11 height 11
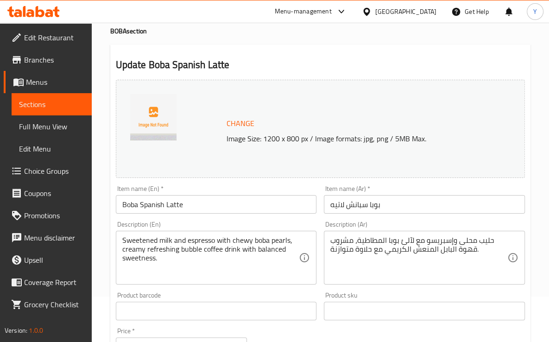
scroll to position [61, 0]
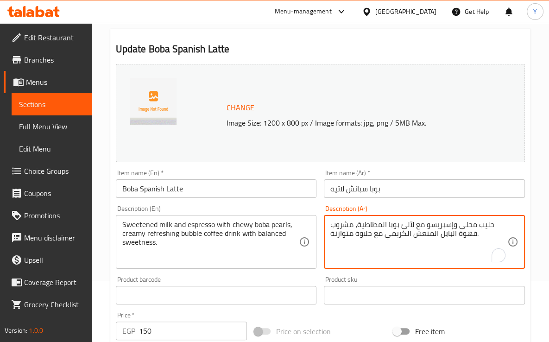
click at [387, 223] on textarea "حليب محلى وإسبريسو مع لآلئ بوبا المطاطية، مشروب قهوة البابل المنعش الكريمي مع ح…" at bounding box center [419, 242] width 177 height 44
type textarea "حليب محلى وإسبريسو مع لآلئ بوبا تشيوي، مشروب قهوة البابل المنعش الكريمي مع حلاو…"
click at [415, 193] on input "بوبا سبانش لاتيه" at bounding box center [424, 188] width 201 height 19
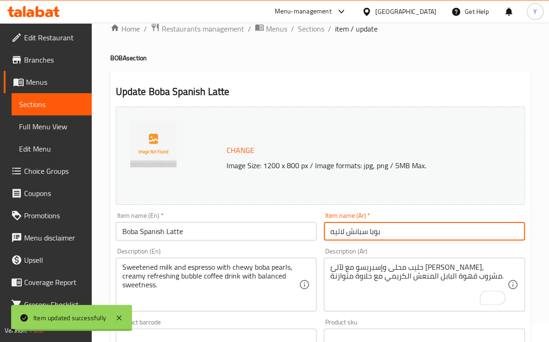
scroll to position [0, 0]
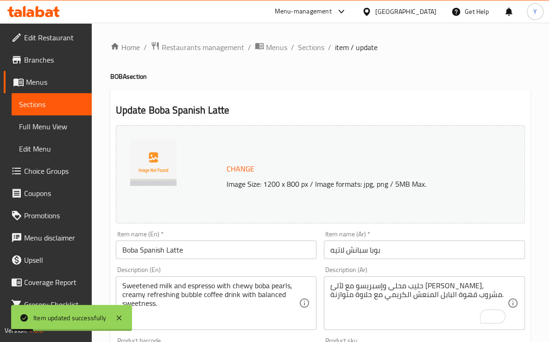
drag, startPoint x: 314, startPoint y: 47, endPoint x: 324, endPoint y: 59, distance: 15.8
click at [313, 47] on span "Sections" at bounding box center [311, 47] width 26 height 11
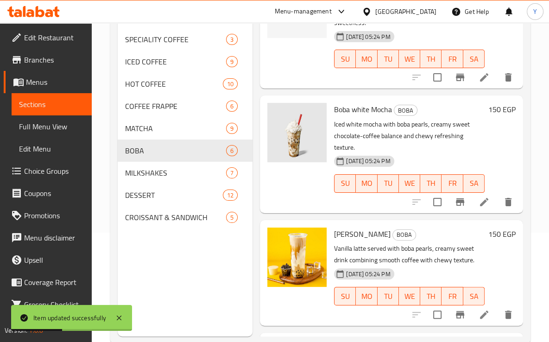
scroll to position [304, 0]
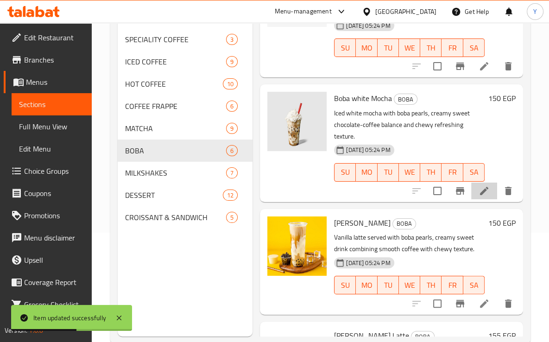
click at [485, 199] on li at bounding box center [485, 191] width 26 height 17
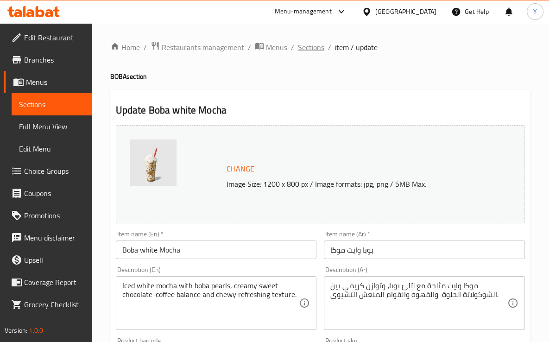
click at [314, 51] on span "Sections" at bounding box center [311, 47] width 26 height 11
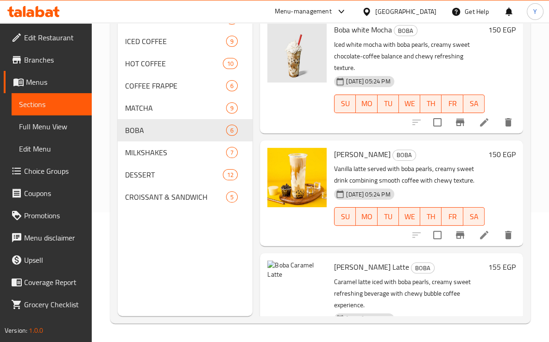
scroll to position [386, 0]
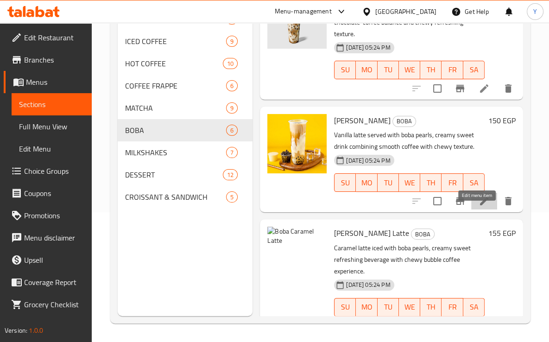
click at [480, 205] on icon at bounding box center [484, 201] width 8 height 8
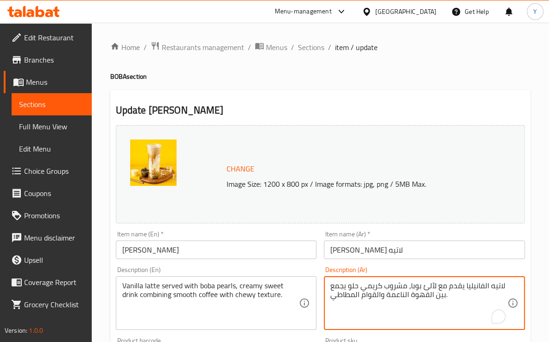
click at [344, 290] on textarea "لاتيه الفانيليا يقدم مع لآلئ بوبا، مشروب كريمي حلو يجمع بين القهوة الناعمة والق…" at bounding box center [419, 303] width 177 height 44
click at [344, 295] on textarea "لاتيه الفانيليا يقدم مع لآلئ بوبا، مشروب كريمي حلو يجمع بين القهوة الناعمة والق…" at bounding box center [419, 303] width 177 height 44
type textarea "لاتيه الفانيليا يقدم مع لآلئ بوبا، مشروب كريمي حلو يجمع بين القهوة الناعمة والق…"
click at [388, 255] on input "بوبا فانيليا لاتيه" at bounding box center [424, 250] width 201 height 19
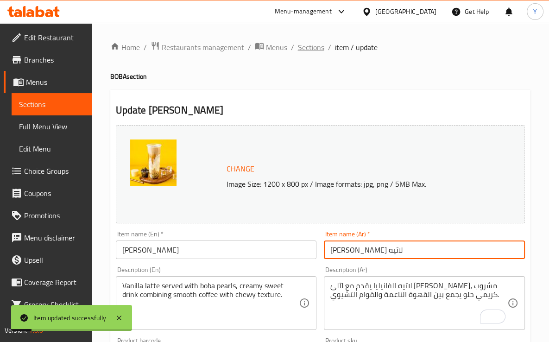
click at [313, 50] on span "Sections" at bounding box center [311, 47] width 26 height 11
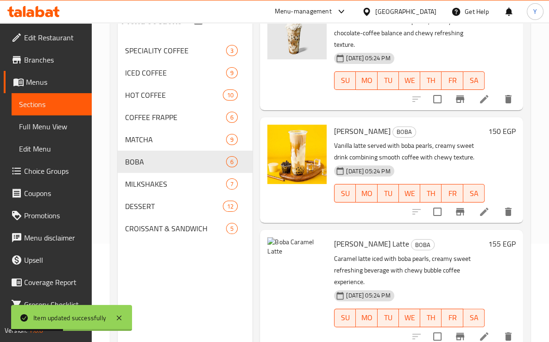
scroll to position [130, 0]
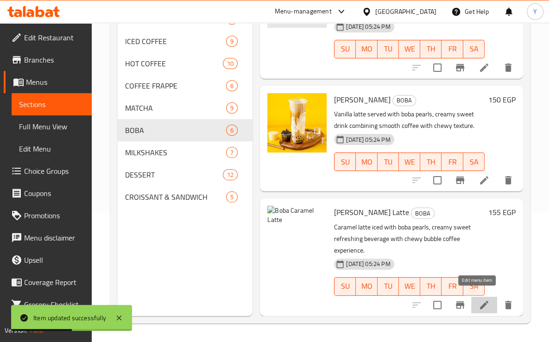
click at [479, 300] on icon at bounding box center [484, 305] width 11 height 11
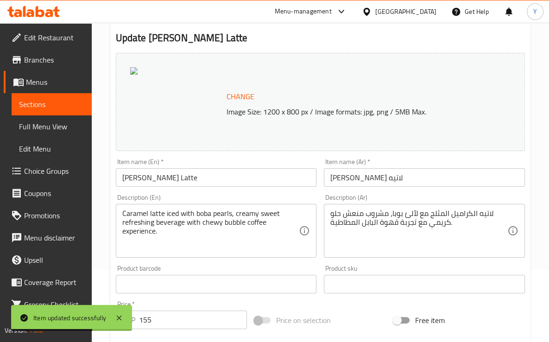
scroll to position [73, 0]
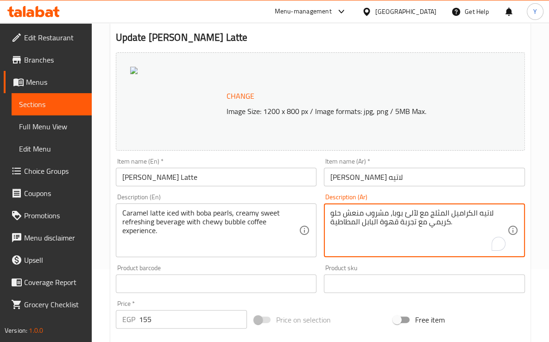
click at [336, 221] on textarea "لاتيه الكراميل المثلج مع لآلئ بوبا، مشروب منعش حلو كريمي مع تجربة قهوة البابل ا…" at bounding box center [419, 231] width 177 height 44
click at [349, 225] on textarea "لاتيه الكراميل المثلج مع لآلئ بوبا، مشروب منعش حلو كريمي مع تجربة قهوة البابل ا…" at bounding box center [419, 231] width 177 height 44
type textarea "لاتيه الكراميل المثلج مع لآلئ بوبا، مشروب منعش حلو كريمي مع تجربة قهوة البابل ا…"
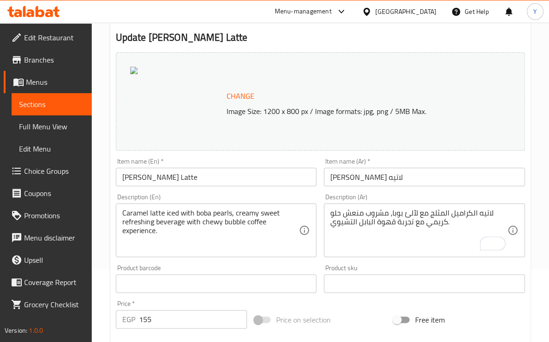
drag, startPoint x: 319, startPoint y: 202, endPoint x: 313, endPoint y: 198, distance: 6.7
click at [317, 201] on div "Description (En) Caramel latte iced with boba pearls, creamy sweet refreshing b…" at bounding box center [216, 225] width 209 height 71
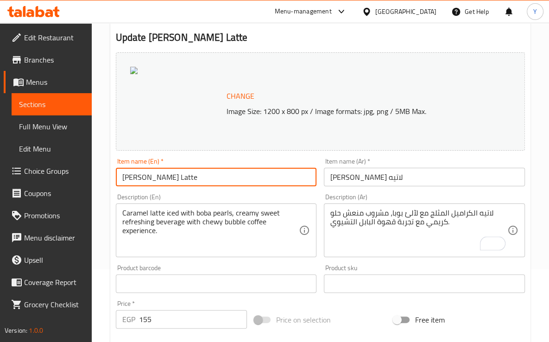
click at [304, 180] on input "[PERSON_NAME] Latte" at bounding box center [216, 177] width 201 height 19
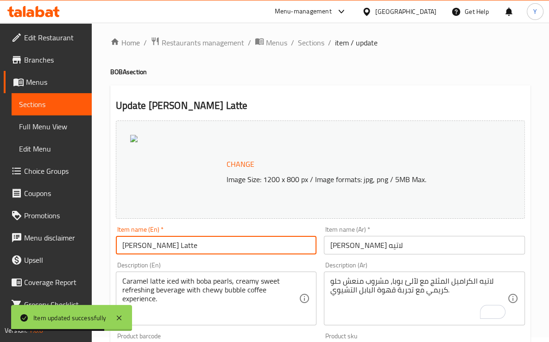
scroll to position [3, 0]
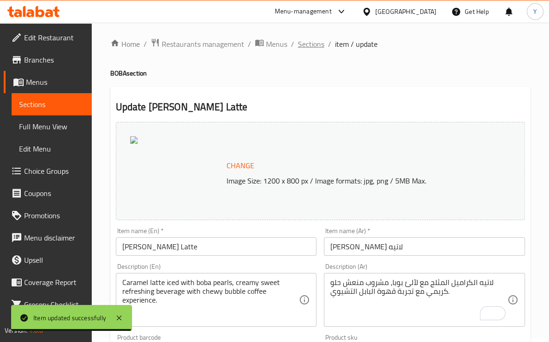
click at [315, 47] on span "Sections" at bounding box center [311, 43] width 26 height 11
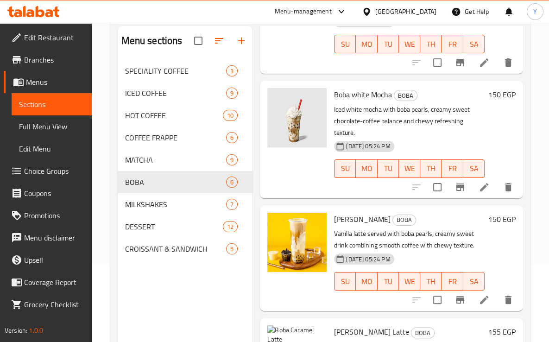
scroll to position [342, 0]
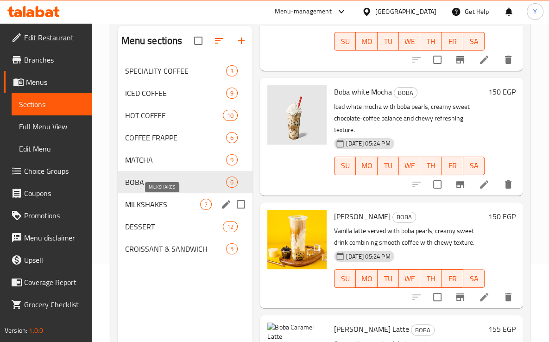
click at [191, 203] on span "MILKSHAKES" at bounding box center [163, 204] width 76 height 11
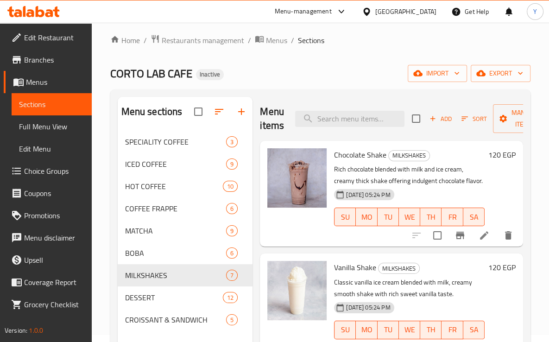
click at [476, 240] on li at bounding box center [485, 235] width 26 height 17
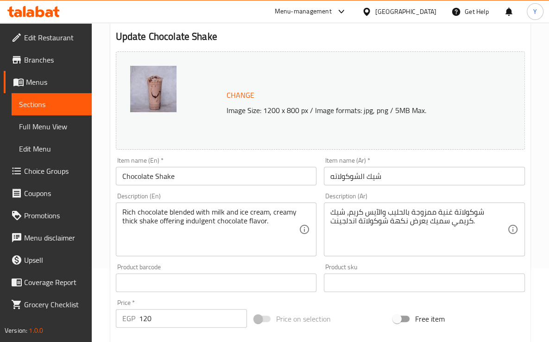
scroll to position [75, 0]
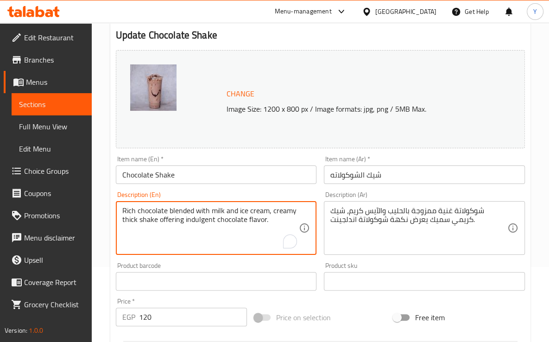
click at [204, 222] on textarea "Rich chocolate blended with milk and ice cream, creamy thick shake offering ind…" at bounding box center [210, 228] width 177 height 44
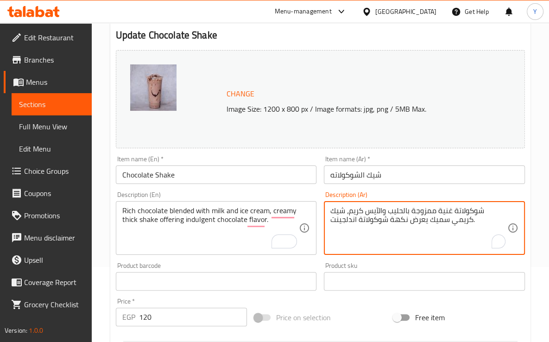
click at [347, 219] on textarea "شوكولاتة غنية ممزوجة بالحليب والآيس كريم، شيك كريمي سميك يعرض نكهة شوكولاتة اند…" at bounding box center [419, 228] width 177 height 44
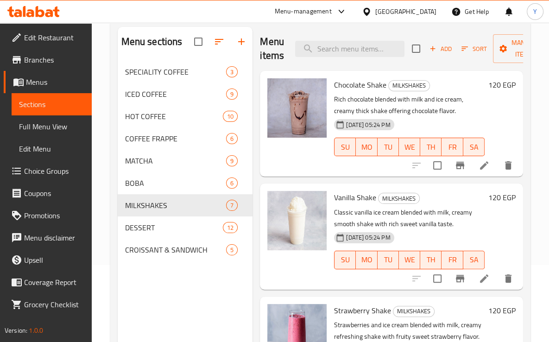
scroll to position [310, 0]
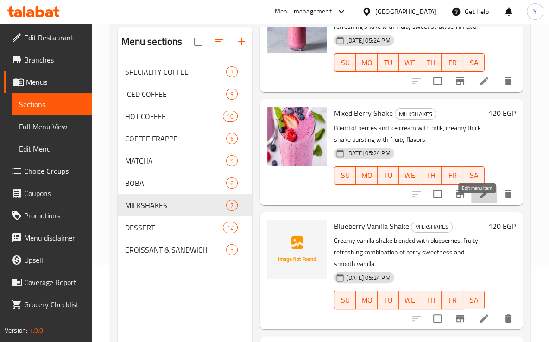
click at [480, 198] on icon at bounding box center [484, 194] width 8 height 8
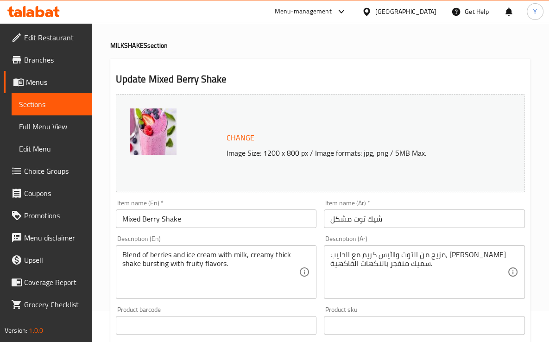
scroll to position [24, 0]
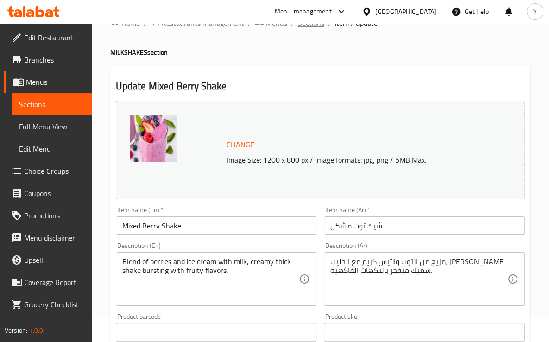
click at [313, 26] on span "Sections" at bounding box center [311, 23] width 26 height 11
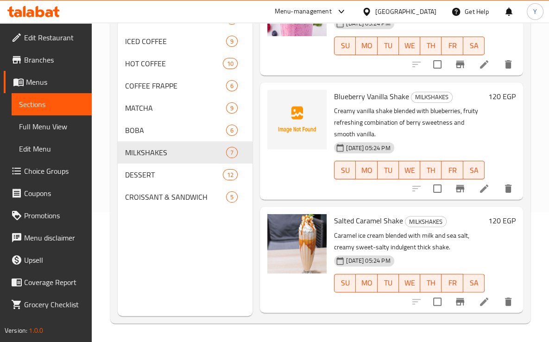
scroll to position [396, 0]
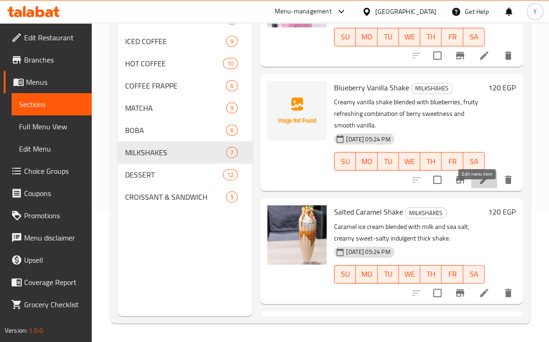
click at [479, 185] on icon at bounding box center [484, 179] width 11 height 11
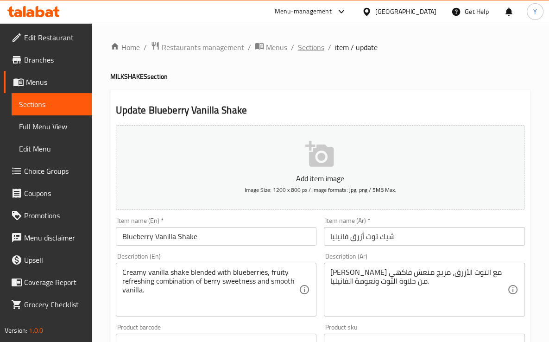
click at [311, 45] on span "Sections" at bounding box center [311, 47] width 26 height 11
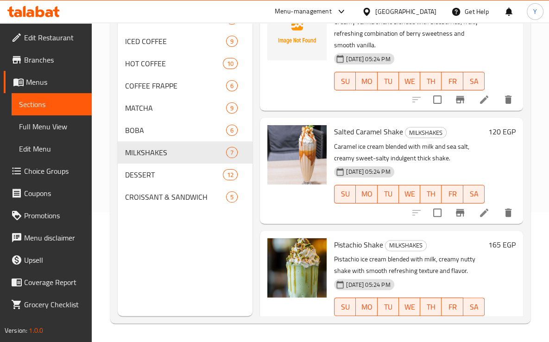
scroll to position [482, 0]
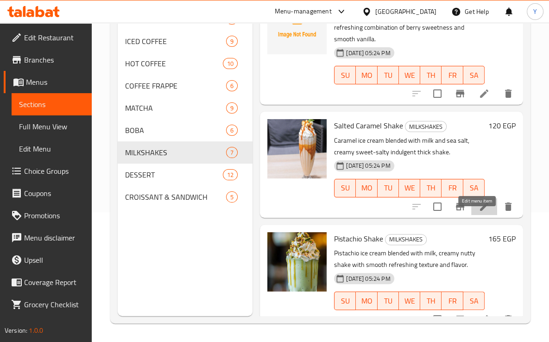
click at [481, 212] on icon at bounding box center [484, 206] width 11 height 11
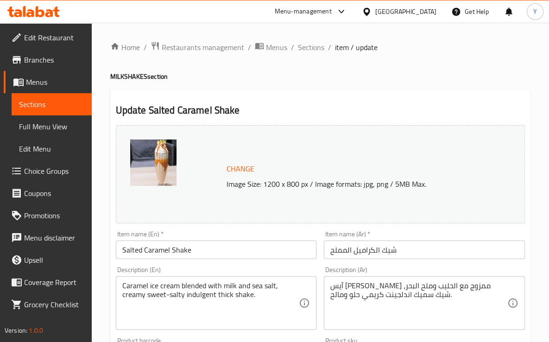
click at [392, 298] on textarea "آيس كريم كراميل ممزوج مع الحليب وملح البحر، شيك سميك اندلجينت كريمي حلو ومالح." at bounding box center [419, 303] width 177 height 44
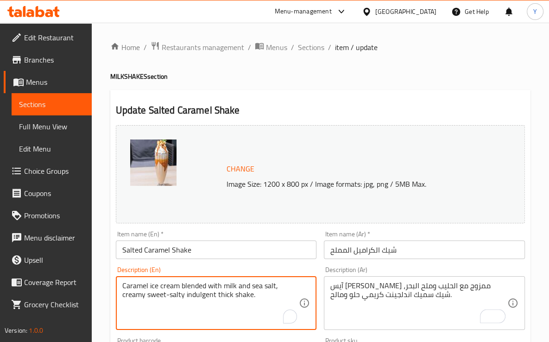
click at [206, 293] on textarea "Caramel ice cream blended with milk and sea salt, creamy sweet-salty indulgent …" at bounding box center [210, 303] width 177 height 44
type textarea "Caramel ice cream blended with milk and sea salt, creamy sweet-salty thick shak…"
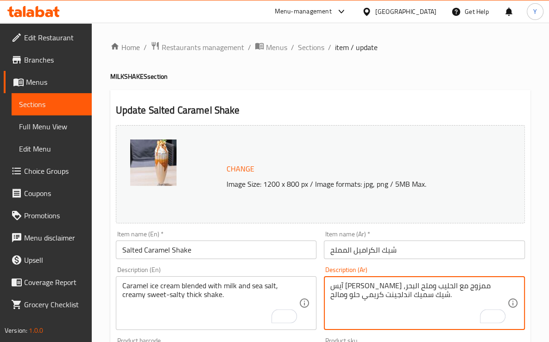
click at [392, 298] on textarea "آيس كريم كراميل ممزوج مع الحليب وملح البحر، شيك سميك اندلجينت كريمي حلو ومالح." at bounding box center [419, 303] width 177 height 44
click at [391, 293] on textarea "آيس كريم كراميل ممزوج مع الحليب وملح البحر، شيك سميك كريمي حلو ومالح." at bounding box center [419, 303] width 177 height 44
type textarea "آيس كريم كراميل ممزوج مع الحليب وملح البحر، شيك كثيف كريمي حلو ومالح."
click at [410, 255] on input "شيك الكراميل المملح" at bounding box center [424, 250] width 201 height 19
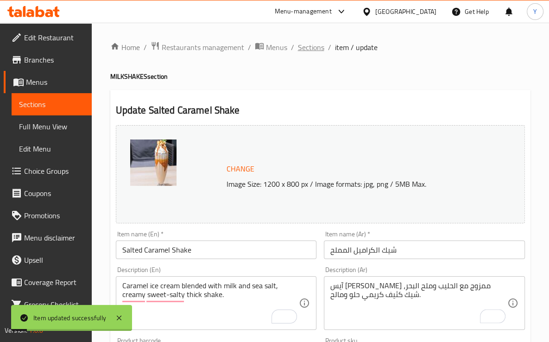
click at [309, 53] on span "Sections" at bounding box center [311, 47] width 26 height 11
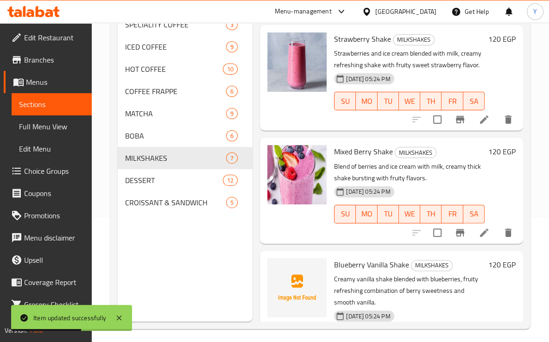
scroll to position [130, 0]
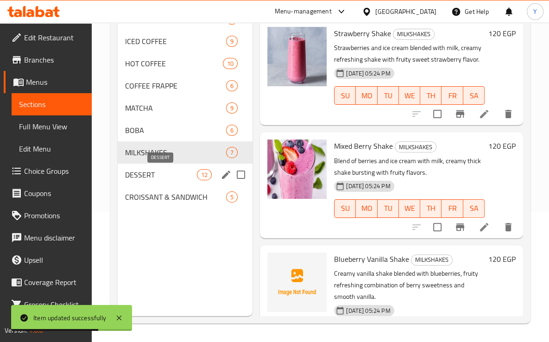
click at [177, 177] on span "DESSERT" at bounding box center [161, 174] width 72 height 11
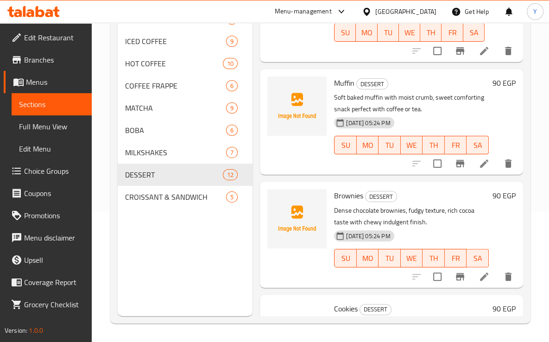
scroll to position [1103, 0]
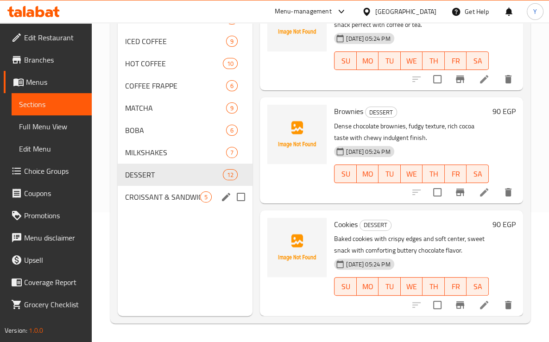
click at [180, 190] on div "CROISSANT & SANDWICH 5" at bounding box center [185, 197] width 135 height 22
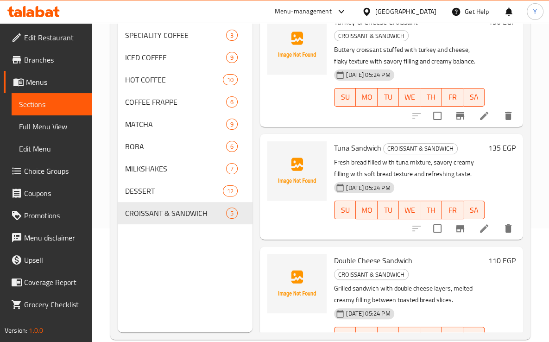
scroll to position [306, 0]
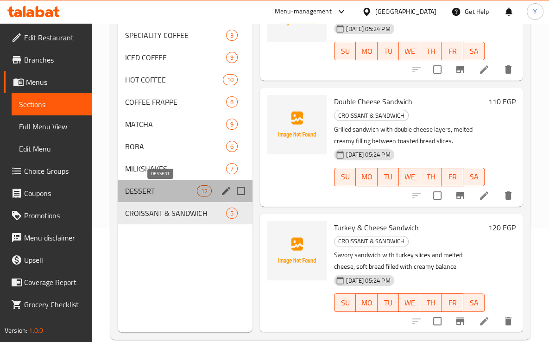
click at [166, 188] on span "DESSERT" at bounding box center [161, 190] width 72 height 11
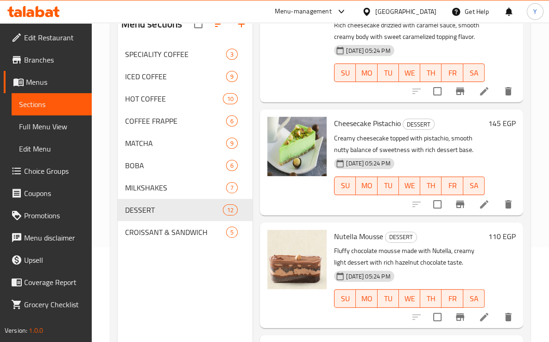
scroll to position [93, 0]
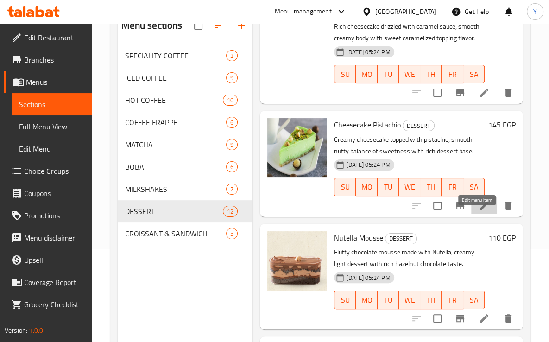
click at [480, 210] on icon at bounding box center [484, 206] width 8 height 8
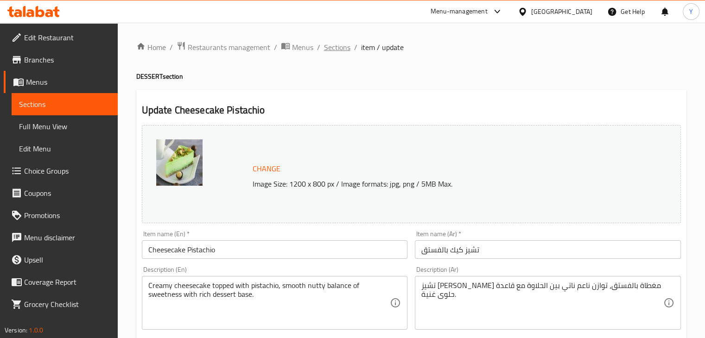
click at [345, 47] on span "Sections" at bounding box center [337, 47] width 26 height 11
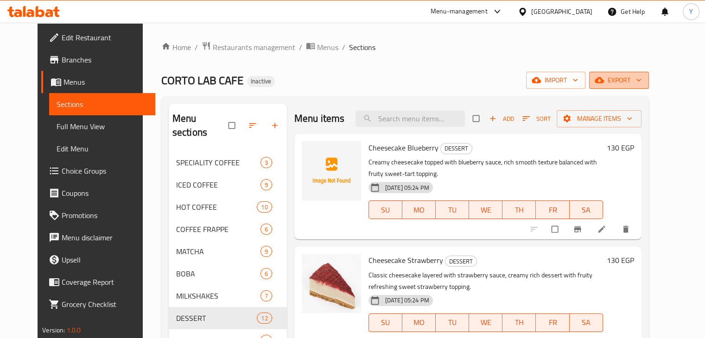
click at [642, 86] on span "export" at bounding box center [619, 81] width 45 height 12
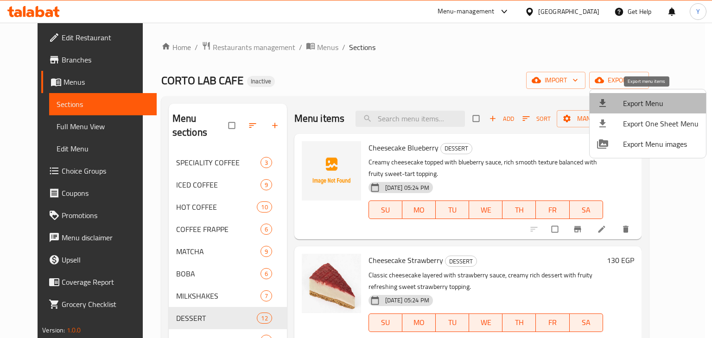
click at [654, 100] on span "Export Menu" at bounding box center [661, 103] width 76 height 11
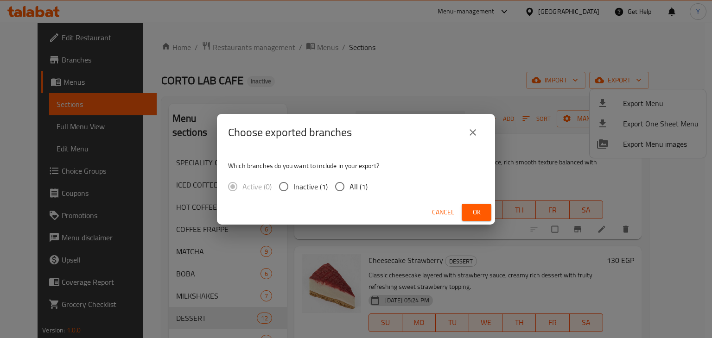
click at [350, 183] on span "All (1)" at bounding box center [359, 186] width 18 height 11
click at [350, 183] on input "All (1)" at bounding box center [339, 186] width 19 height 19
radio input "true"
click at [465, 207] on button "Ok" at bounding box center [477, 212] width 30 height 17
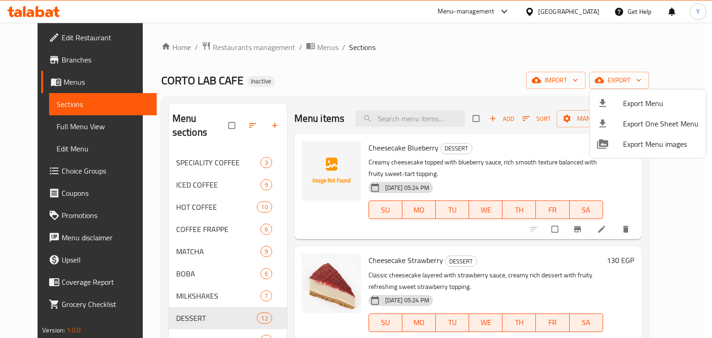
click at [392, 93] on div at bounding box center [356, 169] width 712 height 338
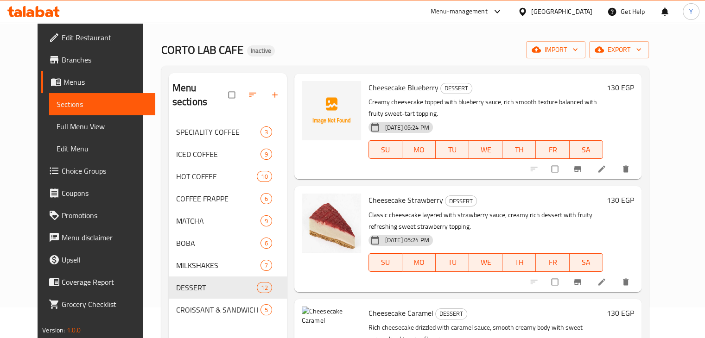
scroll to position [57, 0]
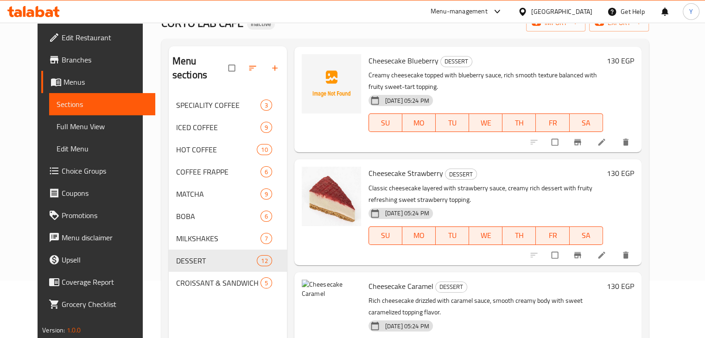
drag, startPoint x: 681, startPoint y: 118, endPoint x: 677, endPoint y: 134, distance: 16.3
click at [649, 149] on div "Menu sections SPECIALITY COFFEE 3 ICED COFFEE 9 HOT COFFEE 10 COFFEE FRAPPE 6 M…" at bounding box center [405, 215] width 488 height 353
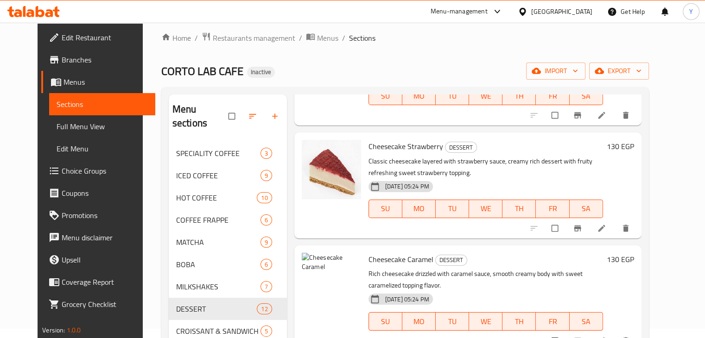
scroll to position [0, 0]
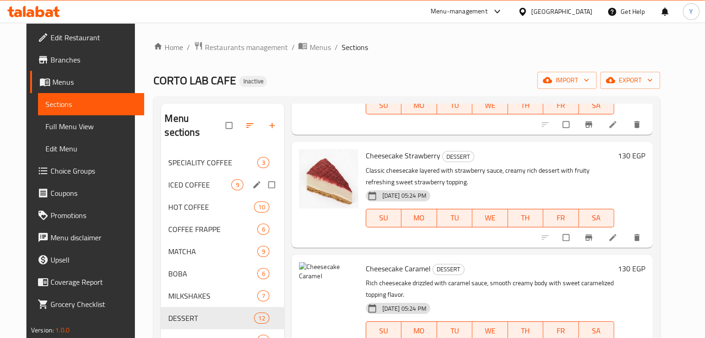
click at [224, 179] on span "ICED COFFEE" at bounding box center [199, 184] width 63 height 11
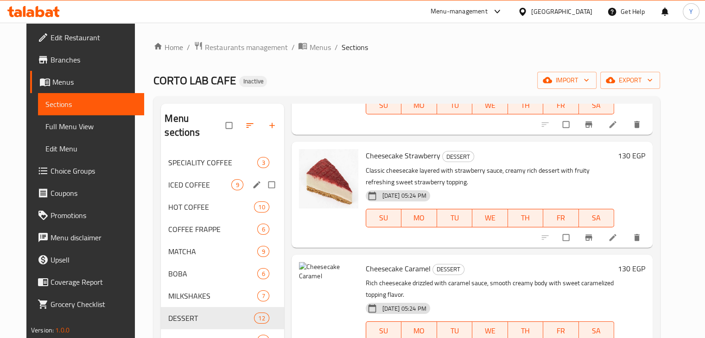
click at [224, 179] on span "ICED COFFEE" at bounding box center [199, 184] width 63 height 11
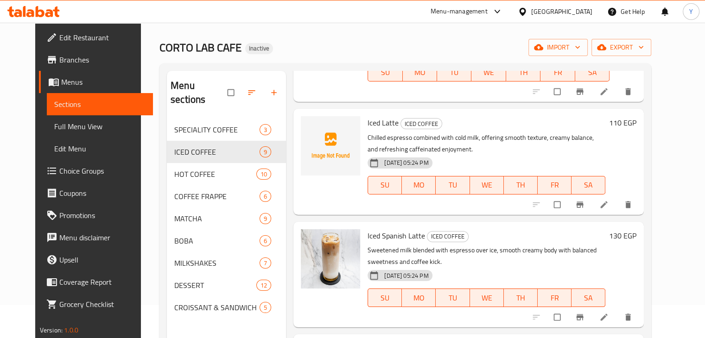
scroll to position [39, 0]
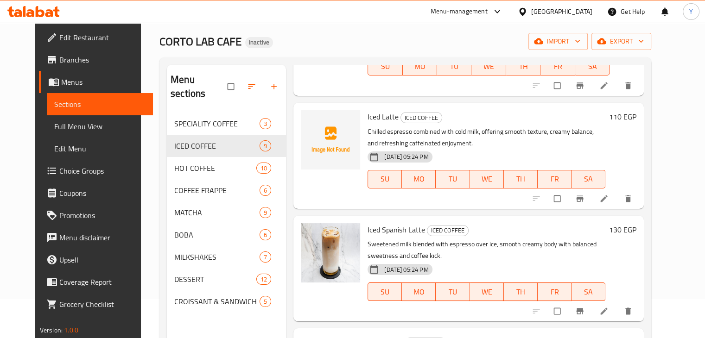
click at [376, 114] on span "Iced Latte" at bounding box center [383, 117] width 31 height 14
click at [376, 115] on span "Iced Latte" at bounding box center [383, 117] width 31 height 14
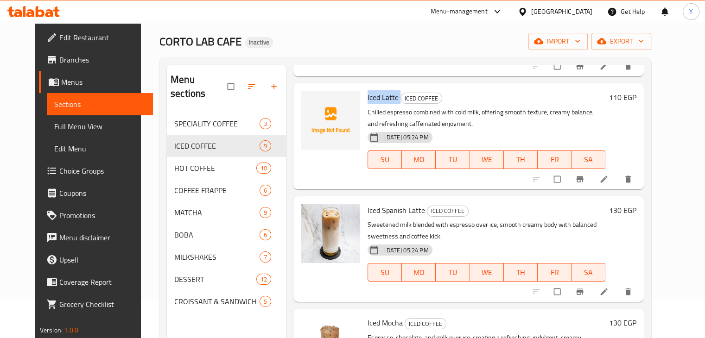
scroll to position [105, 0]
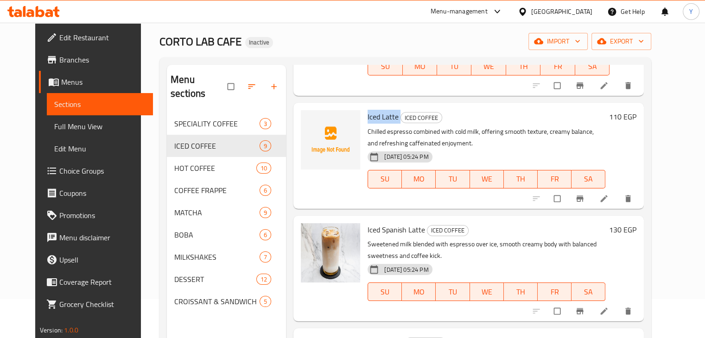
drag, startPoint x: 376, startPoint y: 115, endPoint x: 367, endPoint y: 114, distance: 9.3
copy h6 "Iced Latte"
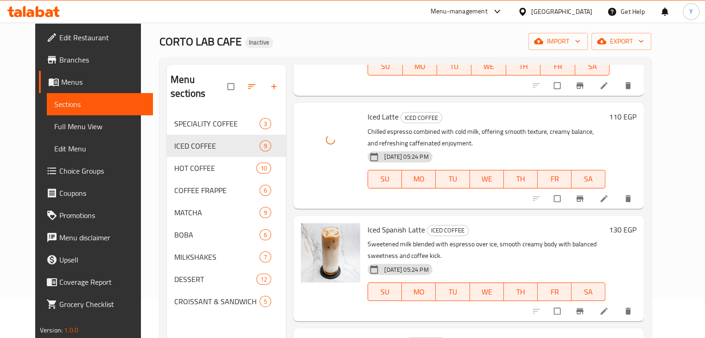
click at [484, 130] on p "Chilled espresso combined with cold milk, offering smooth texture, creamy balan…" at bounding box center [487, 137] width 238 height 23
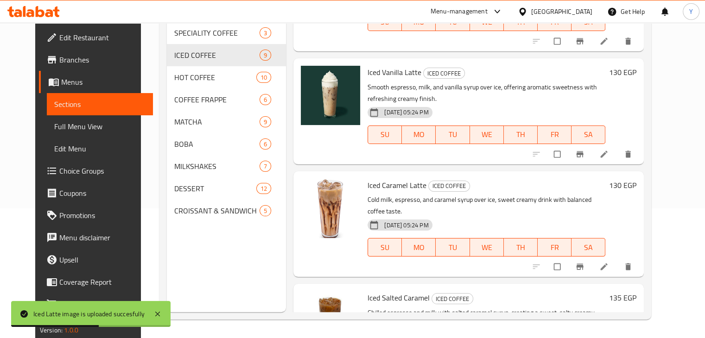
scroll to position [677, 0]
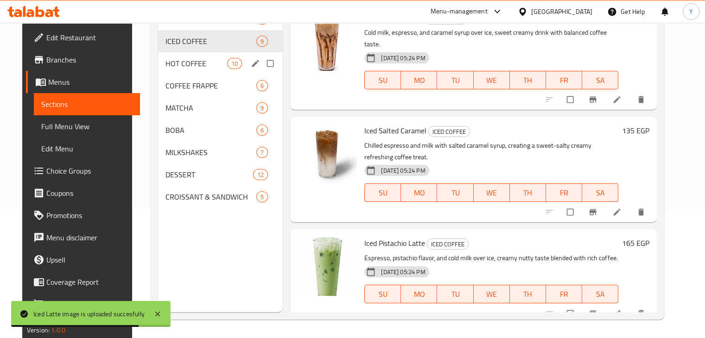
click at [158, 56] on div "HOT COFFEE 10" at bounding box center [220, 63] width 125 height 22
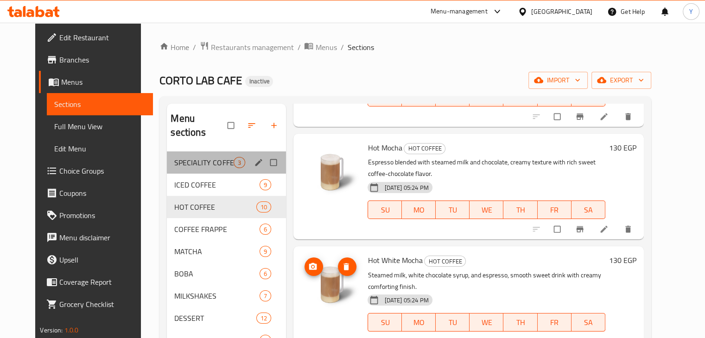
click at [212, 152] on div "SPECIALITY COFFEE 3" at bounding box center [226, 163] width 119 height 22
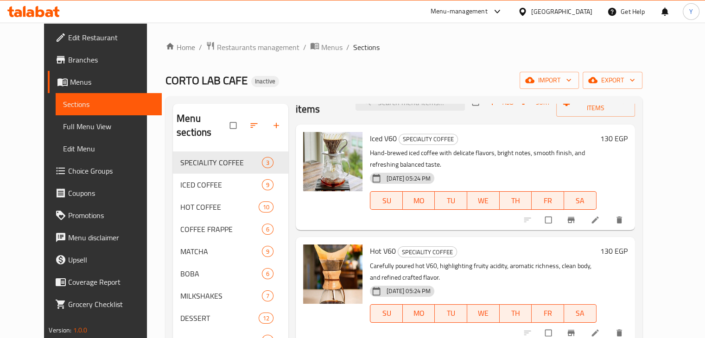
scroll to position [130, 0]
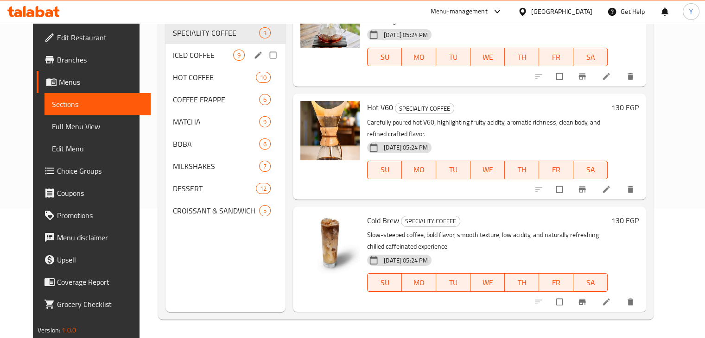
click at [173, 50] on span "ICED COFFEE" at bounding box center [203, 55] width 60 height 11
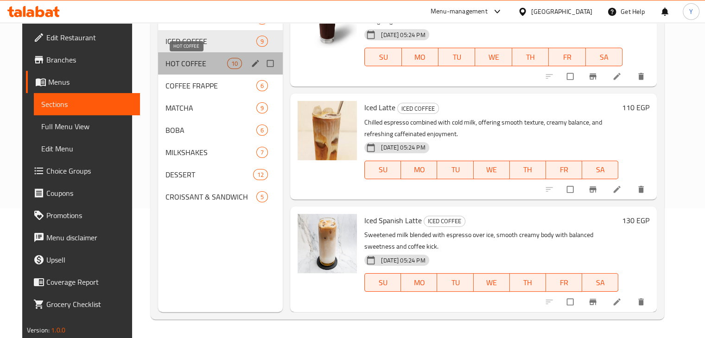
click at [189, 64] on span "HOT COFFEE" at bounding box center [197, 63] width 62 height 11
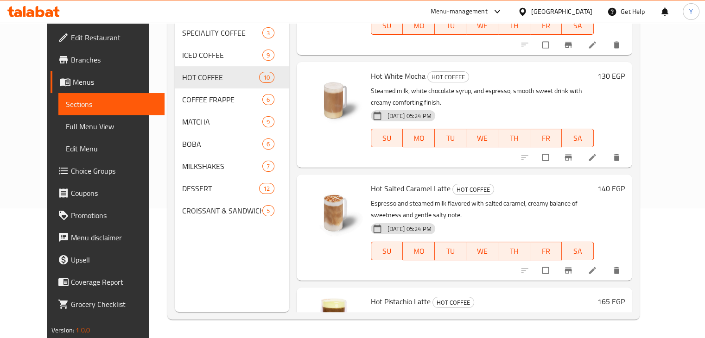
scroll to position [756, 0]
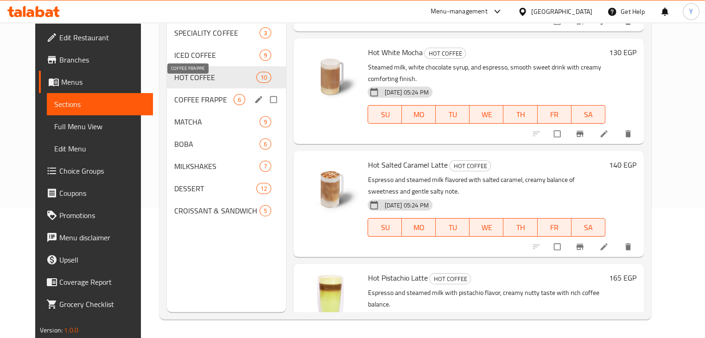
click at [179, 94] on span "COFFEE FRAPPE" at bounding box center [203, 99] width 59 height 11
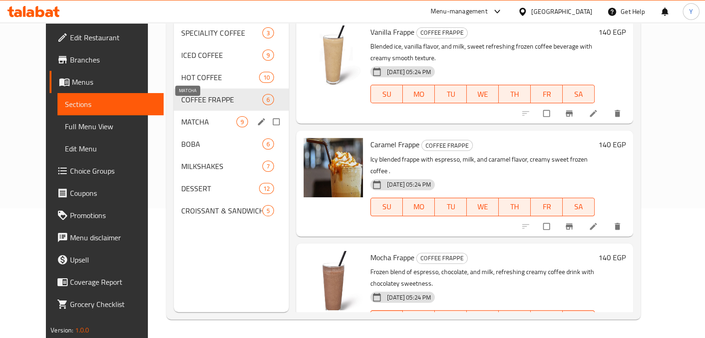
click at [181, 116] on span "MATCHA" at bounding box center [208, 121] width 55 height 11
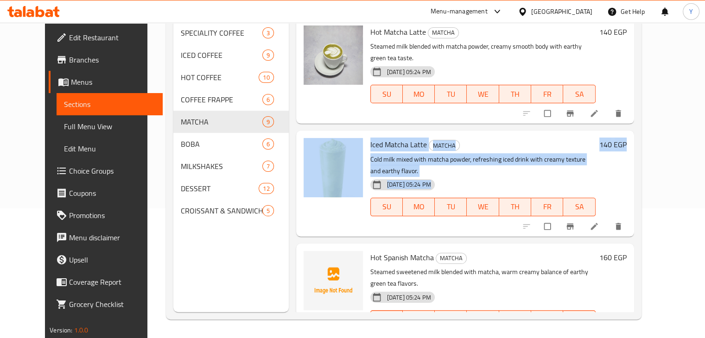
drag, startPoint x: 679, startPoint y: 68, endPoint x: 686, endPoint y: 101, distance: 33.6
click at [641, 143] on div "Menu sections SPECIALITY COFFEE 3 ICED COFFEE 9 HOT COFFEE 10 COFFEE FRAPPE 6 M…" at bounding box center [403, 143] width 475 height 353
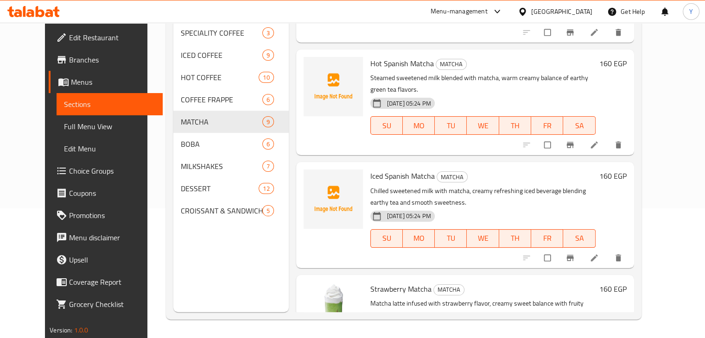
scroll to position [224, 0]
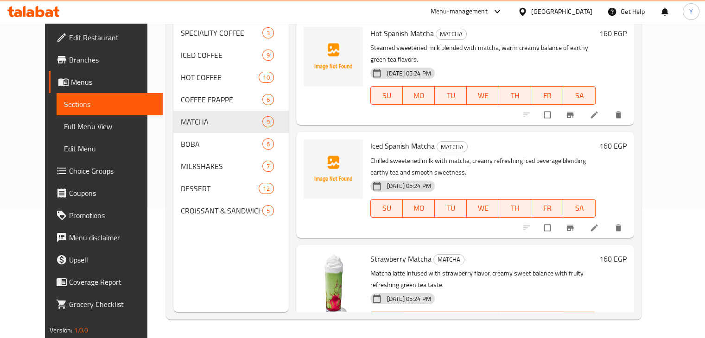
click at [416, 155] on p "Chilled sweetened milk with matcha, creamy refreshing iced beverage blending ea…" at bounding box center [482, 166] width 225 height 23
drag, startPoint x: 421, startPoint y: 96, endPoint x: 364, endPoint y: 93, distance: 58.0
click at [370, 139] on span "Iced Spanish Matcha" at bounding box center [402, 146] width 64 height 14
copy span "ced Spanish Matcha"
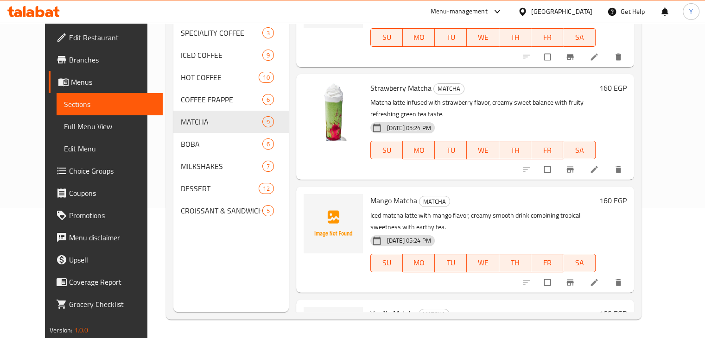
scroll to position [430, 0]
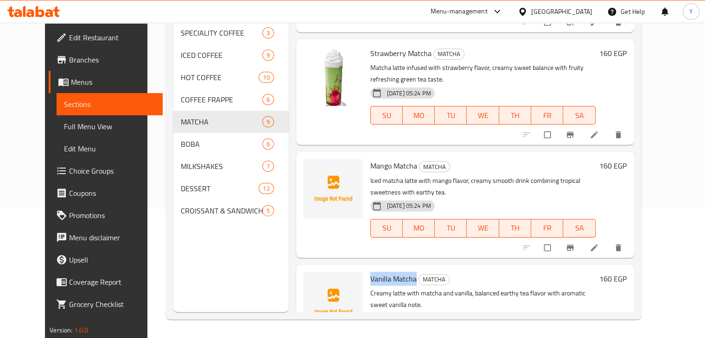
drag, startPoint x: 403, startPoint y: 230, endPoint x: 358, endPoint y: 231, distance: 45.0
click at [367, 269] on div "Vanilla Matcha MATCHA Creamy latte with matcha and vanilla, balanced earthy tea…" at bounding box center [483, 318] width 233 height 98
copy span "Vanilla Matcha"
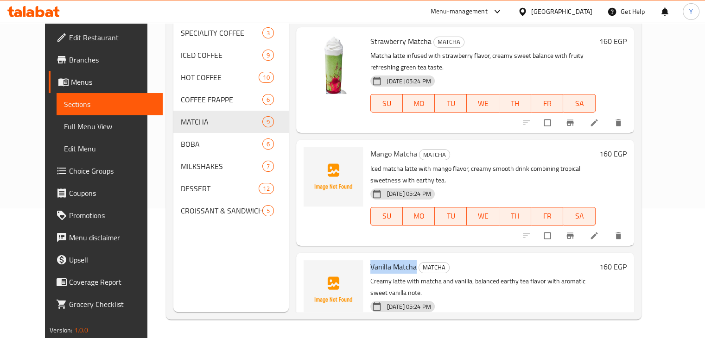
scroll to position [437, 0]
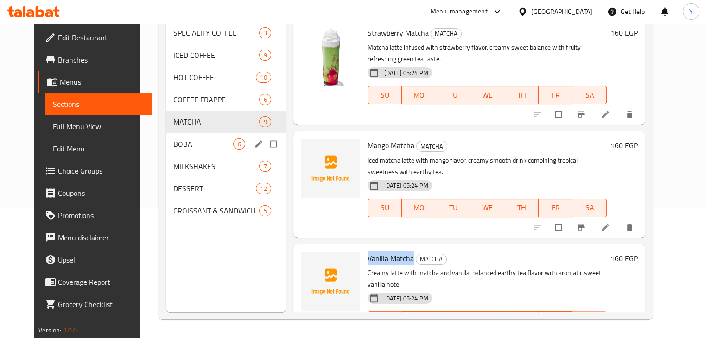
drag, startPoint x: 180, startPoint y: 135, endPoint x: 711, endPoint y: 147, distance: 531.0
click at [180, 139] on span "BOBA" at bounding box center [203, 144] width 60 height 11
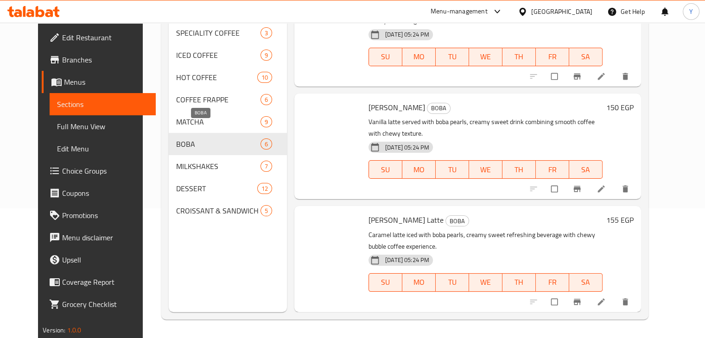
scroll to position [362, 0]
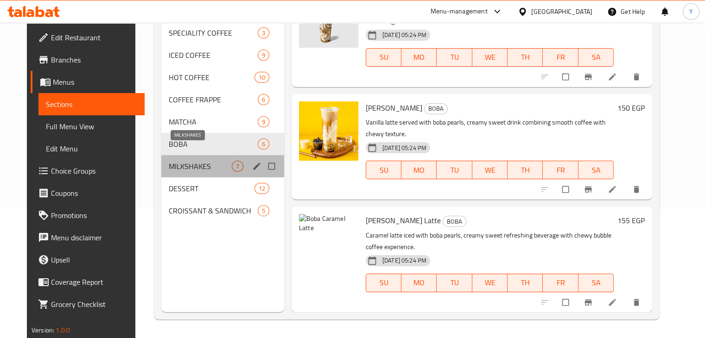
click at [174, 161] on span "MILKSHAKES" at bounding box center [200, 166] width 63 height 11
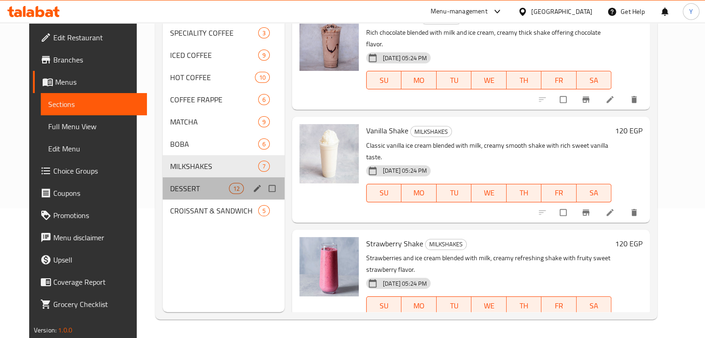
click at [178, 182] on div "DESSERT 12" at bounding box center [224, 189] width 122 height 22
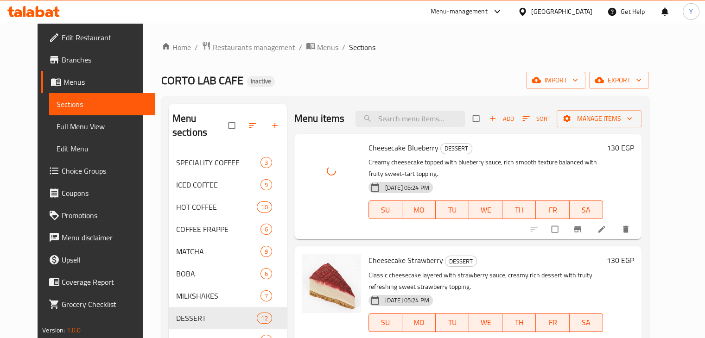
click at [476, 171] on p "Creamy cheesecake topped with blueberry sauce, rich smooth texture balanced wit…" at bounding box center [486, 168] width 235 height 23
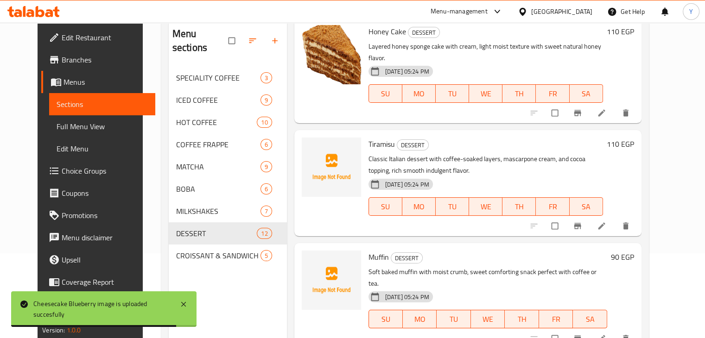
scroll to position [825, 0]
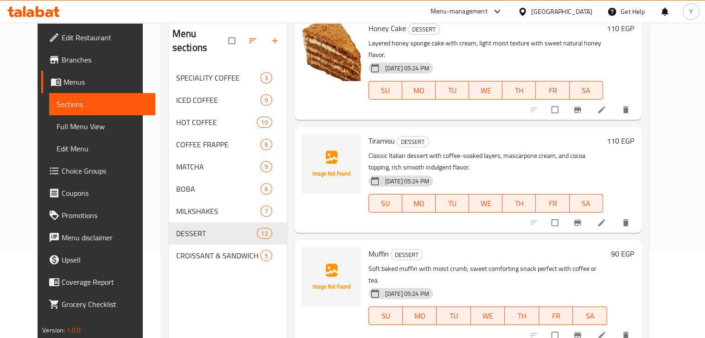
click at [369, 134] on span "Tiramisu" at bounding box center [382, 141] width 26 height 14
drag, startPoint x: 369, startPoint y: 95, endPoint x: 363, endPoint y: 98, distance: 7.3
click at [369, 134] on span "Tiramisu" at bounding box center [382, 141] width 26 height 14
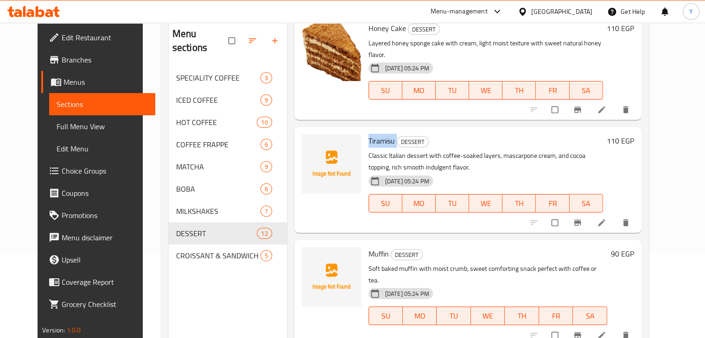
copy h6 "Tiramisu"
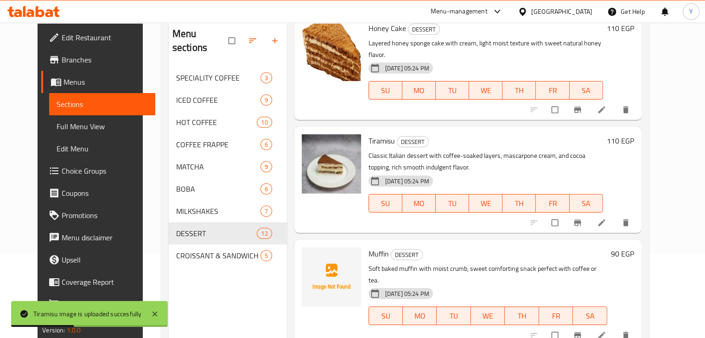
click at [441, 248] on h6 "Muffin DESSERT" at bounding box center [488, 254] width 239 height 13
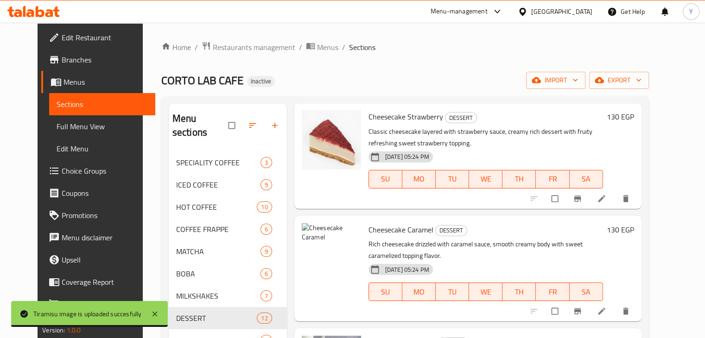
scroll to position [0, 0]
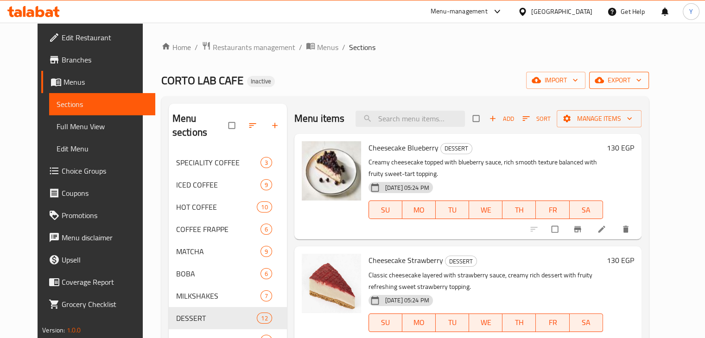
click at [644, 78] on icon "button" at bounding box center [638, 80] width 9 height 9
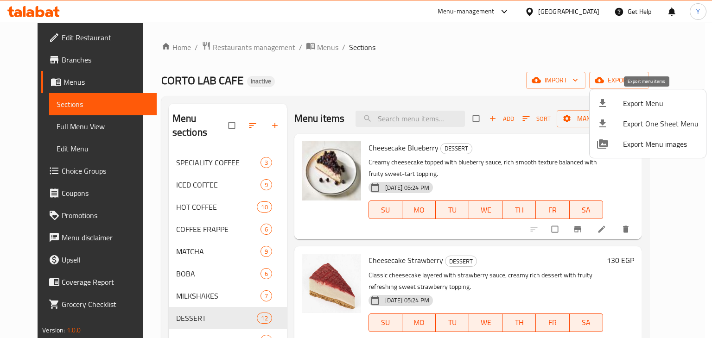
click at [631, 101] on span "Export Menu" at bounding box center [661, 103] width 76 height 11
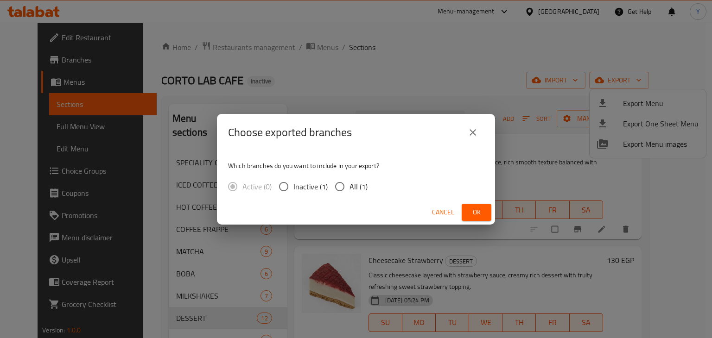
click at [340, 186] on input "All (1)" at bounding box center [339, 186] width 19 height 19
radio input "true"
click at [475, 216] on span "Ok" at bounding box center [476, 213] width 15 height 12
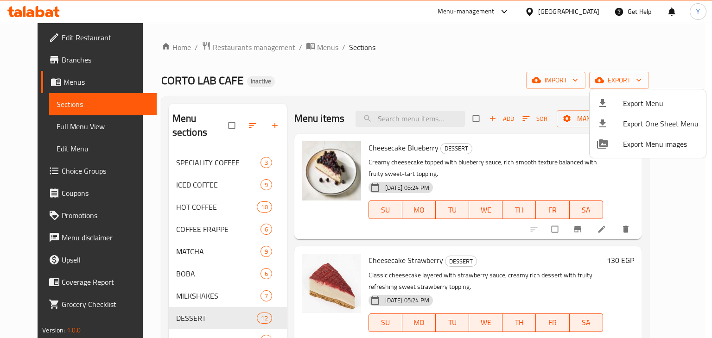
click at [583, 17] on div at bounding box center [356, 169] width 712 height 338
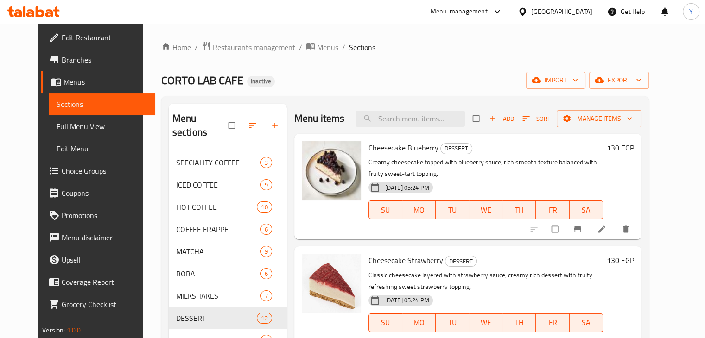
click at [582, 8] on div "Egypt" at bounding box center [561, 11] width 61 height 10
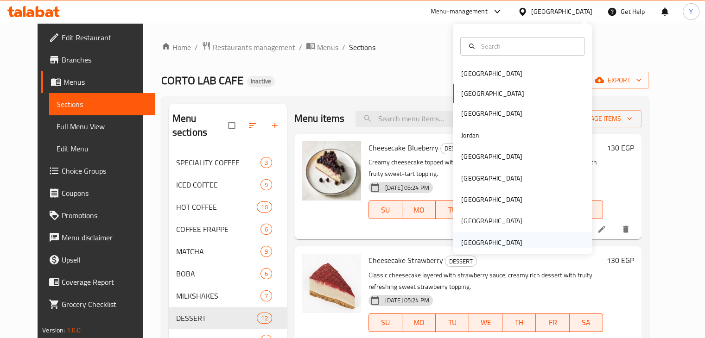
click at [503, 243] on div "[GEOGRAPHIC_DATA]" at bounding box center [491, 243] width 61 height 10
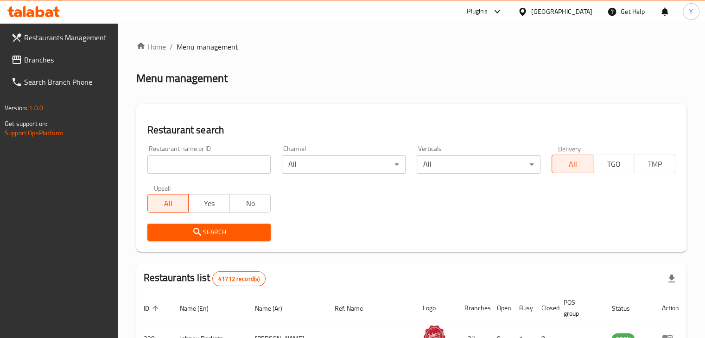
click at [43, 57] on span "Branches" at bounding box center [67, 59] width 86 height 11
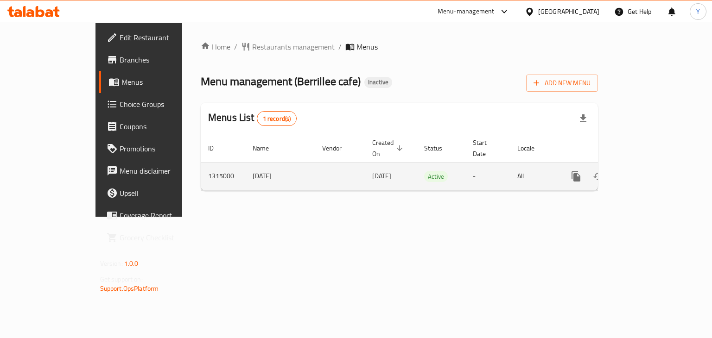
click at [649, 171] on icon "enhanced table" at bounding box center [643, 176] width 11 height 11
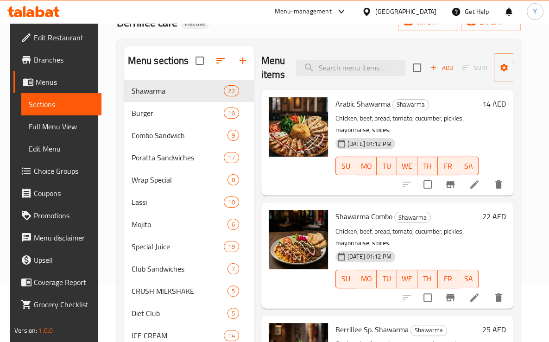
scroll to position [65, 0]
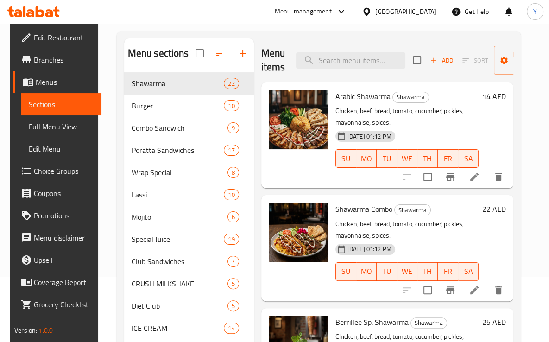
drag, startPoint x: 516, startPoint y: 63, endPoint x: 521, endPoint y: 83, distance: 21.0
click at [514, 85] on div "Menu items Add Sort Manage items Arabic Shawarma Shawarma Chicken, beef, bread,…" at bounding box center [384, 235] width 260 height 394
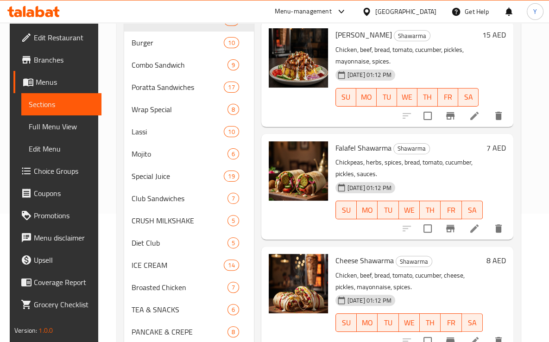
scroll to position [181, 0]
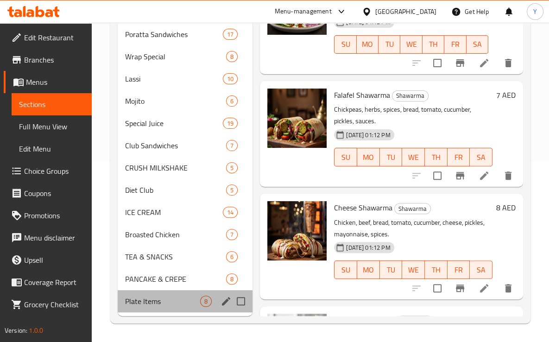
click at [122, 308] on div "Plate Items 8" at bounding box center [185, 301] width 135 height 22
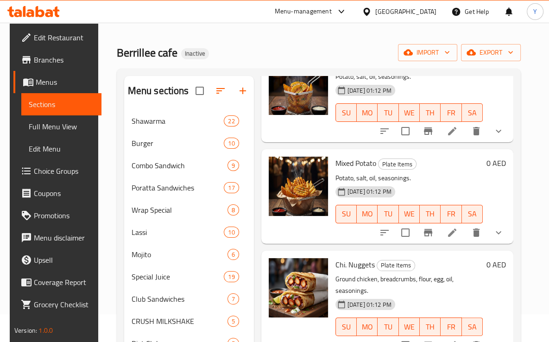
scroll to position [26, 0]
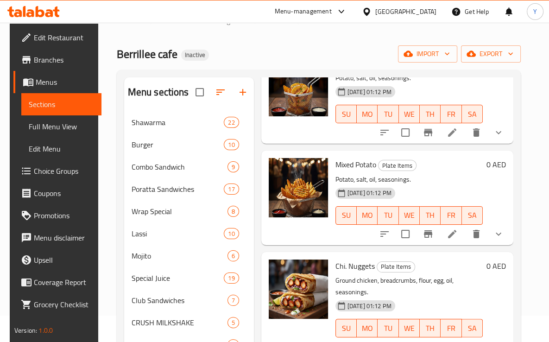
click at [514, 132] on div "Potato Wedges Plate Items Potato, salt, oil, seasonings. 29-09-2025 01:12 PM SU…" at bounding box center [388, 97] width 252 height 94
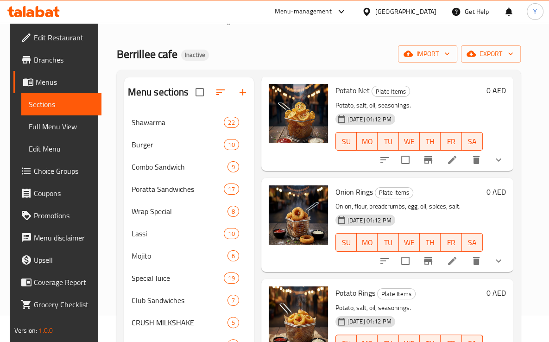
scroll to position [0, 0]
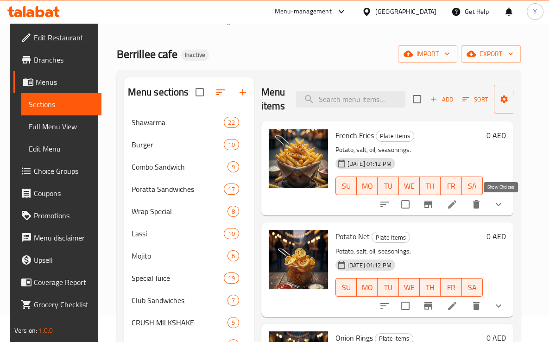
click at [501, 207] on icon "show more" at bounding box center [498, 204] width 11 height 11
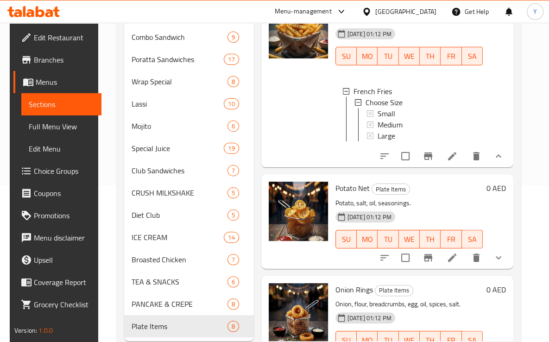
scroll to position [181, 0]
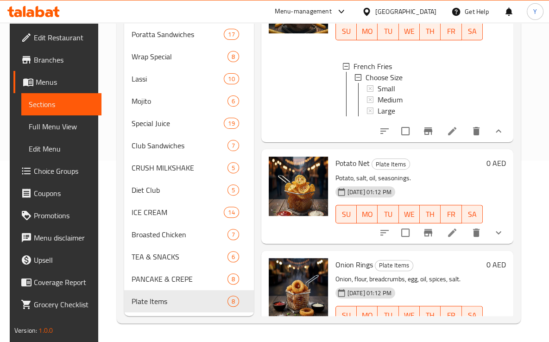
click at [447, 135] on li at bounding box center [453, 131] width 26 height 17
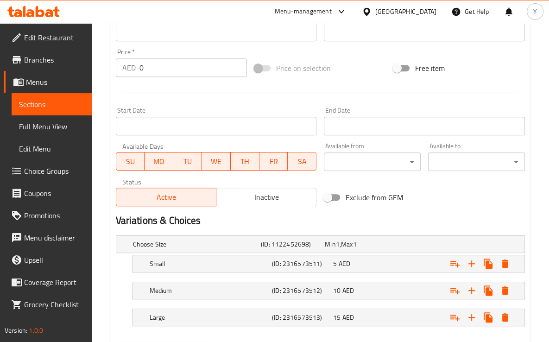
scroll to position [373, 0]
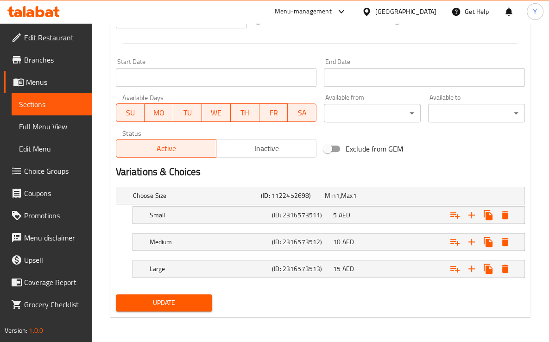
click at [362, 227] on nav at bounding box center [320, 229] width 409 height 7
click at [359, 241] on div "10 AED" at bounding box center [361, 241] width 57 height 9
click at [358, 237] on div "10 AED" at bounding box center [361, 241] width 57 height 9
click at [302, 242] on h5 "(ID: 2316573512)" at bounding box center [300, 241] width 57 height 9
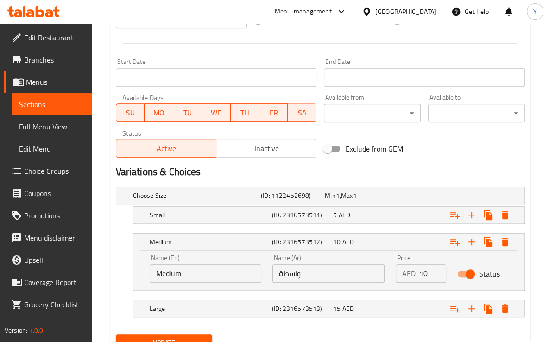
click at [217, 262] on div "Name (En) Medium Name (En) Name (Ar) واسطة Name (Ar) Price AED 10 Price Status" at bounding box center [329, 268] width 370 height 39
click at [310, 272] on input "واسطة" at bounding box center [329, 273] width 112 height 19
click at [310, 273] on input "واسطة" at bounding box center [329, 273] width 112 height 19
click at [311, 275] on input "واسطة" at bounding box center [329, 273] width 112 height 19
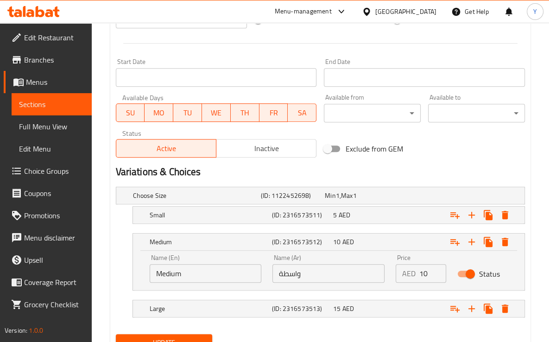
click at [312, 277] on input "واسطة" at bounding box center [329, 273] width 112 height 19
click at [311, 276] on input "واسطة" at bounding box center [329, 273] width 112 height 19
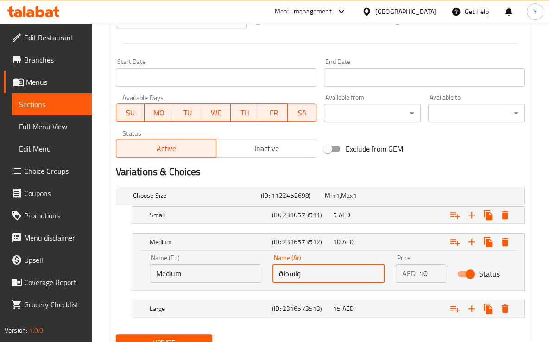
click at [295, 273] on input "واسطة" at bounding box center [329, 273] width 112 height 19
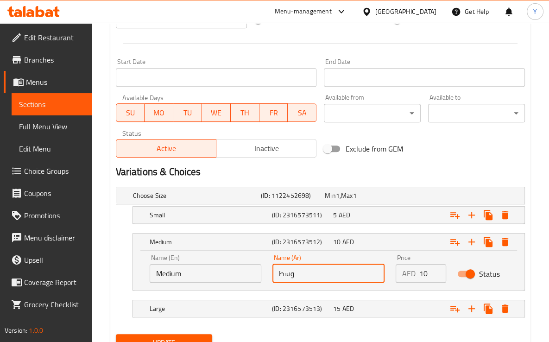
type input "وسط"
click at [116, 334] on button "Update" at bounding box center [164, 342] width 97 height 17
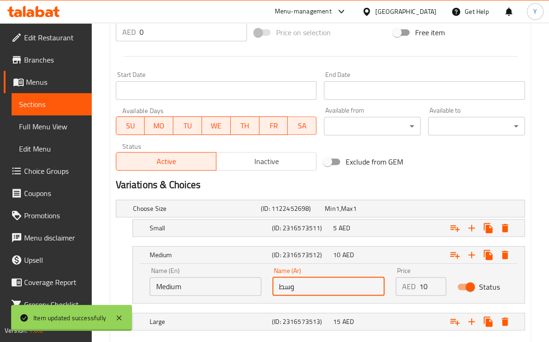
scroll to position [0, 0]
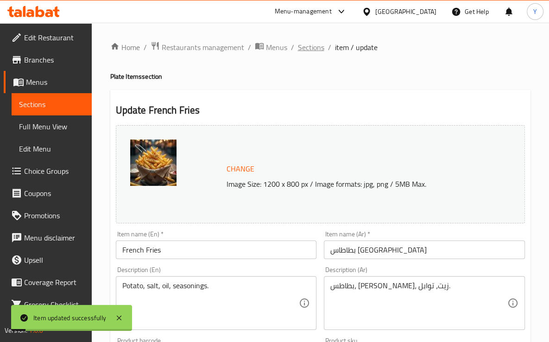
click at [312, 47] on span "Sections" at bounding box center [311, 47] width 26 height 11
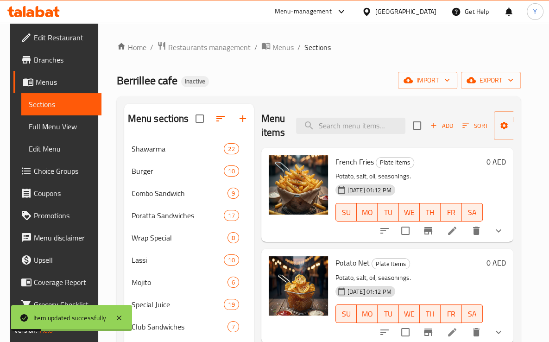
click at [453, 230] on icon at bounding box center [452, 230] width 11 height 11
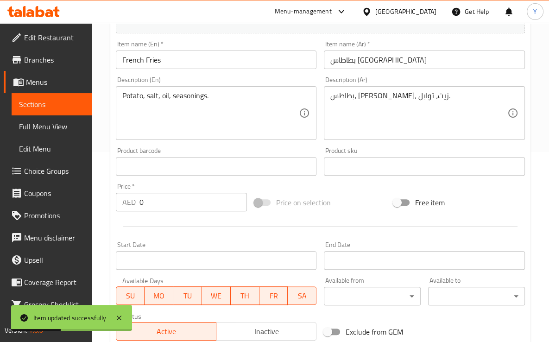
scroll to position [373, 0]
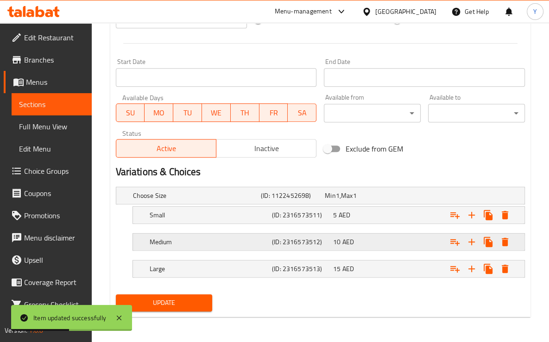
click at [405, 243] on div "Expand" at bounding box center [454, 242] width 122 height 20
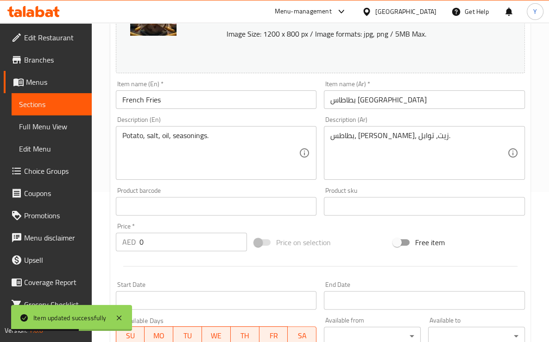
scroll to position [0, 0]
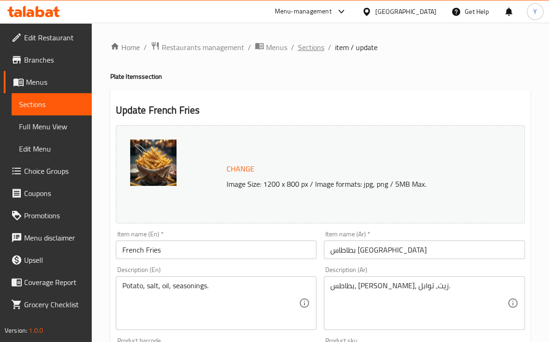
click at [316, 47] on span "Sections" at bounding box center [311, 47] width 26 height 11
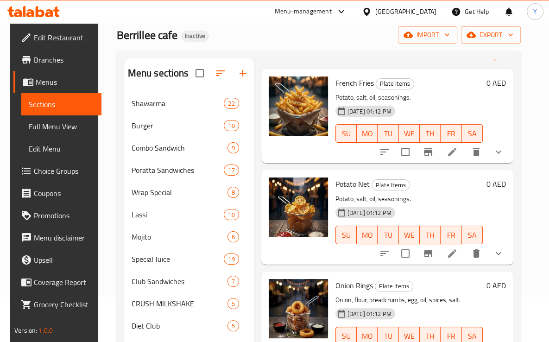
scroll to position [50, 0]
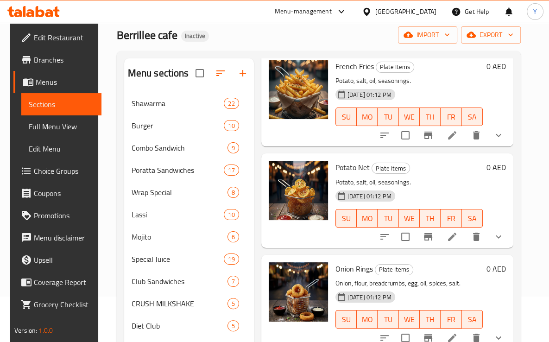
drag, startPoint x: 547, startPoint y: 141, endPoint x: 551, endPoint y: 129, distance: 12.8
click at [549, 125] on html "​ Menu-management United Arab Emirates Get Help Y Edit Restaurant Branches Menu…" at bounding box center [274, 126] width 549 height 342
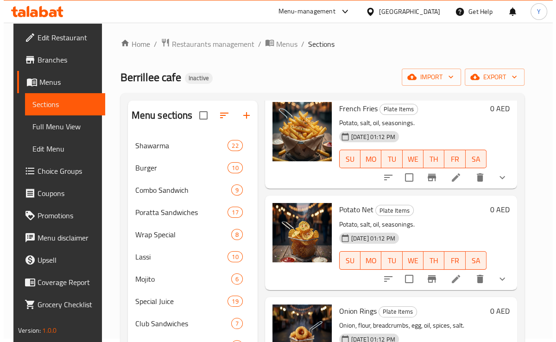
scroll to position [0, 0]
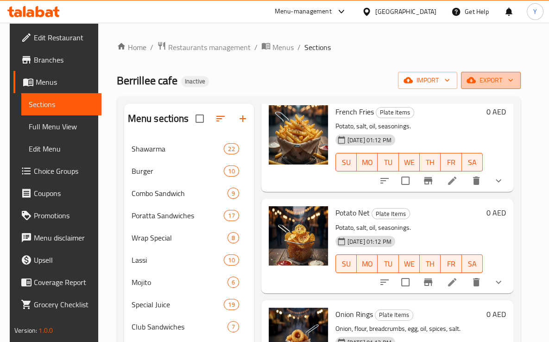
click at [521, 88] on button "export" at bounding box center [491, 80] width 60 height 17
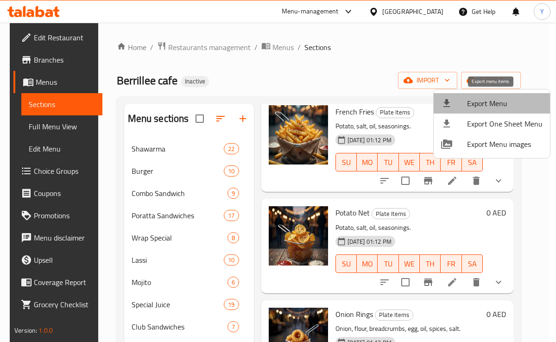
click at [504, 100] on span "Export Menu" at bounding box center [505, 103] width 76 height 11
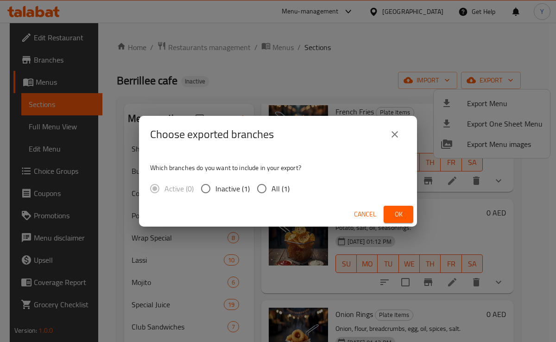
click at [389, 129] on icon "close" at bounding box center [394, 134] width 11 height 11
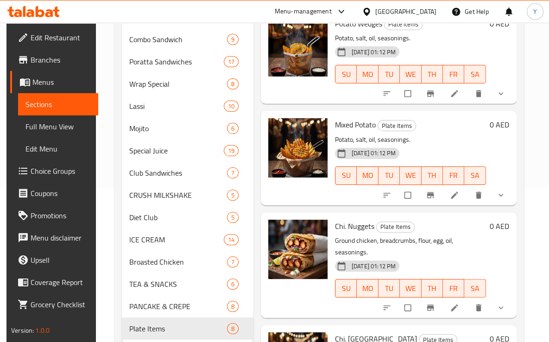
scroll to position [413, 0]
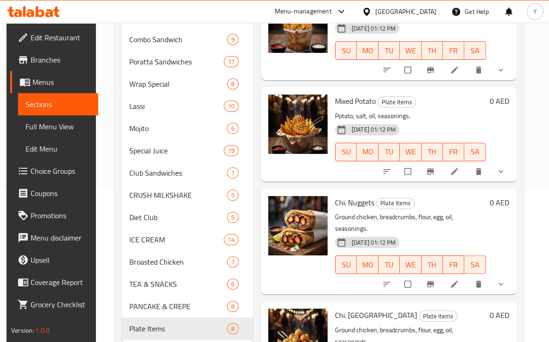
click at [457, 281] on icon at bounding box center [454, 284] width 7 height 7
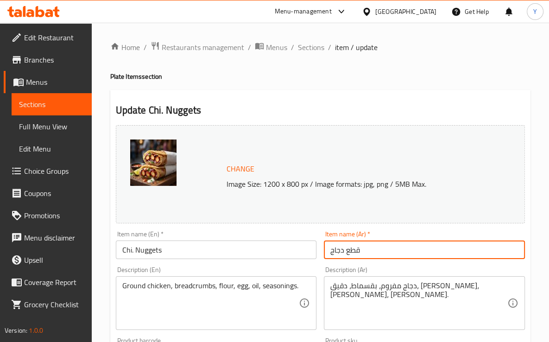
drag, startPoint x: 168, startPoint y: 237, endPoint x: 344, endPoint y: 249, distance: 176.6
click at [344, 249] on input "قطع دجاج" at bounding box center [424, 250] width 201 height 19
click at [355, 250] on input "قطع دجاج" at bounding box center [424, 250] width 201 height 19
click at [380, 246] on input "ناجتس دجاج" at bounding box center [424, 250] width 201 height 19
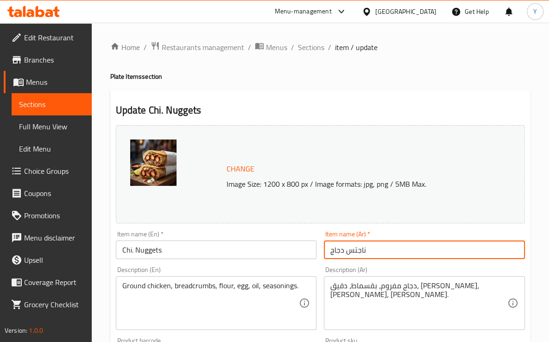
type input "ناجتس دجاج"
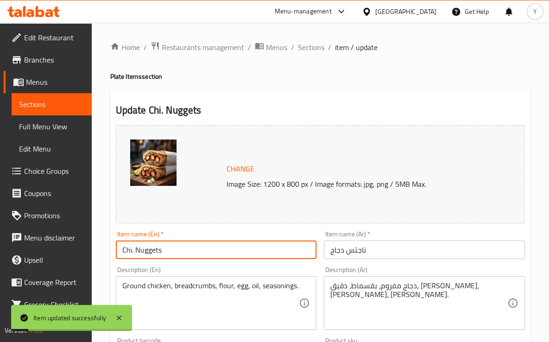
click at [134, 251] on input "Chi. Nuggets" at bounding box center [216, 250] width 201 height 19
click at [173, 249] on input "Chicken Nuggets" at bounding box center [216, 250] width 201 height 19
type input "Chicken Nuggets"
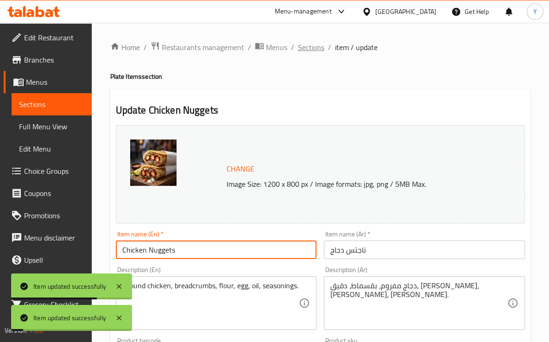
click at [314, 42] on span "Sections" at bounding box center [311, 47] width 26 height 11
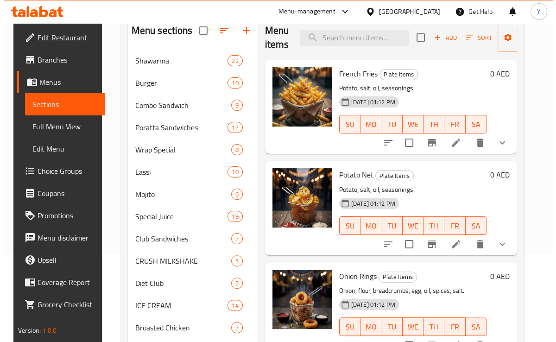
scroll to position [40, 0]
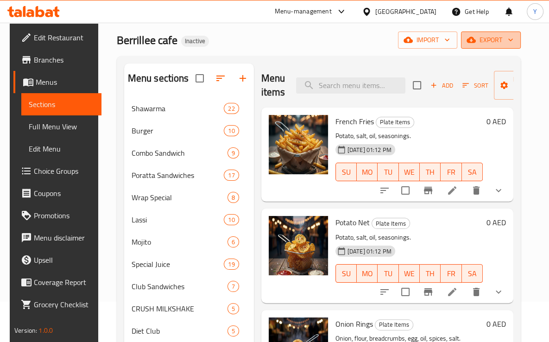
click at [509, 46] on button "export" at bounding box center [491, 40] width 60 height 17
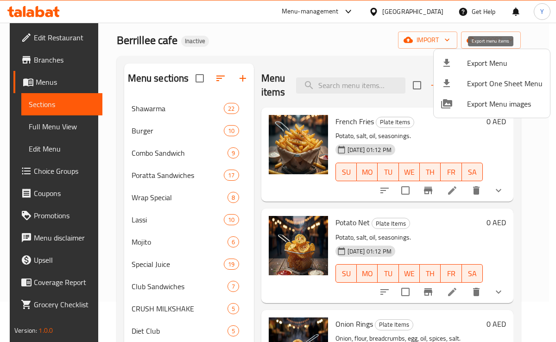
click at [480, 60] on span "Export Menu" at bounding box center [505, 62] width 76 height 11
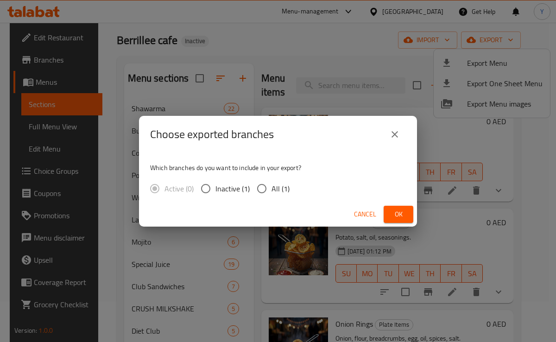
click at [256, 191] on input "All (1)" at bounding box center [261, 188] width 19 height 19
radio input "true"
click at [390, 211] on button "Ok" at bounding box center [399, 214] width 30 height 17
